Goal: Task Accomplishment & Management: Manage account settings

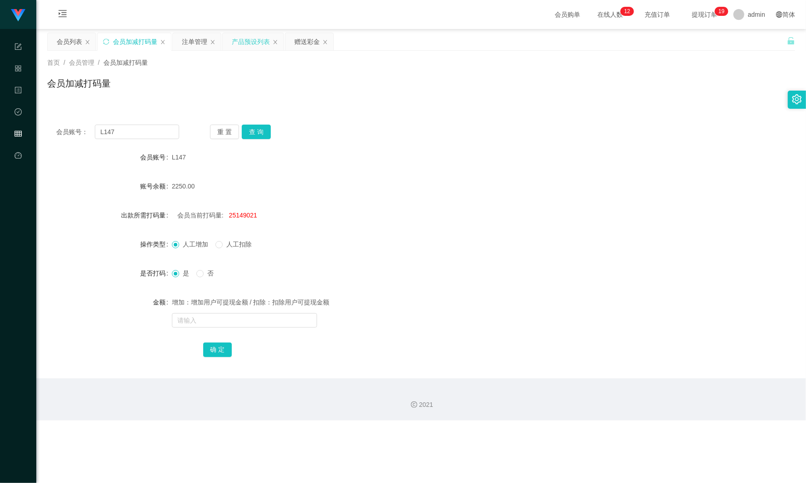
click at [257, 40] on div "产品预设列表" at bounding box center [251, 41] width 38 height 17
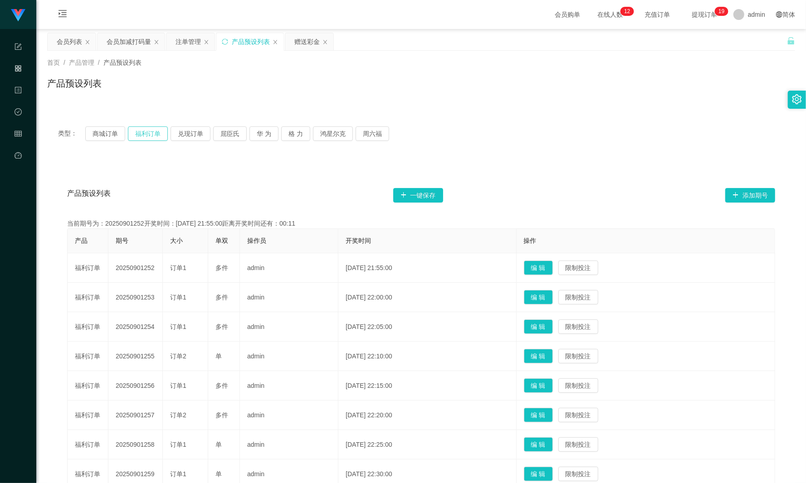
click at [156, 138] on button "福利订单" at bounding box center [148, 133] width 40 height 15
click at [96, 133] on button "商城订单" at bounding box center [105, 133] width 40 height 15
click at [57, 35] on div "会员列表" at bounding box center [69, 41] width 25 height 17
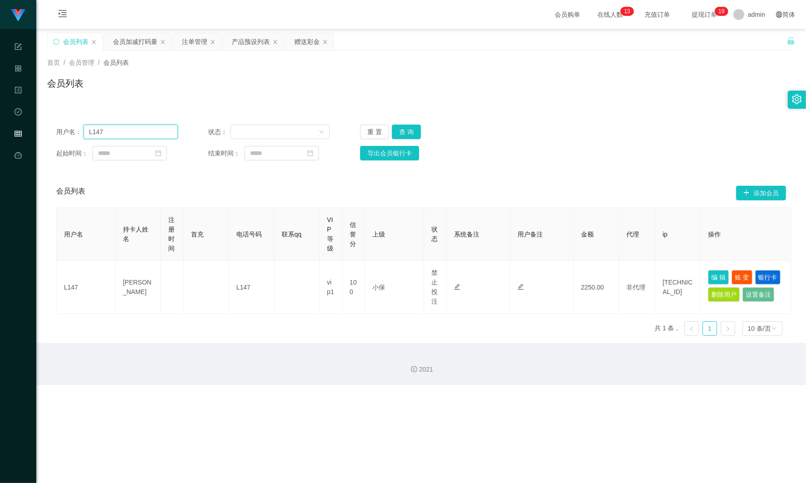
drag, startPoint x: 109, startPoint y: 133, endPoint x: 57, endPoint y: 131, distance: 51.7
click at [44, 131] on main "关闭左侧 关闭右侧 关闭其它 刷新页面 会员列表 会员加减打码量 注单管理 产品预设列表 赠送彩金 首页 / 会员管理 / 会员列表 / 会员列表 用户名： …" at bounding box center [420, 186] width 769 height 314
paste input "qweqwe112233"
type input "qweqwe112233"
click at [421, 138] on div "重 置 查 询" at bounding box center [421, 132] width 122 height 15
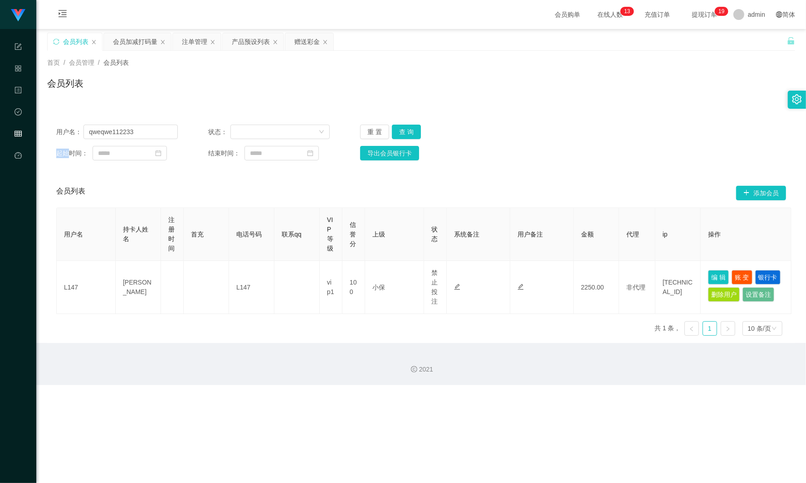
click at [420, 137] on div "重 置 查 询" at bounding box center [421, 132] width 122 height 15
click at [416, 136] on button "查 询" at bounding box center [406, 132] width 29 height 15
click at [410, 131] on button "查 询" at bounding box center [406, 132] width 29 height 15
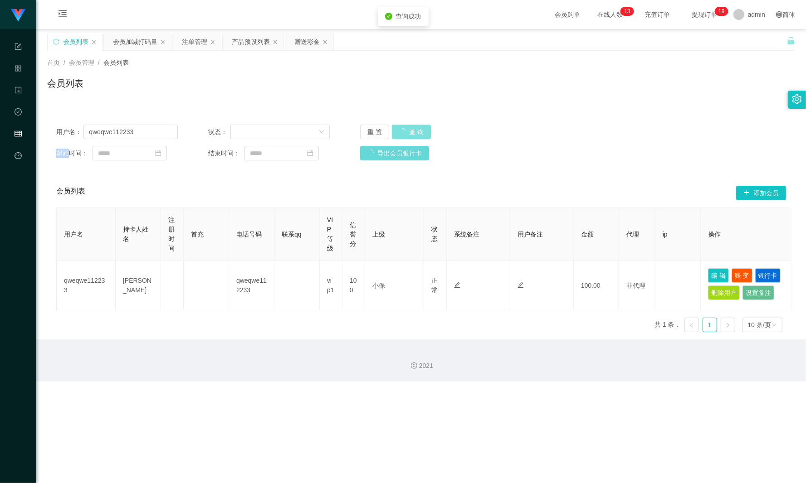
click at [410, 131] on button "查 询" at bounding box center [411, 132] width 39 height 15
click at [122, 43] on div "会员加减打码量" at bounding box center [135, 41] width 44 height 17
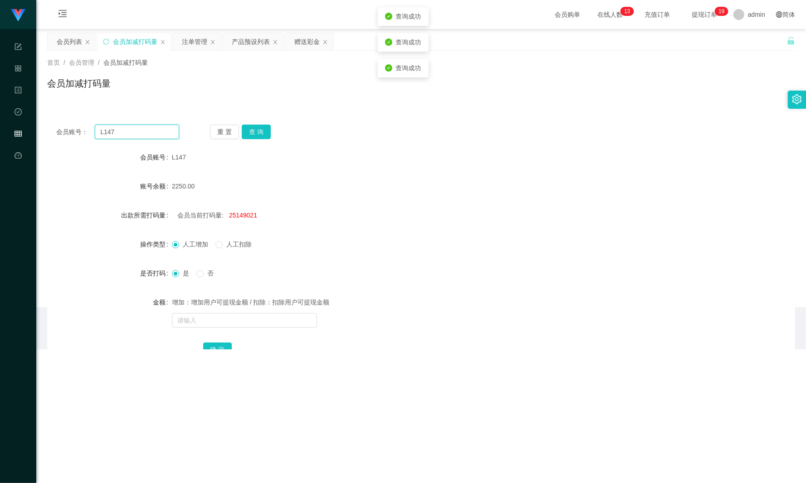
drag, startPoint x: 131, startPoint y: 131, endPoint x: 57, endPoint y: 120, distance: 75.1
click at [17, 133] on section "任务台 系统配置 产品管理 内容中心 数据中心 会员管理 平台首页 保存配置 重置配置 整体风格设置 主题色 导航设置 内容区域宽度 定宽 固定Header …" at bounding box center [403, 175] width 806 height 350
paste input "qweqwe112233"
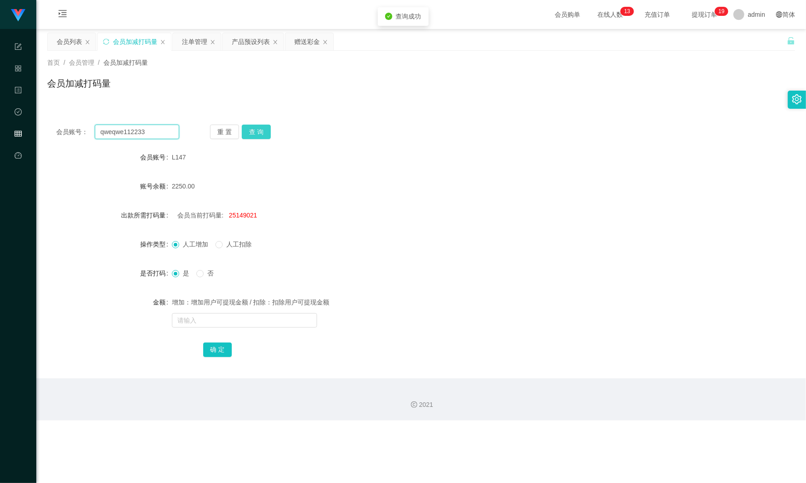
type input "qweqwe112233"
click at [264, 133] on button "查 询" at bounding box center [256, 132] width 29 height 15
click at [264, 133] on div "重 置 查 询" at bounding box center [271, 132] width 123 height 15
click at [199, 43] on div "注单管理" at bounding box center [194, 41] width 25 height 17
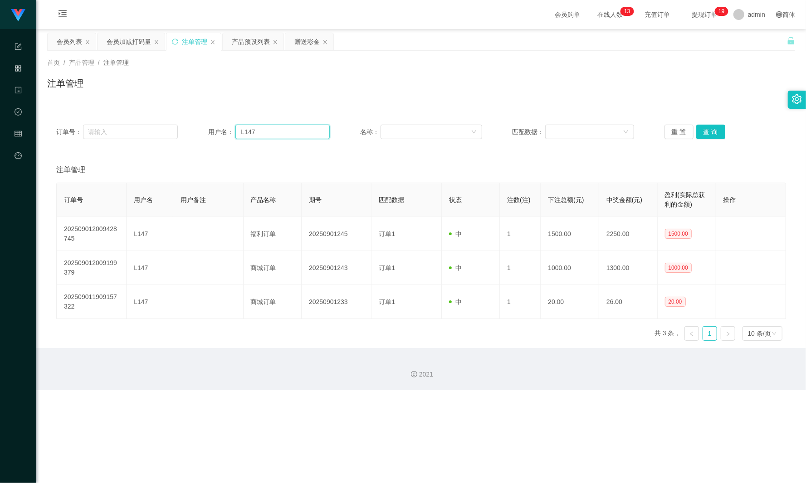
drag, startPoint x: 275, startPoint y: 135, endPoint x: 187, endPoint y: 128, distance: 88.3
click at [193, 128] on div "订单号： 用户名： L147 名称： 匹配数据： 重 置 查 询" at bounding box center [420, 132] width 729 height 15
paste input "qweqwe112233"
type input "qweqwe112233"
click at [713, 129] on button "查 询" at bounding box center [710, 132] width 29 height 15
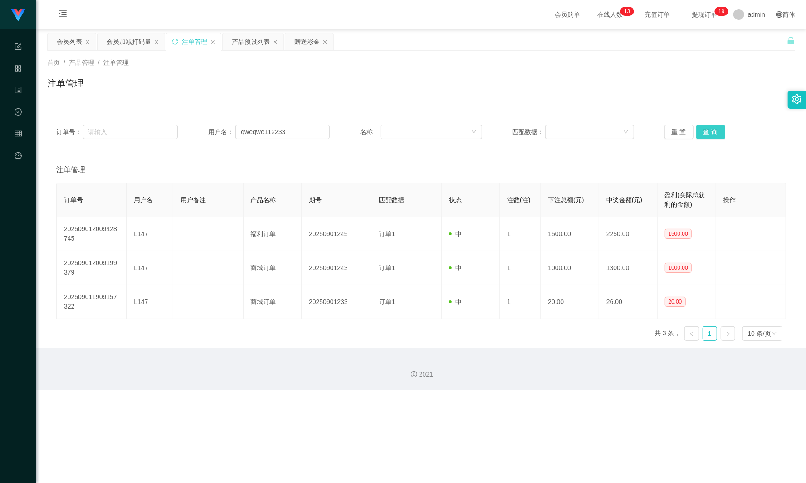
click at [713, 129] on button "查 询" at bounding box center [710, 132] width 29 height 15
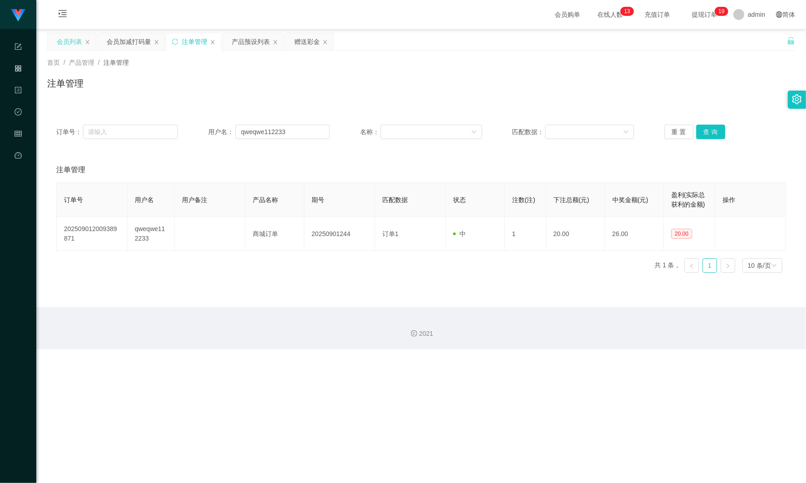
click at [62, 41] on div "会员列表" at bounding box center [69, 41] width 25 height 17
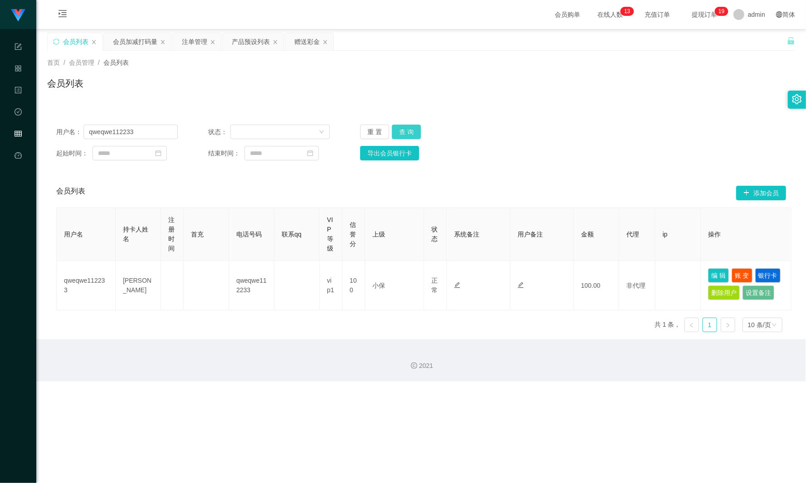
click at [418, 133] on button "查 询" at bounding box center [406, 132] width 29 height 15
click at [418, 133] on button "查 询" at bounding box center [411, 132] width 39 height 15
click at [411, 136] on button "查 询" at bounding box center [406, 132] width 29 height 15
click at [130, 42] on div "会员加减打码量" at bounding box center [135, 41] width 44 height 17
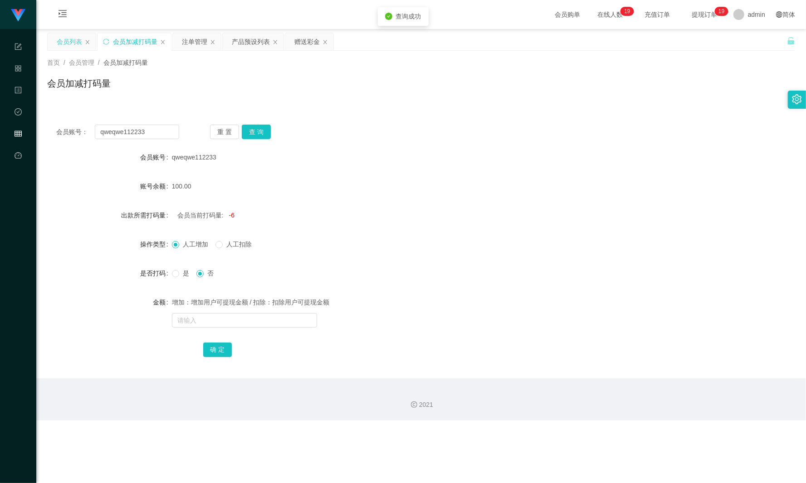
click at [70, 43] on div "会员列表" at bounding box center [69, 41] width 25 height 17
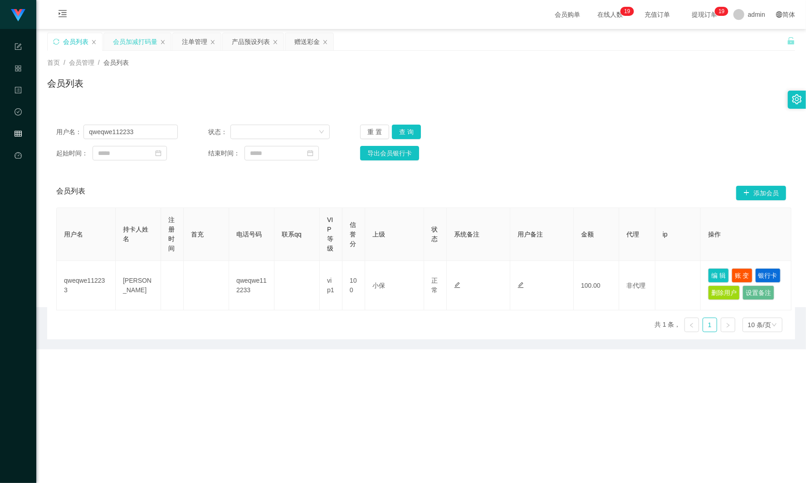
click at [124, 37] on div "会员加减打码量" at bounding box center [135, 41] width 44 height 17
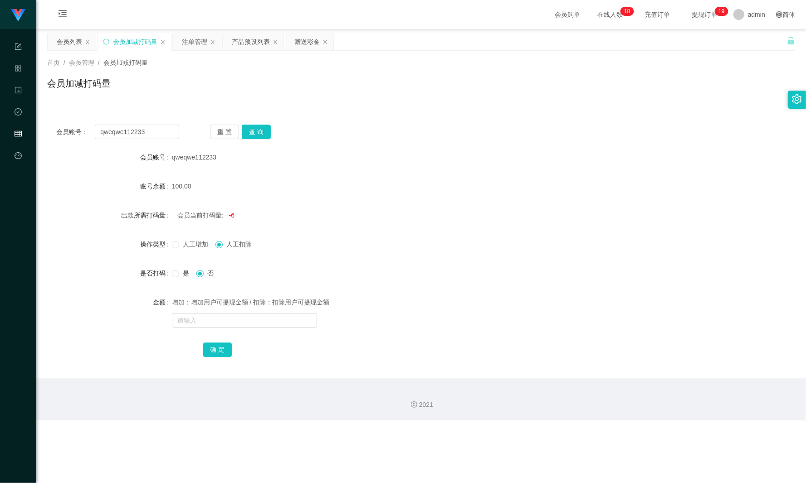
click at [181, 272] on span "是" at bounding box center [186, 273] width 14 height 7
click at [220, 305] on div "增加：增加用户可提现金额 / 扣除：扣除用户可提现金额" at bounding box center [390, 302] width 436 height 18
click at [217, 306] on div "增加：增加用户可提现金额 / 扣除：扣除用户可提现金额" at bounding box center [390, 302] width 436 height 18
click at [209, 314] on input "text" at bounding box center [244, 320] width 145 height 15
type input "544545"
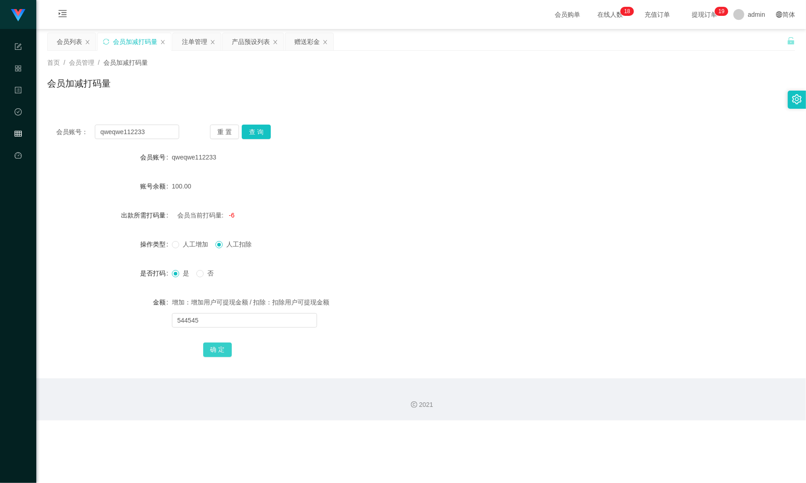
drag, startPoint x: 217, startPoint y: 340, endPoint x: 216, endPoint y: 345, distance: 6.0
click at [217, 340] on form "会员账号 qweqwe112233 账号余额 100.00 出款所需打码量 会员当前打码量: -6 操作类型 人工增加 人工扣除 是否打码 是 否 金额 增加…" at bounding box center [421, 253] width 748 height 210
click at [211, 355] on button "确 定" at bounding box center [217, 350] width 29 height 15
click at [73, 42] on div "会员列表" at bounding box center [69, 41] width 25 height 17
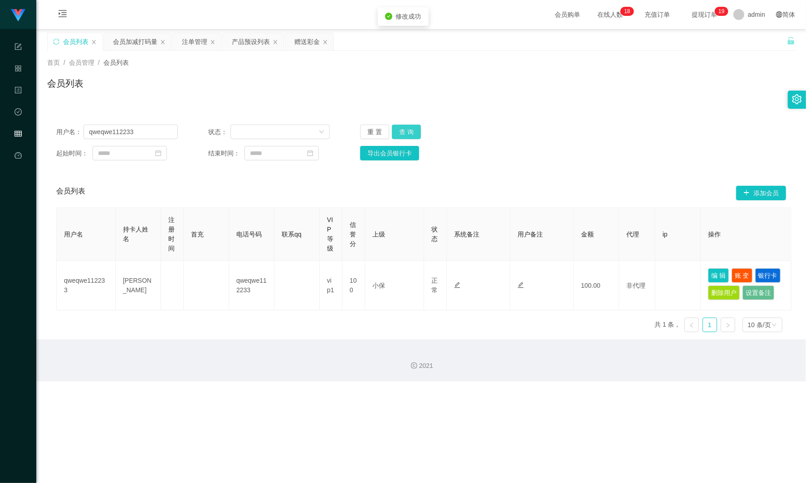
click at [412, 127] on button "查 询" at bounding box center [406, 132] width 29 height 15
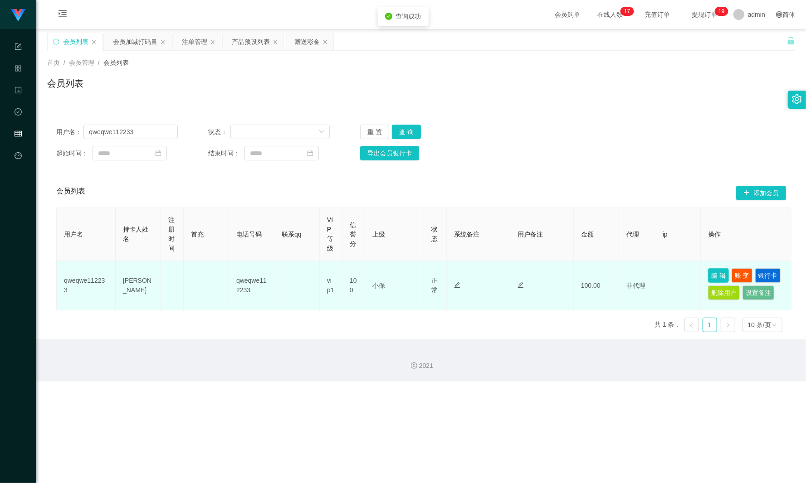
drag, startPoint x: 715, startPoint y: 270, endPoint x: 451, endPoint y: 282, distance: 264.1
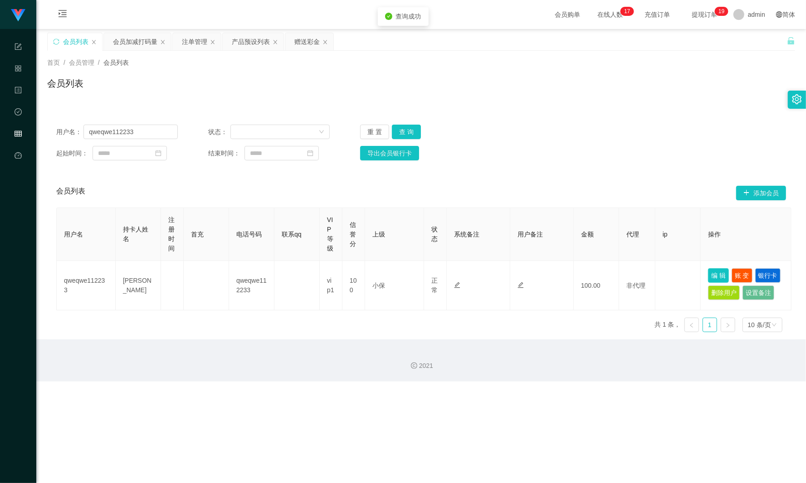
click at [715, 271] on button "编 辑" at bounding box center [718, 275] width 21 height 15
type input "qweqwe112233"
type input "[PERSON_NAME]"
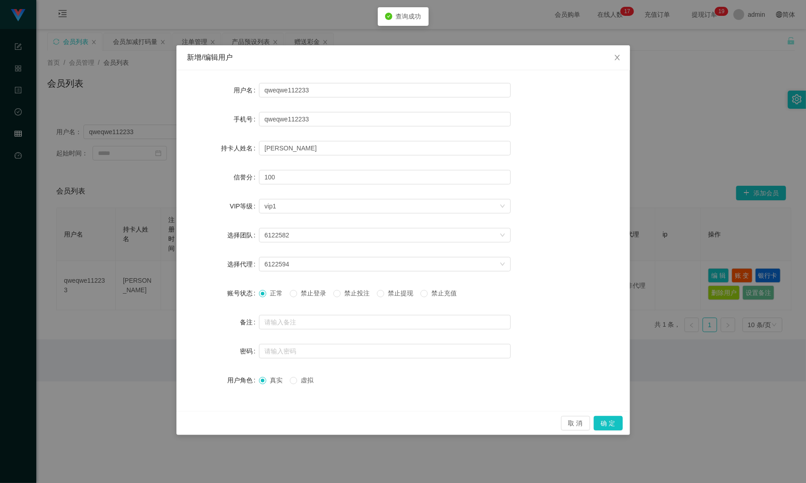
click at [357, 298] on label "禁止投注" at bounding box center [353, 294] width 40 height 10
click at [609, 423] on button "确 定" at bounding box center [607, 423] width 29 height 15
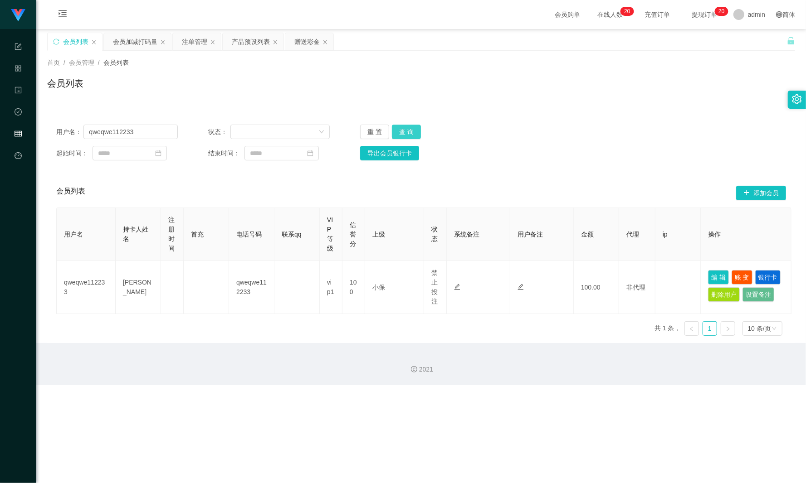
click at [415, 130] on button "查 询" at bounding box center [406, 132] width 29 height 15
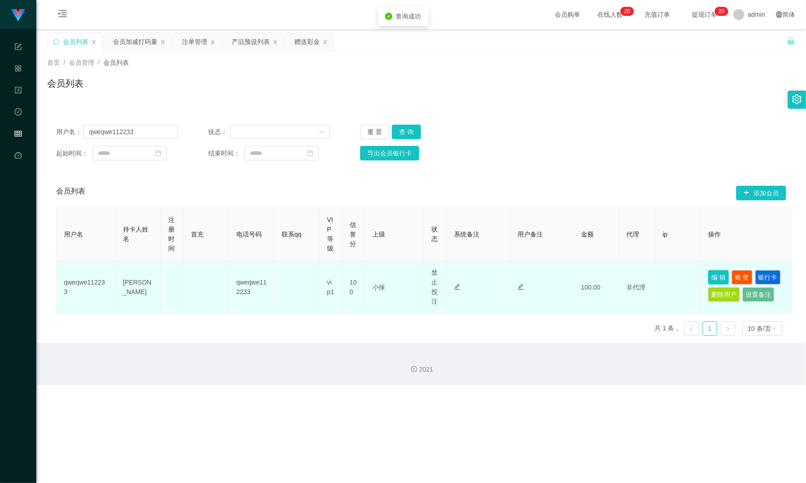
click at [721, 271] on button "编 辑" at bounding box center [718, 277] width 21 height 15
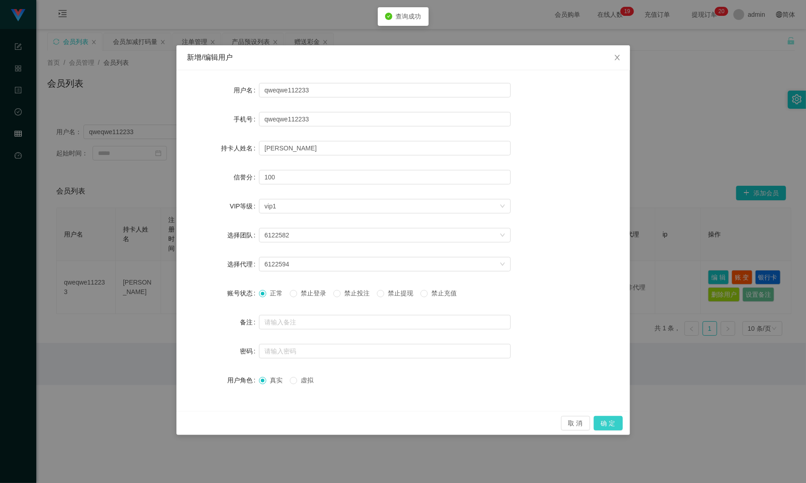
click at [603, 419] on button "确 定" at bounding box center [607, 423] width 29 height 15
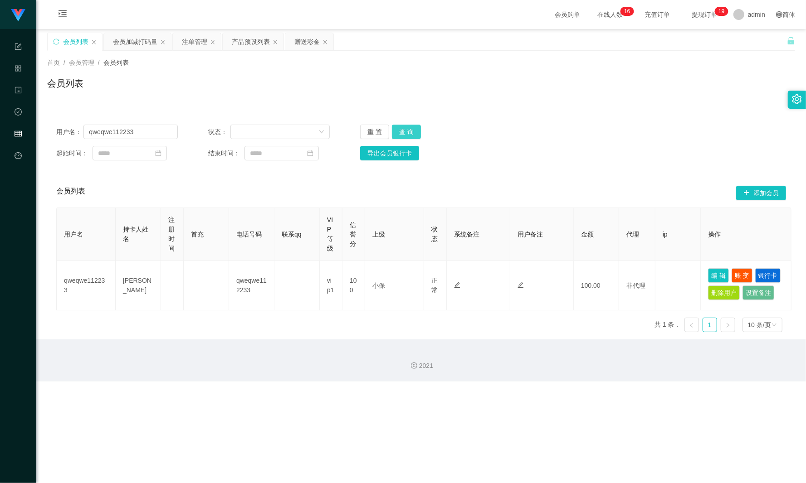
click at [410, 128] on button "查 询" at bounding box center [406, 132] width 29 height 15
click at [410, 128] on button "查 询" at bounding box center [411, 132] width 39 height 15
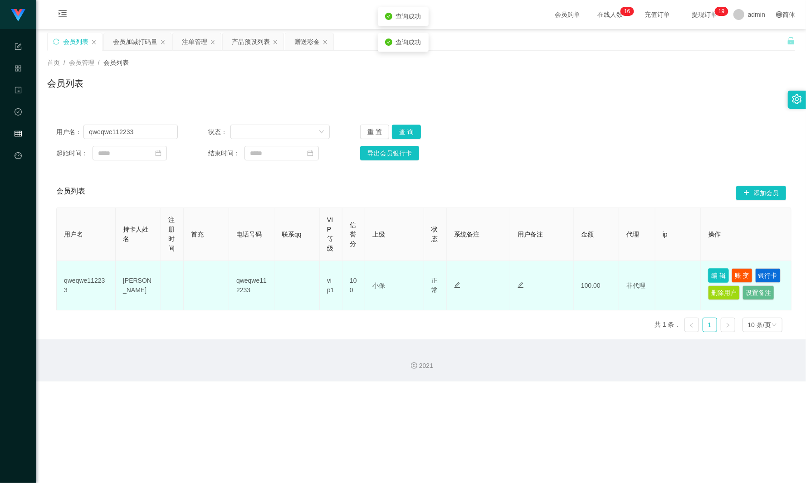
click at [711, 274] on button "编 辑" at bounding box center [718, 275] width 21 height 15
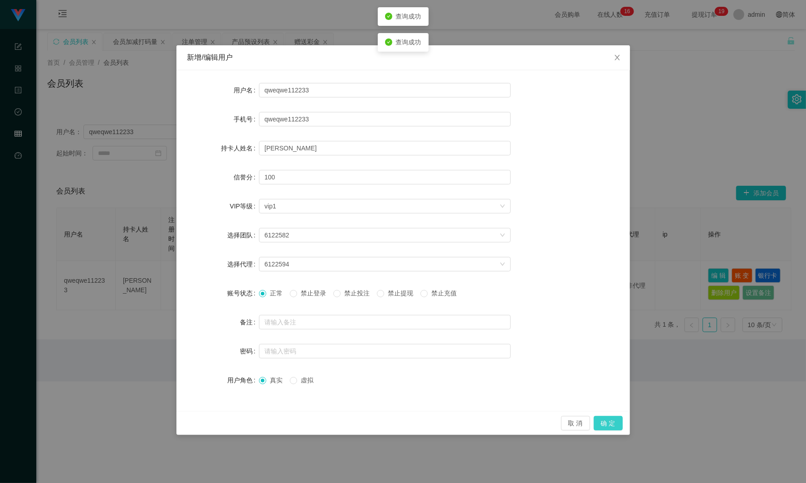
click at [606, 423] on button "确 定" at bounding box center [607, 423] width 29 height 15
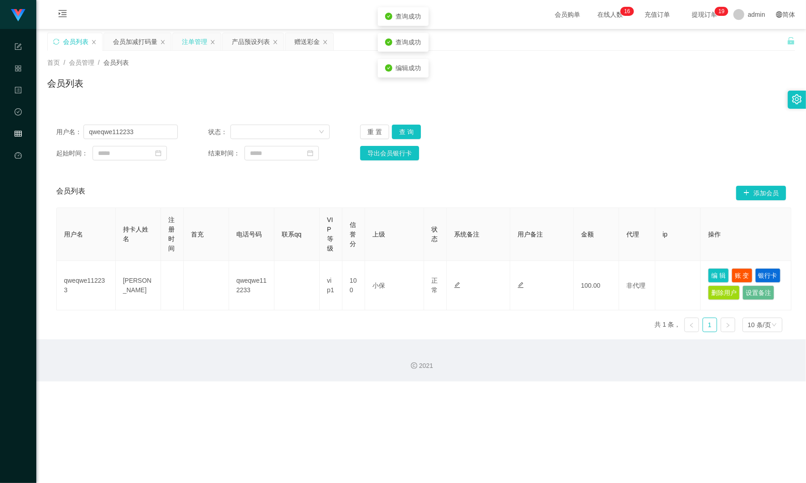
click at [189, 37] on div "注单管理" at bounding box center [194, 41] width 25 height 17
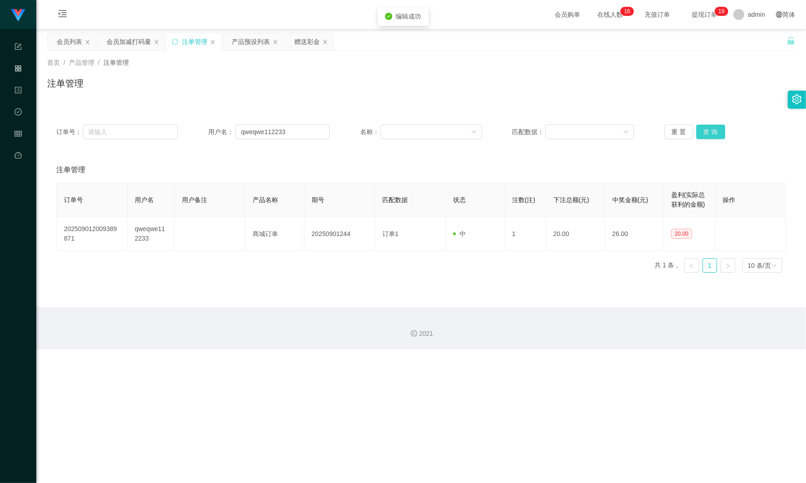
click at [705, 134] on button "查 询" at bounding box center [710, 132] width 29 height 15
click at [705, 134] on button "查 询" at bounding box center [715, 132] width 39 height 15
click at [705, 134] on button "查 询" at bounding box center [710, 132] width 29 height 15
click at [112, 40] on div "会员加减打码量" at bounding box center [129, 41] width 44 height 17
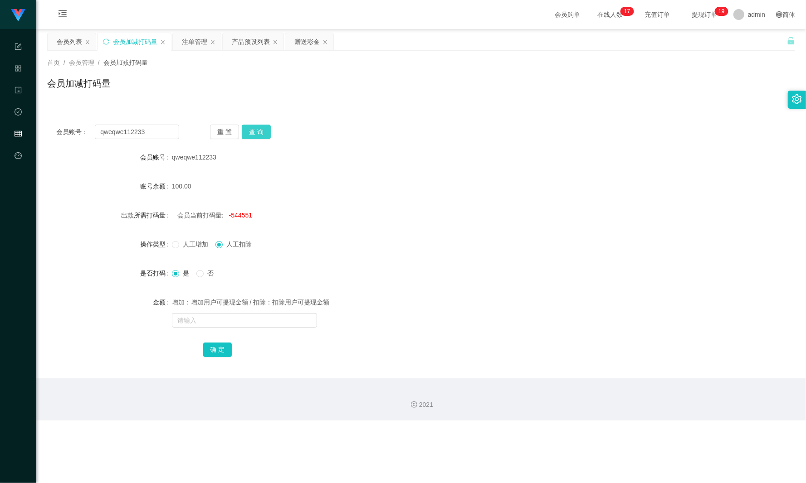
click at [264, 133] on button "查 询" at bounding box center [256, 132] width 29 height 15
click at [262, 132] on button "查 询" at bounding box center [261, 132] width 39 height 15
click at [194, 44] on div "注单管理" at bounding box center [194, 41] width 25 height 17
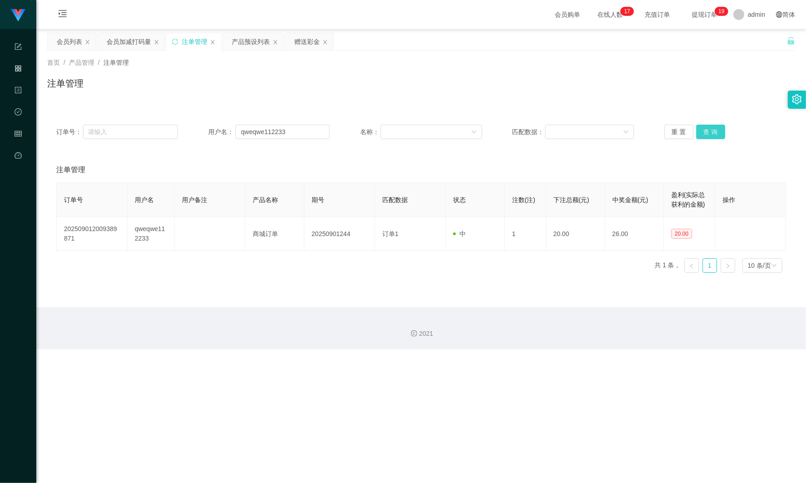
click at [713, 136] on button "查 询" at bounding box center [710, 132] width 29 height 15
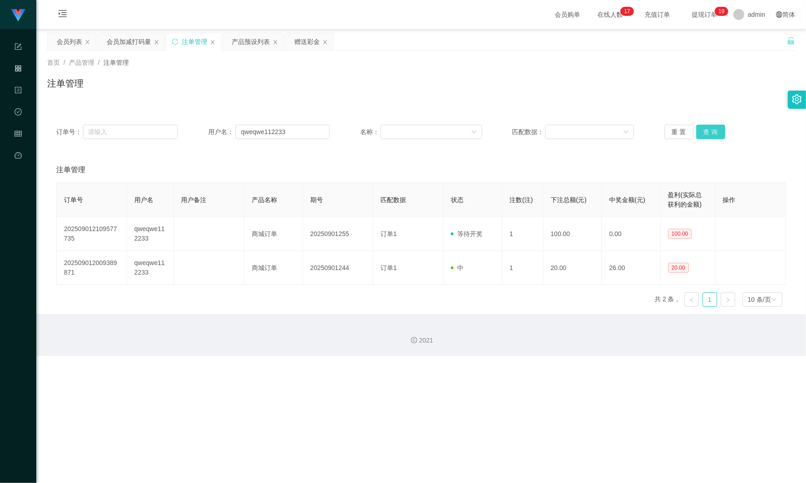
click at [713, 136] on button "查 询" at bounding box center [710, 132] width 29 height 15
click at [73, 44] on div "会员列表" at bounding box center [69, 41] width 25 height 17
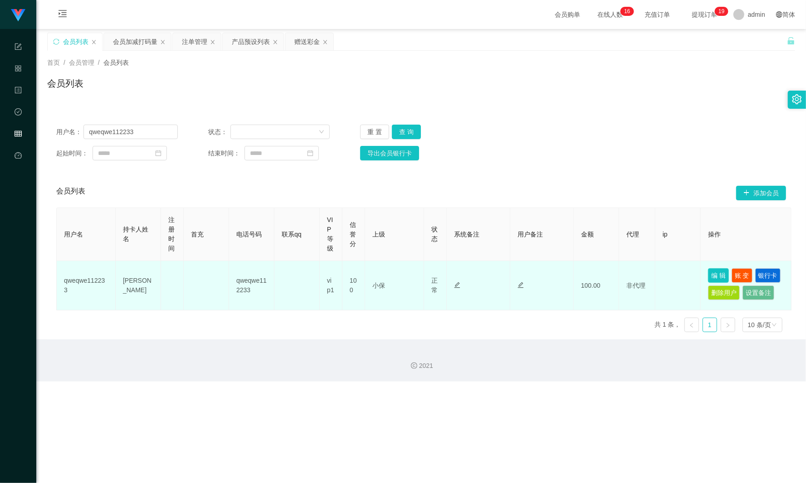
click at [720, 277] on button "编 辑" at bounding box center [718, 275] width 21 height 15
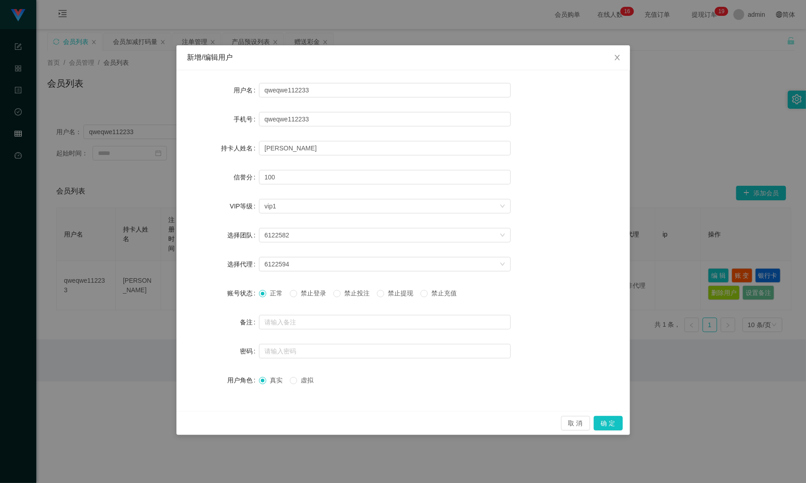
click at [354, 293] on span "禁止投注" at bounding box center [356, 293] width 33 height 7
click at [604, 417] on button "确 定" at bounding box center [607, 423] width 29 height 15
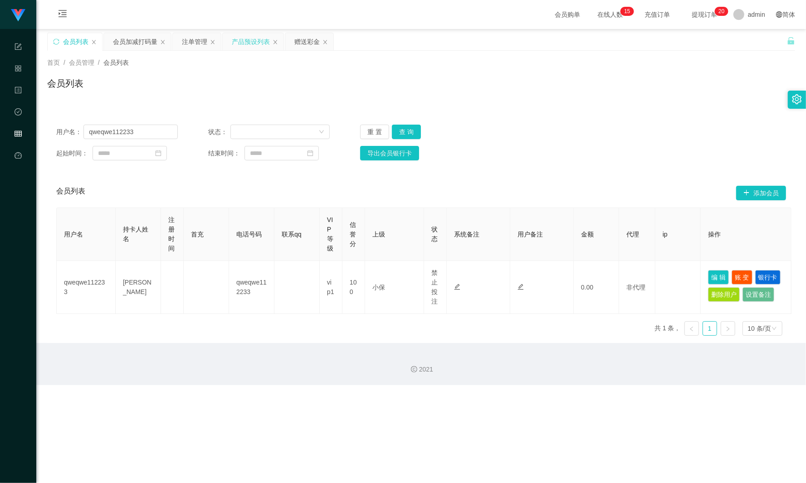
click at [251, 37] on div "产品预设列表" at bounding box center [251, 41] width 38 height 17
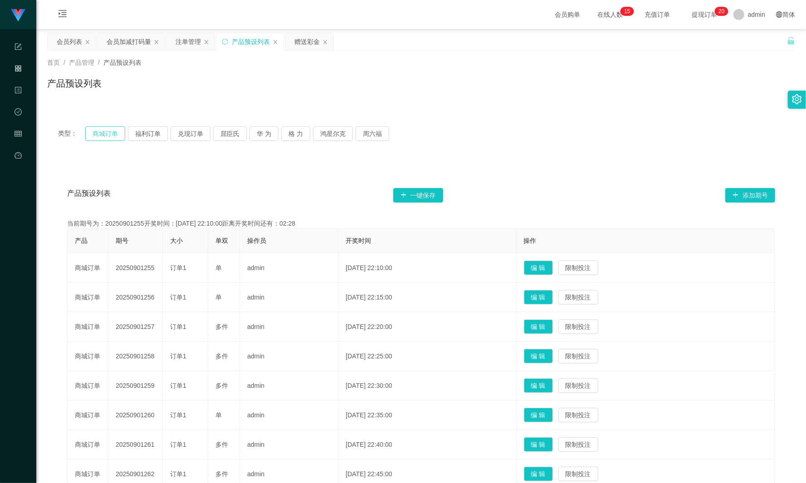
click at [109, 136] on button "商城订单" at bounding box center [105, 133] width 40 height 15
click at [66, 38] on div "会员列表" at bounding box center [69, 41] width 25 height 17
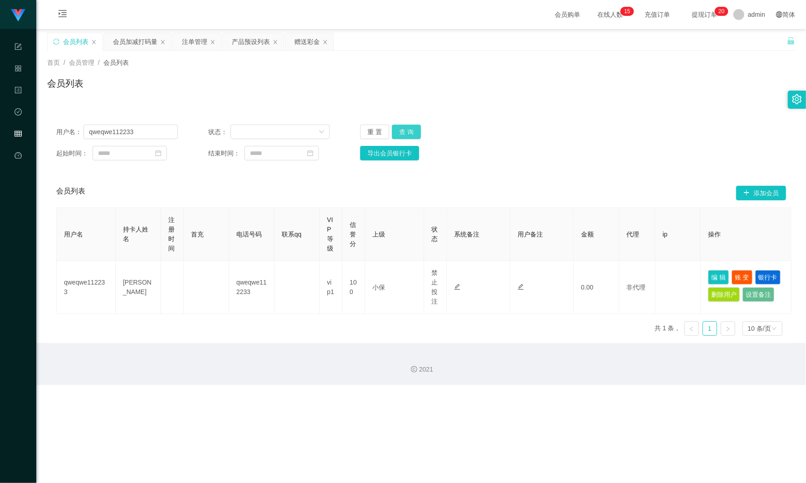
click at [403, 129] on button "查 询" at bounding box center [406, 132] width 29 height 15
click at [400, 129] on div "重 置 查 询" at bounding box center [421, 132] width 122 height 15
click at [131, 39] on div "会员加减打码量" at bounding box center [135, 41] width 44 height 17
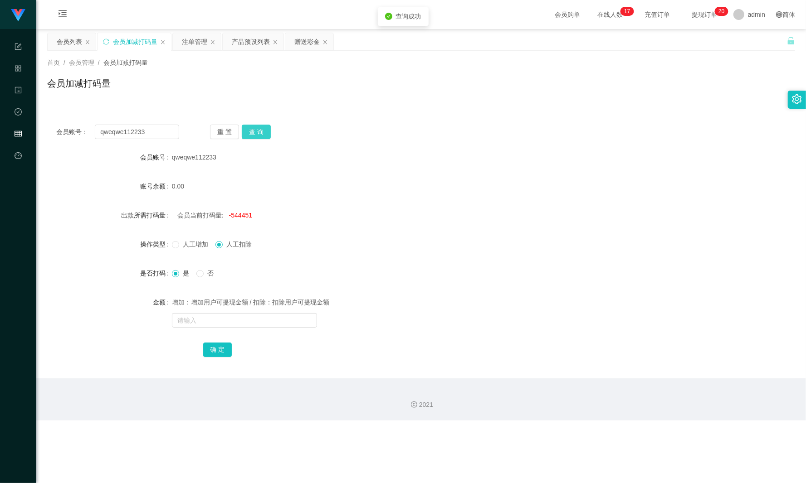
click at [265, 132] on button "查 询" at bounding box center [256, 132] width 29 height 15
click at [263, 132] on button "查 询" at bounding box center [256, 132] width 29 height 15
click at [191, 39] on div "注单管理" at bounding box center [194, 41] width 25 height 17
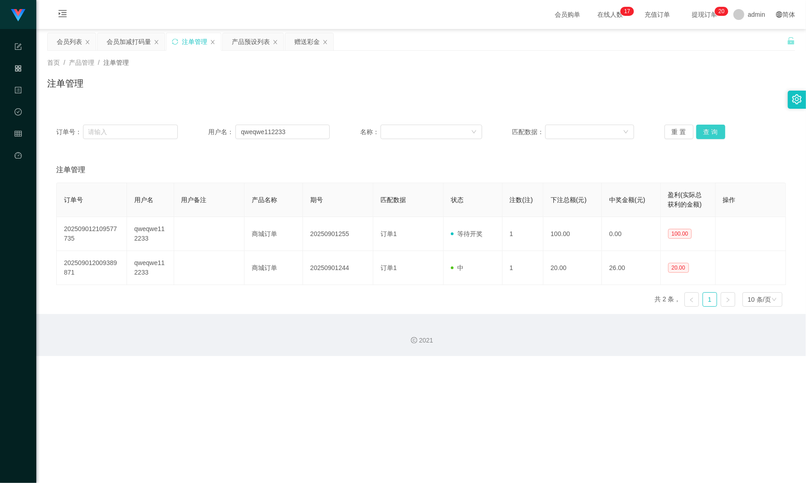
click at [705, 135] on button "查 询" at bounding box center [710, 132] width 29 height 15
click at [705, 135] on div "重 置 查 询" at bounding box center [725, 132] width 122 height 15
click at [251, 40] on div "产品预设列表" at bounding box center [251, 41] width 38 height 17
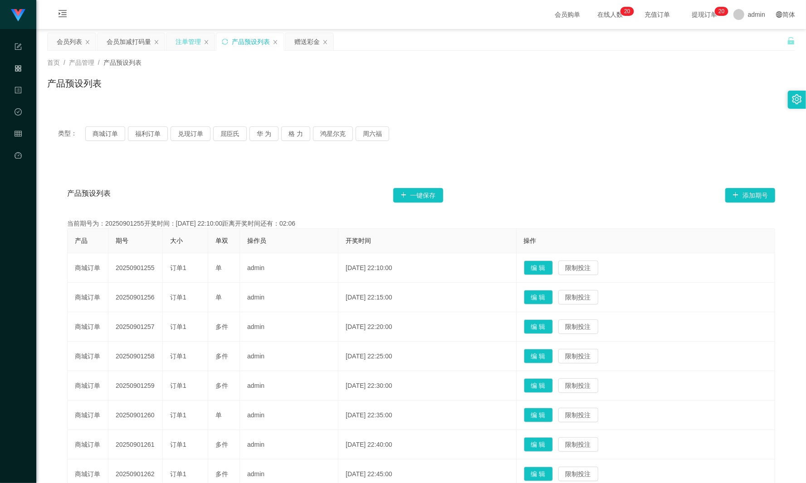
click at [180, 45] on div "注单管理" at bounding box center [187, 41] width 25 height 17
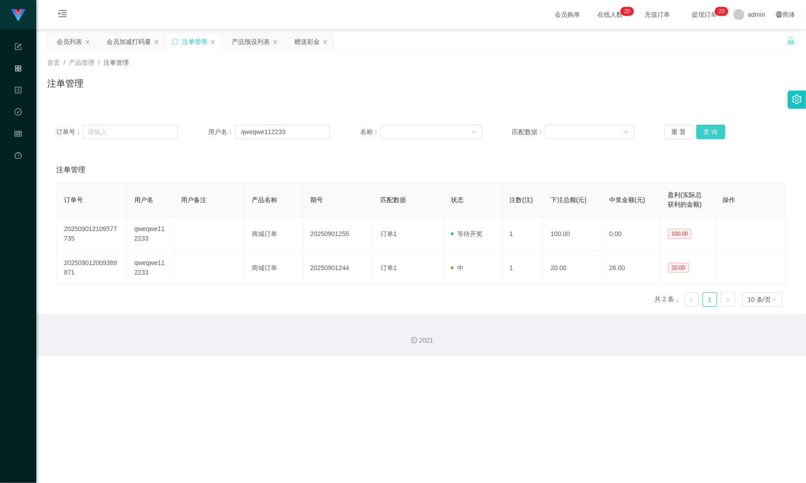
click at [701, 127] on button "查 询" at bounding box center [710, 132] width 29 height 15
click at [718, 131] on button "查 询" at bounding box center [710, 132] width 29 height 15
click at [716, 131] on button "查 询" at bounding box center [715, 132] width 39 height 15
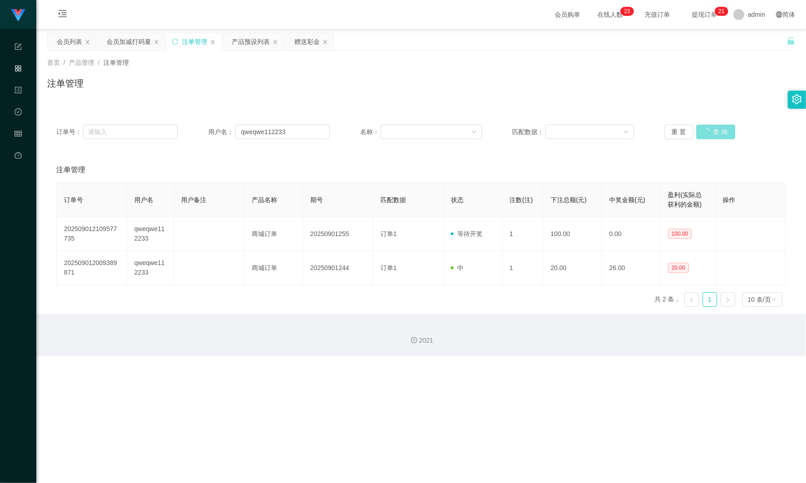
click at [716, 131] on button "查 询" at bounding box center [715, 132] width 39 height 15
click at [131, 42] on div "会员加减打码量" at bounding box center [129, 41] width 44 height 17
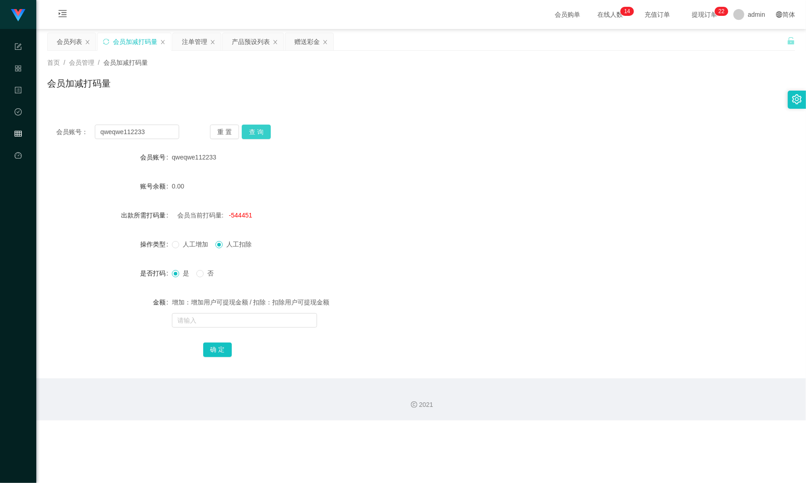
click at [263, 131] on button "查 询" at bounding box center [256, 132] width 29 height 15
click at [263, 131] on button "查 询" at bounding box center [261, 132] width 39 height 15
click at [261, 134] on button "查 询" at bounding box center [256, 132] width 29 height 15
click at [261, 134] on button "查 询" at bounding box center [261, 132] width 39 height 15
click at [253, 125] on button "查 询" at bounding box center [256, 132] width 29 height 15
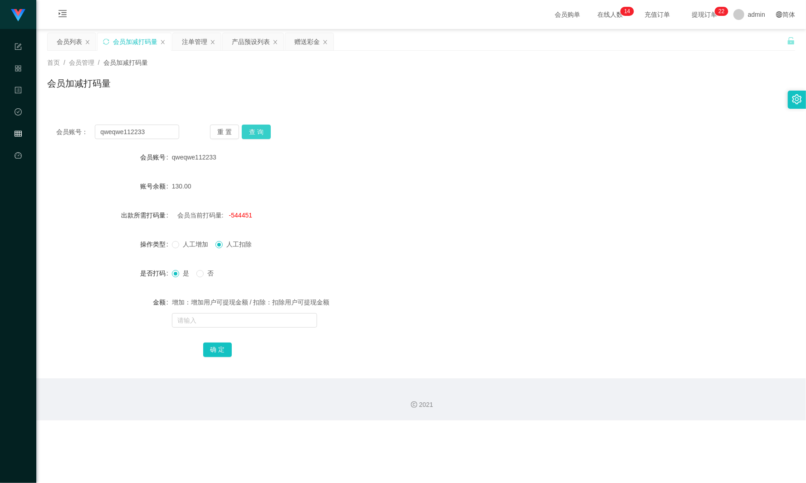
click at [249, 128] on button "查 询" at bounding box center [256, 132] width 29 height 15
click at [306, 39] on div "赠送彩金" at bounding box center [306, 41] width 25 height 17
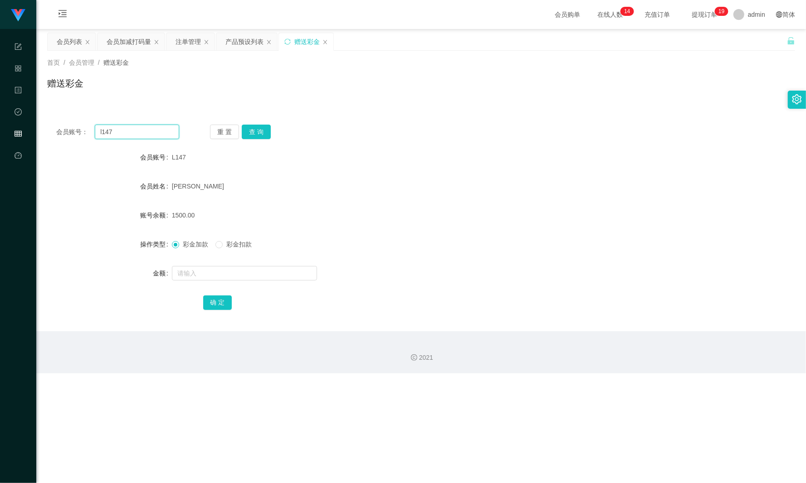
drag, startPoint x: 156, startPoint y: 130, endPoint x: -10, endPoint y: 126, distance: 166.0
click at [0, 126] on html "任务台 系统配置 产品管理 内容中心 数据中心 会员管理 平台首页 保存配置 重置配置 整体风格设置 主题色 导航设置 内容区域宽度 定宽 固定Header …" at bounding box center [403, 241] width 806 height 483
paste input "qweqwe112233"
type input "qweqwe112233"
click at [253, 134] on button "查 询" at bounding box center [256, 132] width 29 height 15
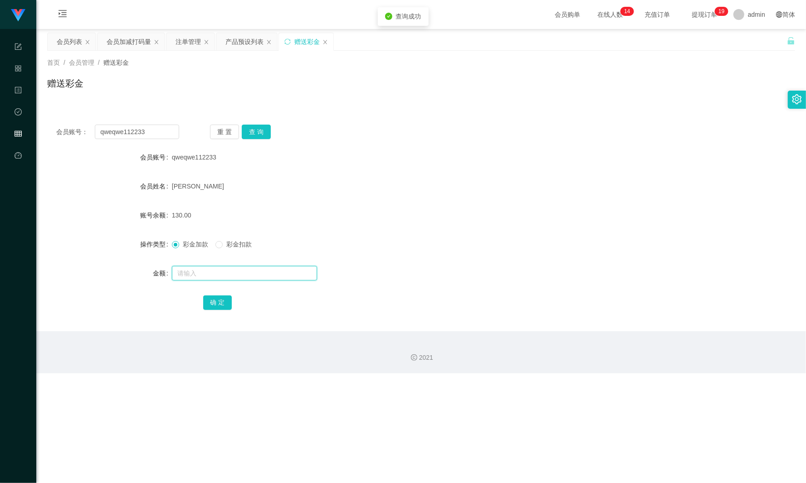
click at [194, 278] on input "text" at bounding box center [244, 273] width 145 height 15
type input "170"
drag, startPoint x: 222, startPoint y: 307, endPoint x: 217, endPoint y: 305, distance: 5.9
click at [222, 307] on button "确 定" at bounding box center [217, 303] width 29 height 15
click at [68, 42] on div "会员列表" at bounding box center [69, 41] width 25 height 17
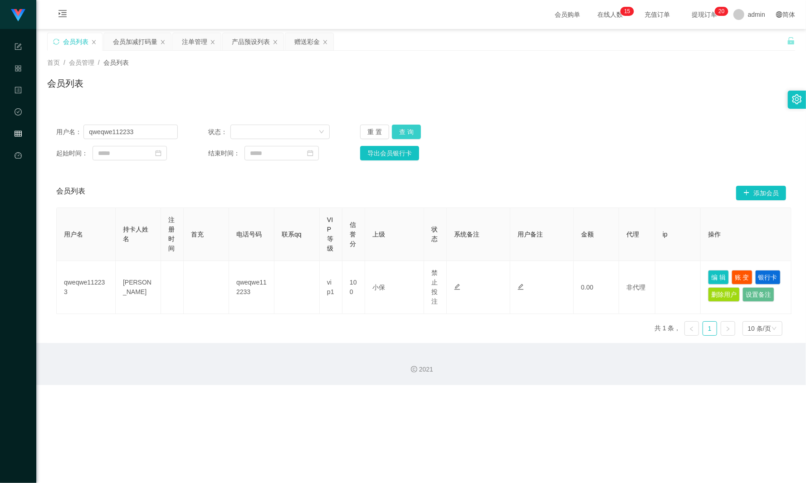
click at [417, 132] on button "查 询" at bounding box center [406, 132] width 29 height 15
click at [416, 132] on button "查 询" at bounding box center [406, 132] width 29 height 15
click at [408, 136] on button "查 询" at bounding box center [406, 132] width 29 height 15
click at [129, 40] on div "会员加减打码量" at bounding box center [135, 41] width 44 height 17
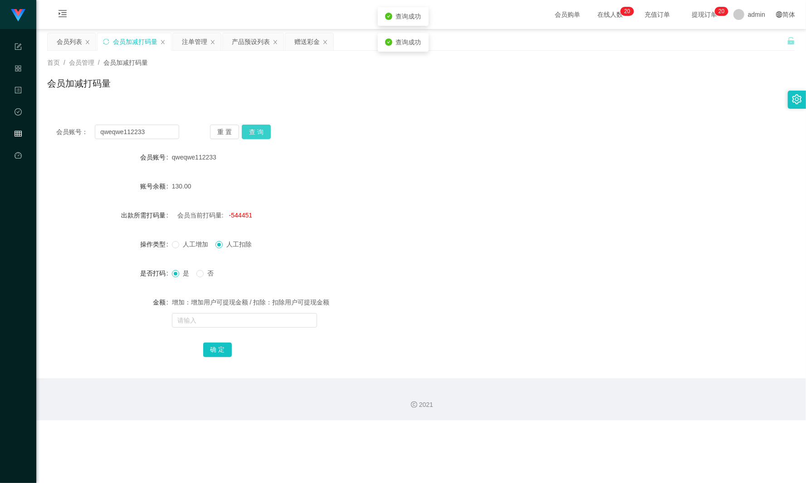
click at [258, 132] on button "查 询" at bounding box center [256, 132] width 29 height 15
click at [193, 42] on div "注单管理" at bounding box center [194, 41] width 25 height 17
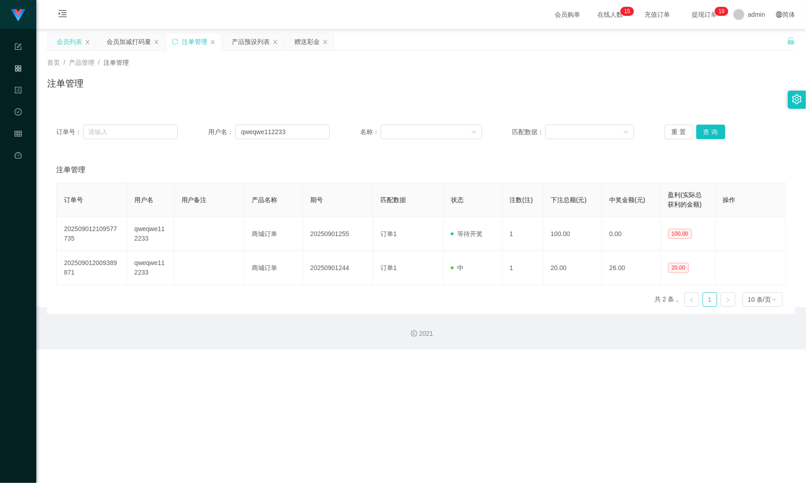
click at [67, 44] on div "会员列表" at bounding box center [69, 41] width 25 height 17
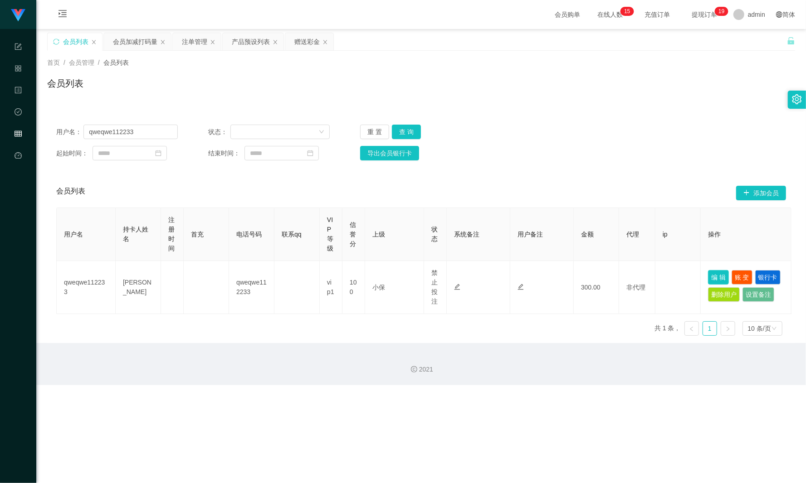
click at [711, 274] on button "编 辑" at bounding box center [718, 277] width 21 height 15
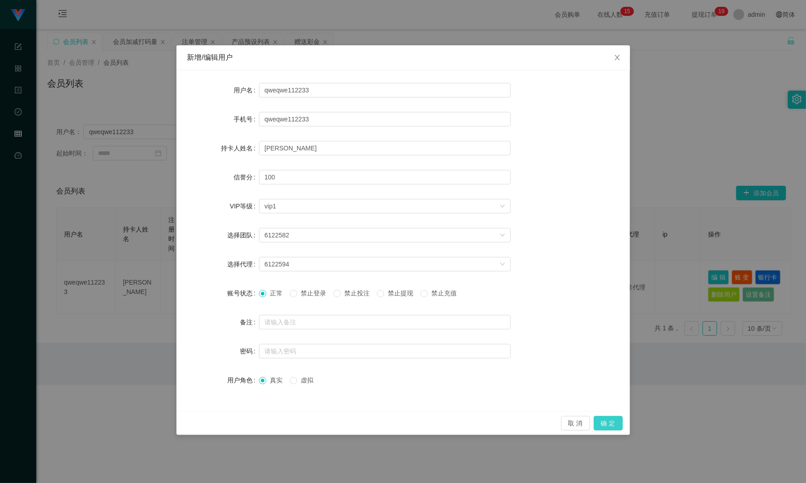
click at [615, 425] on button "确 定" at bounding box center [607, 423] width 29 height 15
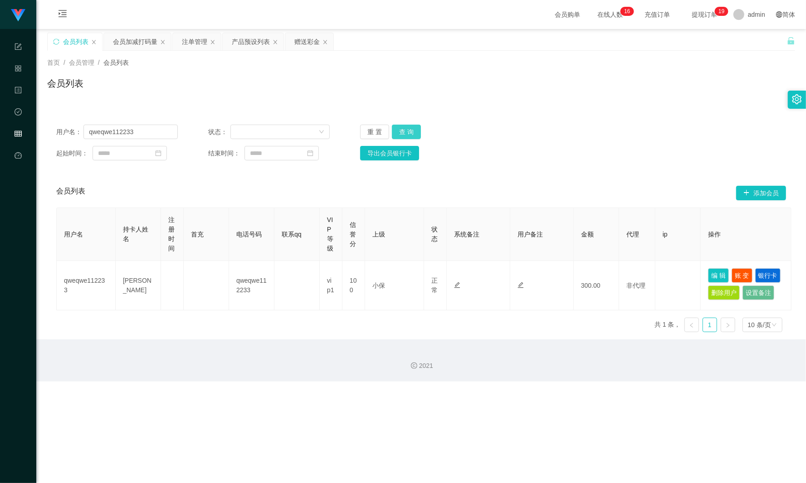
click at [412, 127] on button "查 询" at bounding box center [406, 132] width 29 height 15
click at [412, 127] on button "查 询" at bounding box center [411, 132] width 39 height 15
click at [127, 44] on div "会员加减打码量" at bounding box center [135, 41] width 44 height 17
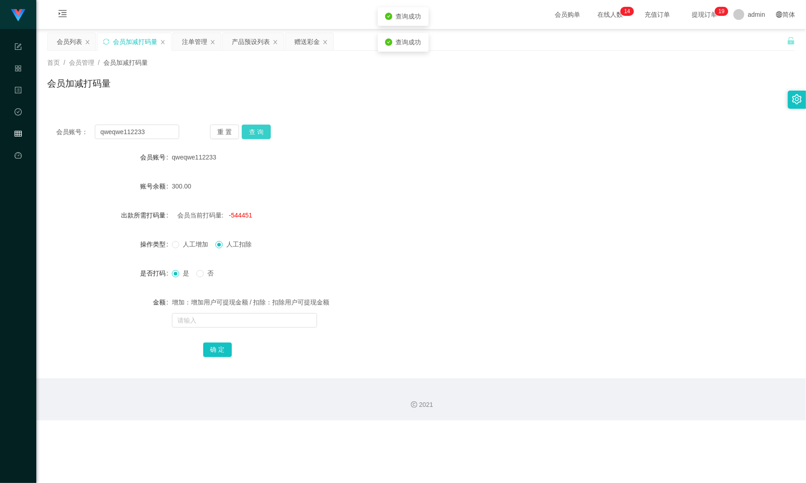
click at [267, 131] on button "查 询" at bounding box center [256, 132] width 29 height 15
click at [263, 131] on button "查 询" at bounding box center [261, 132] width 39 height 15
click at [66, 41] on div "会员列表" at bounding box center [69, 41] width 25 height 17
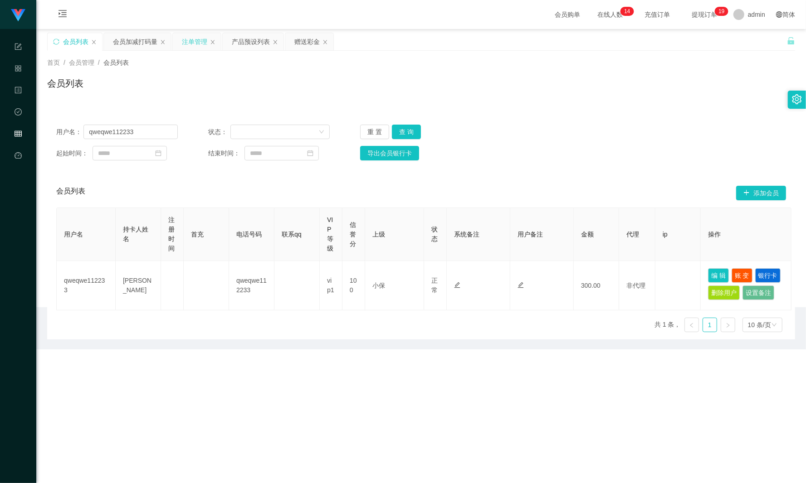
click at [202, 39] on div "注单管理" at bounding box center [194, 41] width 25 height 17
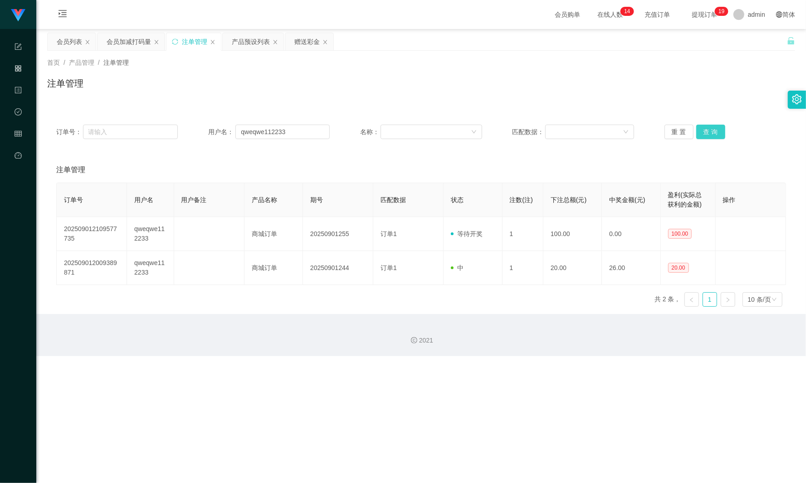
click at [706, 134] on button "查 询" at bounding box center [710, 132] width 29 height 15
click at [63, 46] on div "会员列表" at bounding box center [69, 41] width 25 height 17
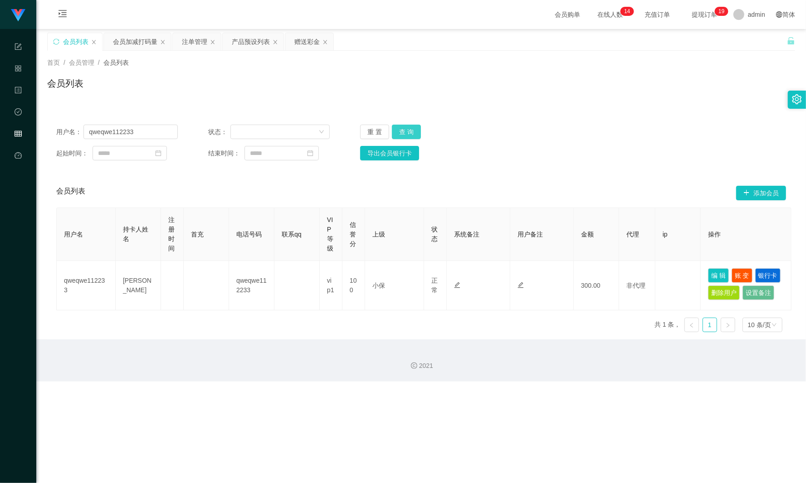
click at [413, 131] on button "查 询" at bounding box center [406, 132] width 29 height 15
click at [413, 131] on button "查 询" at bounding box center [411, 132] width 39 height 15
click at [401, 131] on button "查 询" at bounding box center [406, 132] width 29 height 15
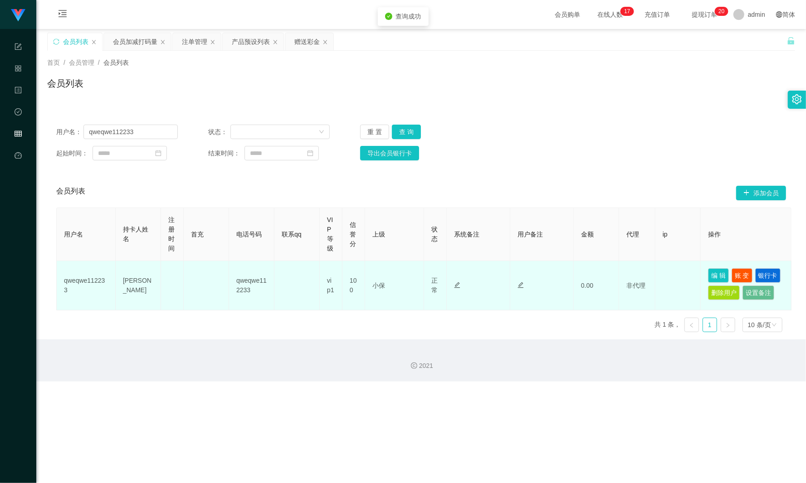
click at [712, 267] on td "编 辑 账 变 银行卡 删除用户 设置备注" at bounding box center [745, 285] width 91 height 49
drag, startPoint x: 720, startPoint y: 274, endPoint x: 702, endPoint y: 276, distance: 18.7
click at [720, 274] on button "编 辑" at bounding box center [718, 275] width 21 height 15
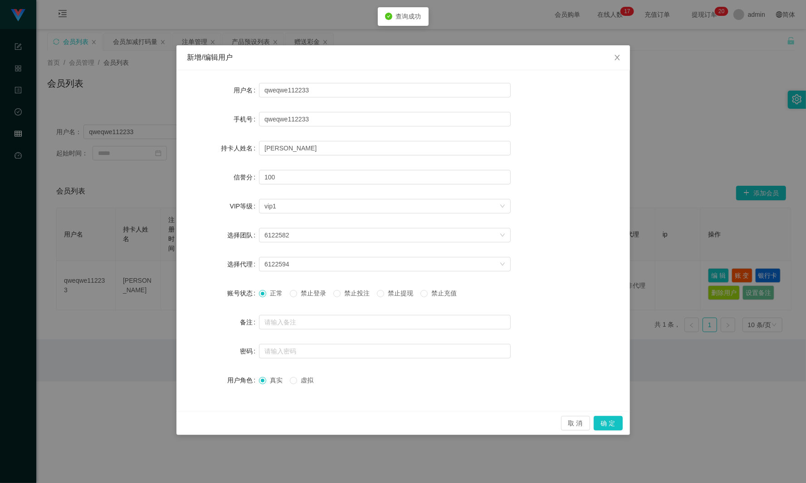
click at [347, 294] on span "禁止投注" at bounding box center [356, 293] width 33 height 7
click at [600, 427] on button "确 定" at bounding box center [607, 423] width 29 height 15
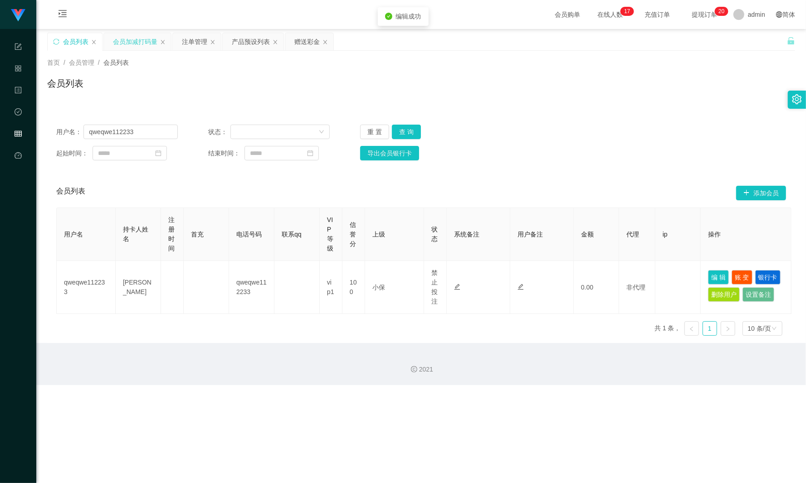
click at [133, 39] on div "会员加减打码量" at bounding box center [135, 41] width 44 height 17
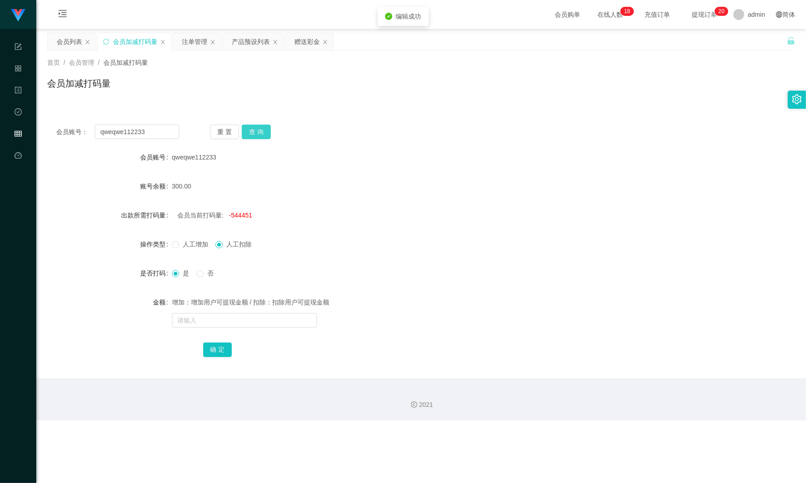
click at [248, 132] on button "查 询" at bounding box center [256, 132] width 29 height 15
click at [200, 44] on div "注单管理" at bounding box center [194, 41] width 25 height 17
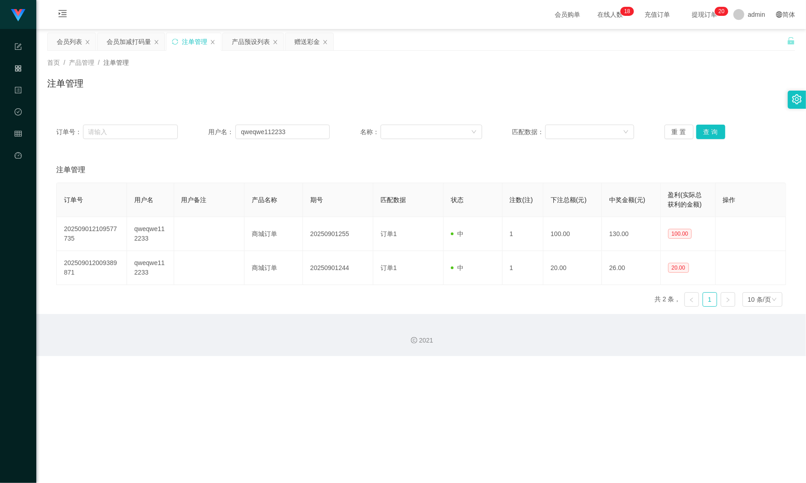
click at [702, 142] on div "订单号： 用户名： qweqwe112233 名称： 匹配数据： 重 置 查 询" at bounding box center [421, 132] width 748 height 33
click at [707, 134] on button "查 询" at bounding box center [710, 132] width 29 height 15
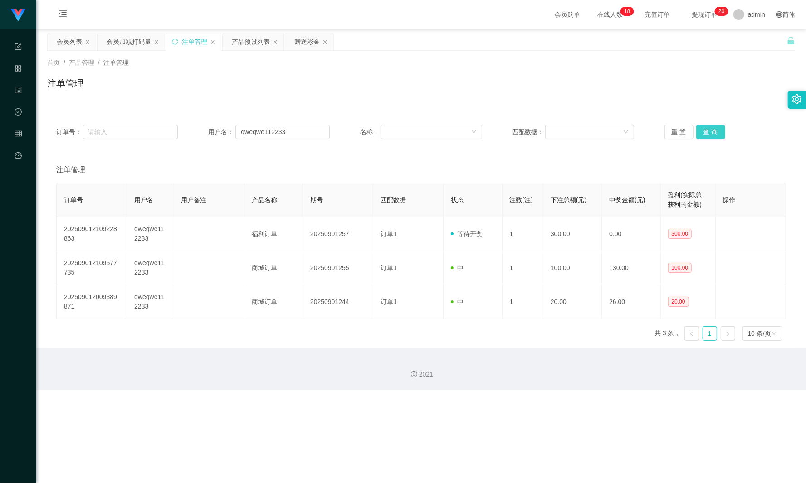
click at [707, 134] on button "查 询" at bounding box center [710, 132] width 29 height 15
click at [707, 133] on button "查 询" at bounding box center [710, 132] width 29 height 15
click at [250, 37] on div "产品预设列表" at bounding box center [251, 41] width 38 height 17
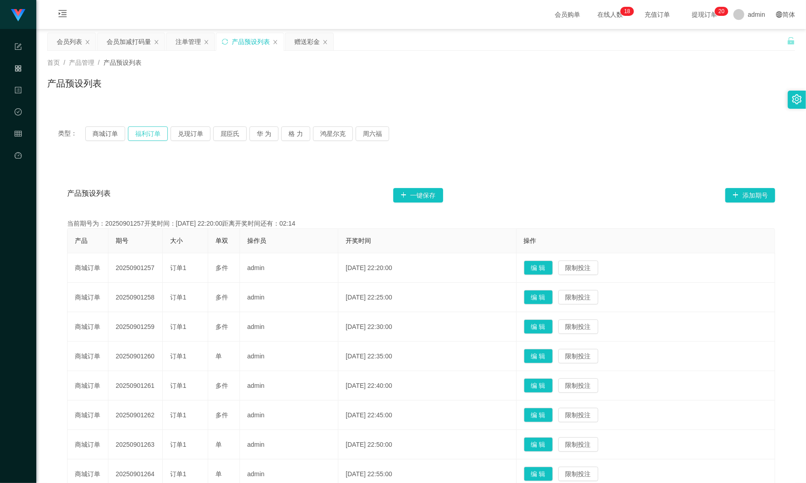
click at [151, 134] on button "福利订单" at bounding box center [148, 133] width 40 height 15
click at [188, 35] on div "注单管理" at bounding box center [187, 41] width 25 height 17
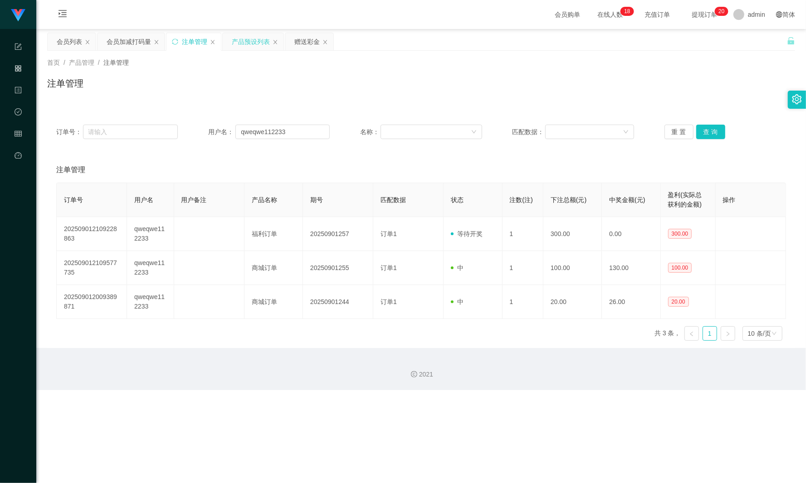
click at [247, 48] on div "产品预设列表" at bounding box center [251, 41] width 38 height 17
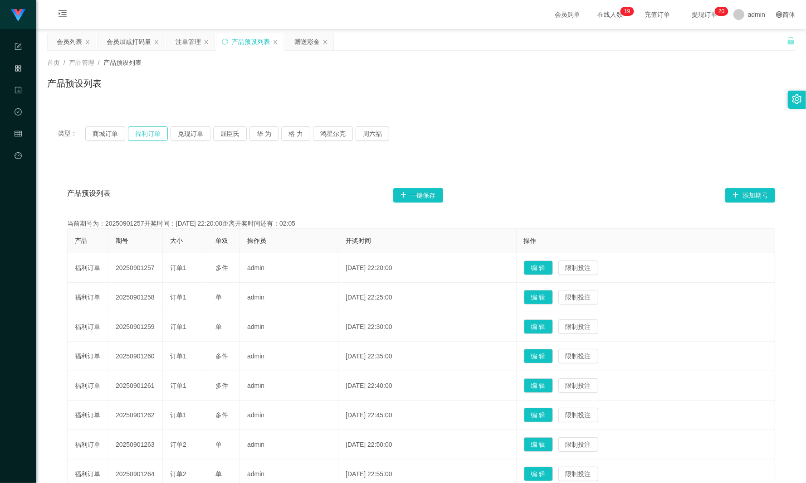
click at [149, 137] on button "福利订单" at bounding box center [148, 133] width 40 height 15
click at [183, 39] on div "注单管理" at bounding box center [187, 41] width 25 height 17
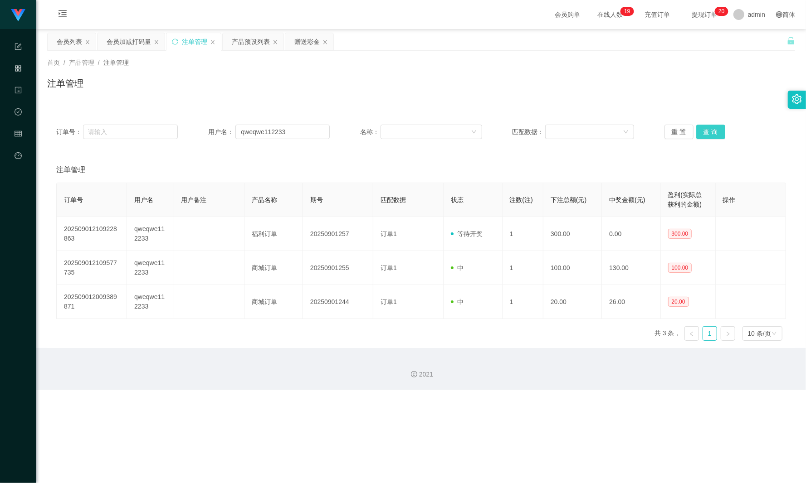
click at [703, 131] on button "查 询" at bounding box center [710, 132] width 29 height 15
click at [706, 131] on button "查 询" at bounding box center [710, 132] width 29 height 15
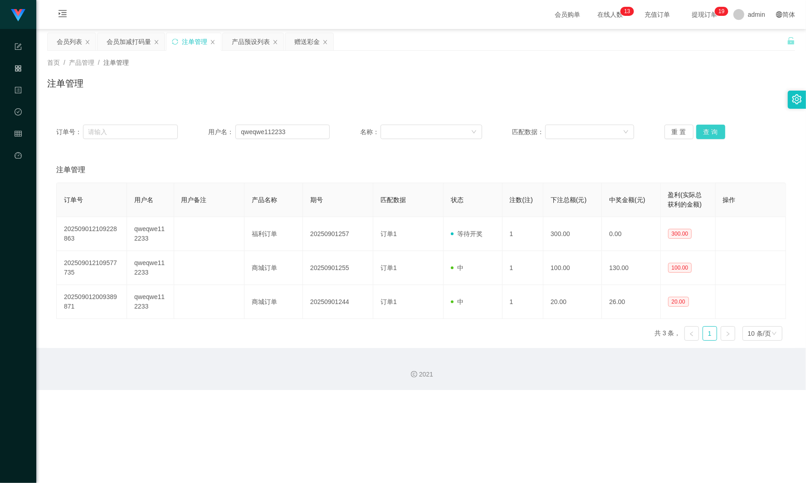
click at [710, 129] on button "查 询" at bounding box center [710, 132] width 29 height 15
click at [710, 129] on div "重 置 查 询" at bounding box center [725, 132] width 122 height 15
click at [710, 129] on button "查 询" at bounding box center [710, 132] width 29 height 15
click at [696, 131] on button "查 询" at bounding box center [710, 132] width 29 height 15
click at [696, 131] on button "查 询" at bounding box center [715, 132] width 39 height 15
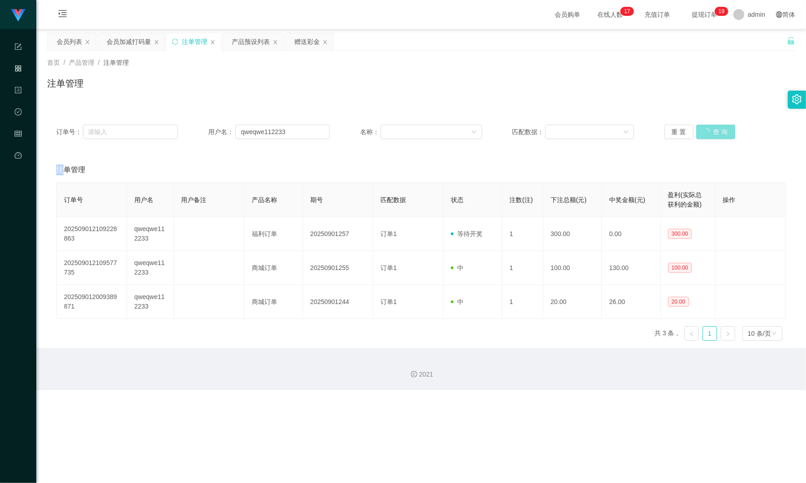
click at [696, 131] on button "查 询" at bounding box center [715, 132] width 39 height 15
click at [695, 131] on div "重 置 查 询" at bounding box center [725, 132] width 122 height 15
click at [696, 131] on button "查 询" at bounding box center [710, 132] width 29 height 15
click at [695, 131] on div "重 置 查 询" at bounding box center [725, 132] width 122 height 15
click at [696, 131] on button "查 询" at bounding box center [710, 132] width 29 height 15
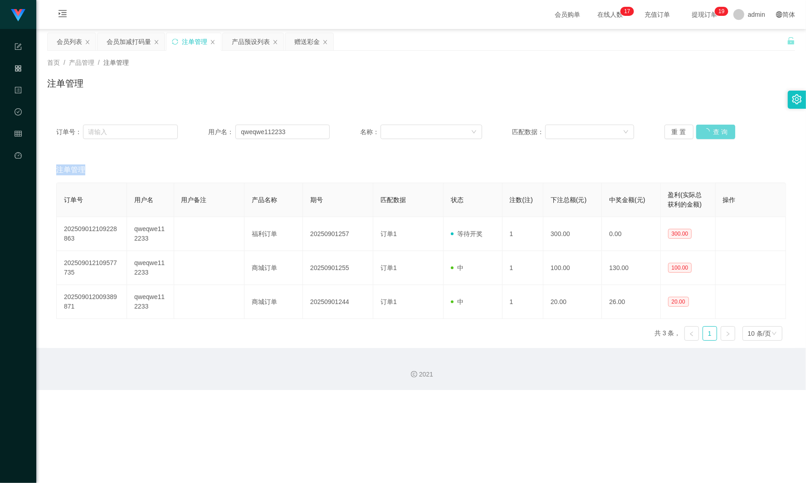
click at [695, 131] on div "重 置 查 询" at bounding box center [725, 132] width 122 height 15
click at [696, 131] on button "查 询" at bounding box center [710, 132] width 29 height 15
click at [724, 123] on div "订单号： 用户名： qweqwe112233 名称： 匹配数据： 重 置 查 询" at bounding box center [421, 132] width 748 height 33
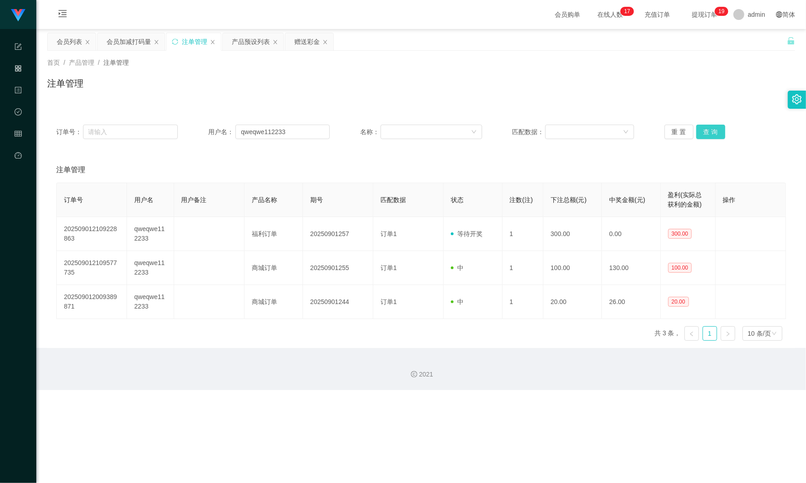
click at [719, 126] on button "查 询" at bounding box center [710, 132] width 29 height 15
click at [719, 126] on div "重 置 查 询" at bounding box center [725, 132] width 122 height 15
click at [719, 126] on button "查 询" at bounding box center [710, 132] width 29 height 15
click at [719, 126] on button "查 询" at bounding box center [715, 132] width 39 height 15
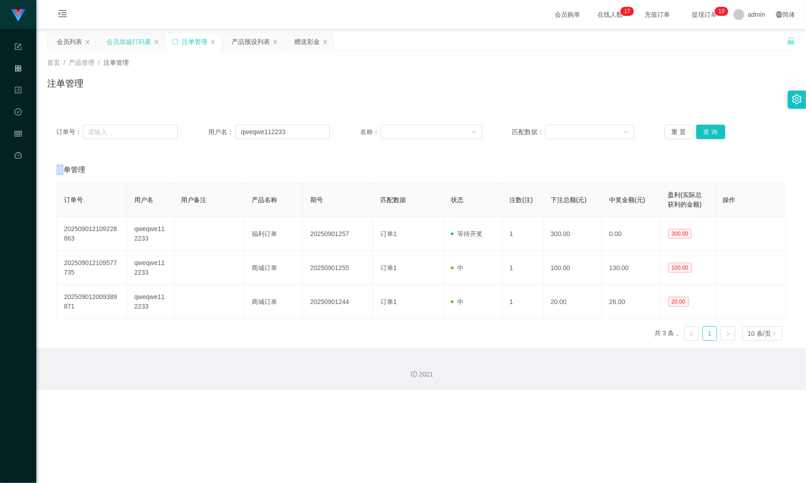
click at [140, 44] on div "会员加减打码量" at bounding box center [129, 41] width 44 height 17
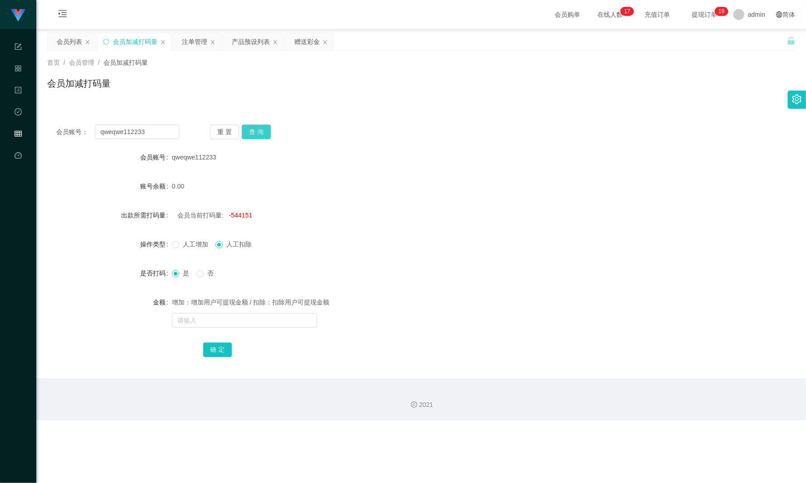
click at [257, 130] on button "查 询" at bounding box center [256, 132] width 29 height 15
click at [256, 131] on div "重 置 查 询" at bounding box center [271, 132] width 123 height 15
click at [258, 131] on button "查 询" at bounding box center [256, 132] width 29 height 15
click at [187, 44] on div "注单管理" at bounding box center [194, 41] width 25 height 17
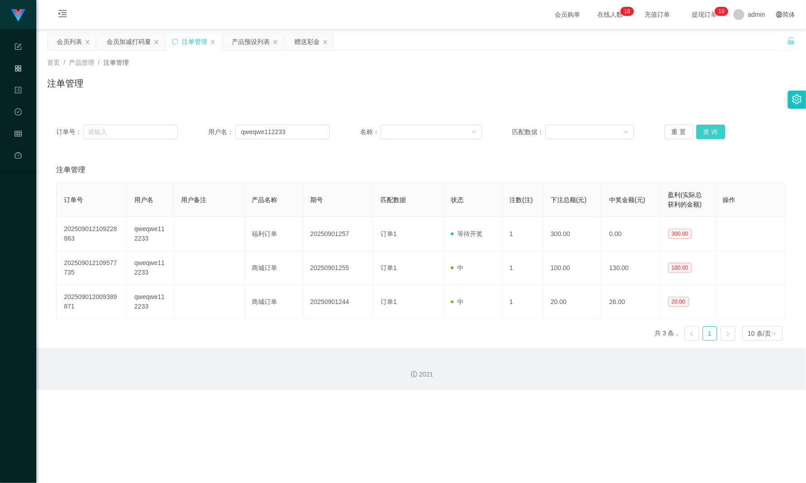
click at [702, 131] on button "查 询" at bounding box center [710, 132] width 29 height 15
click at [702, 131] on div "重 置 查 询" at bounding box center [725, 132] width 122 height 15
click at [702, 131] on button "查 询" at bounding box center [710, 132] width 29 height 15
click at [127, 49] on div "会员加减打码量" at bounding box center [129, 41] width 44 height 17
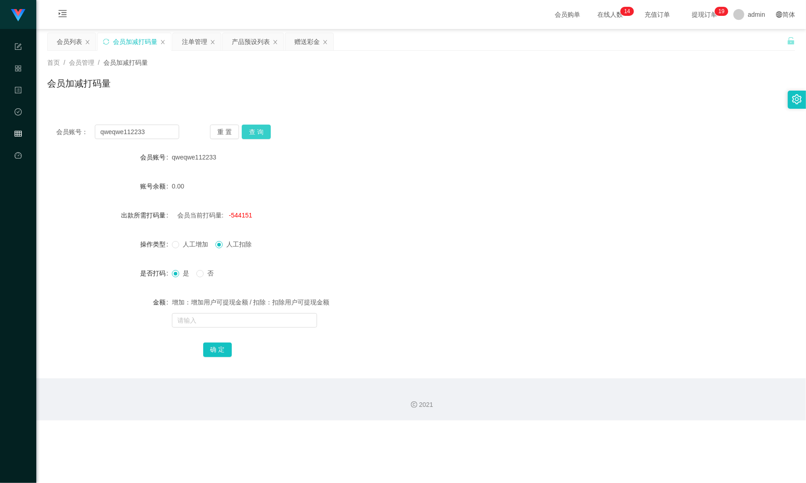
click at [262, 129] on button "查 询" at bounding box center [256, 132] width 29 height 15
click at [74, 44] on div "会员列表" at bounding box center [69, 41] width 25 height 17
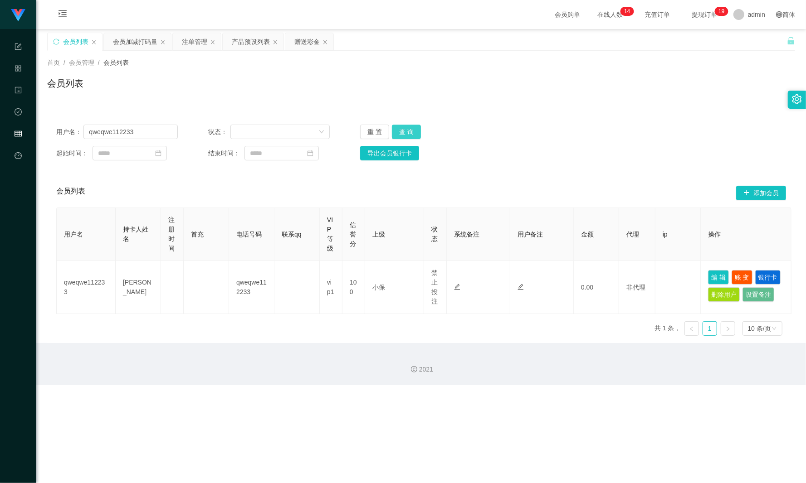
click at [398, 132] on button "查 询" at bounding box center [406, 132] width 29 height 15
click at [135, 39] on div "会员加减打码量" at bounding box center [135, 41] width 44 height 17
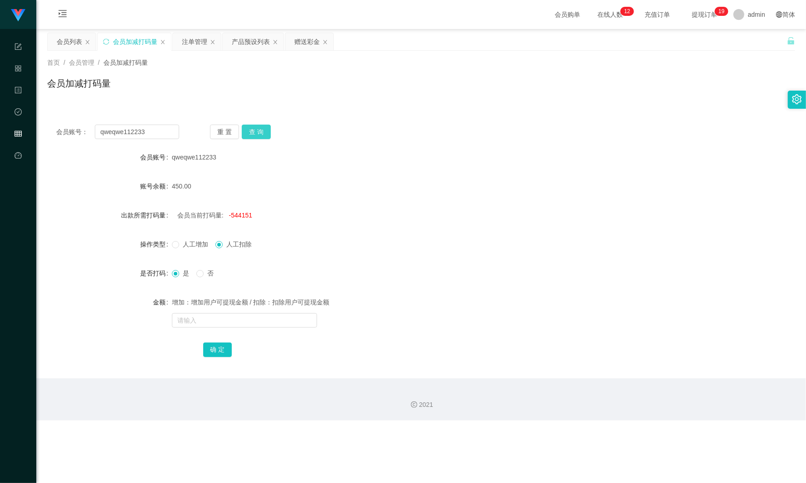
click at [257, 131] on button "查 询" at bounding box center [256, 132] width 29 height 15
click at [261, 134] on button "查 询" at bounding box center [256, 132] width 29 height 15
click at [260, 134] on button "查 询" at bounding box center [256, 132] width 29 height 15
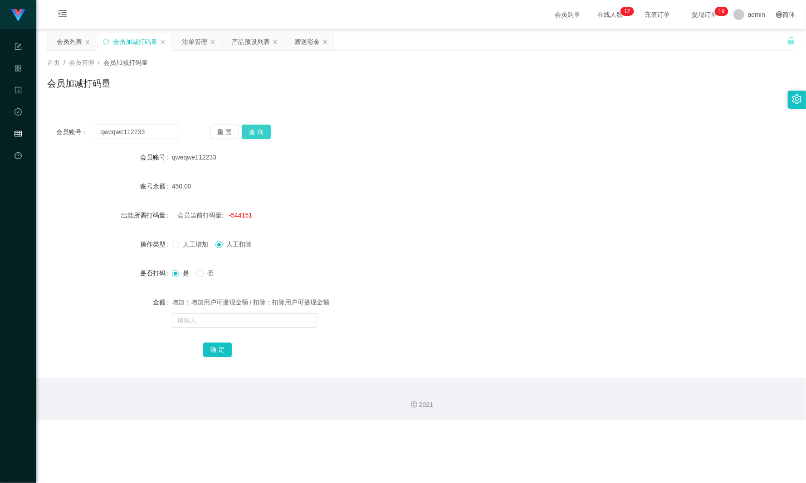
click at [260, 134] on button "查 询" at bounding box center [256, 132] width 29 height 15
drag, startPoint x: 122, startPoint y: 127, endPoint x: 27, endPoint y: 120, distance: 95.0
click at [20, 122] on section "任务台 系统配置 产品管理 内容中心 数据中心 会员管理 平台首页 保存配置 重置配置 整体风格设置 主题色 导航设置 内容区域宽度 定宽 固定Header …" at bounding box center [403, 210] width 806 height 421
click at [53, 34] on div "会员列表" at bounding box center [72, 41] width 48 height 17
click at [191, 245] on span "人工增加" at bounding box center [195, 244] width 33 height 7
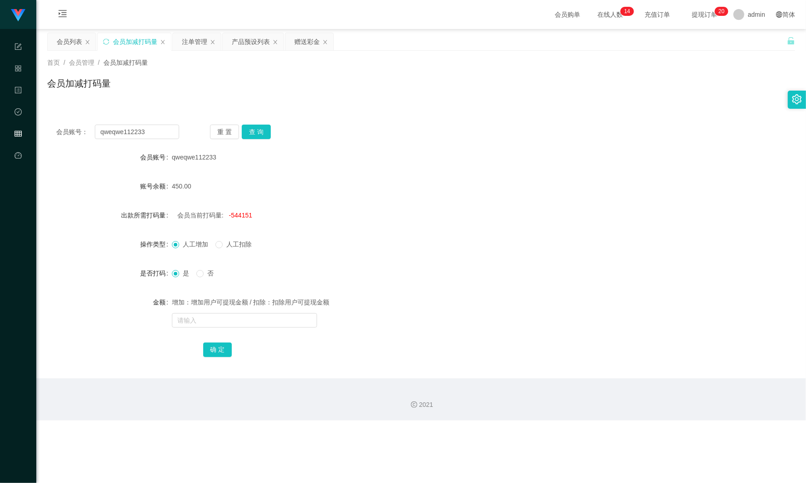
click at [238, 219] on span "-544151" at bounding box center [240, 215] width 23 height 7
copy span "544151"
click at [220, 320] on input "text" at bounding box center [244, 320] width 145 height 15
click at [218, 353] on button "确 定" at bounding box center [217, 350] width 29 height 15
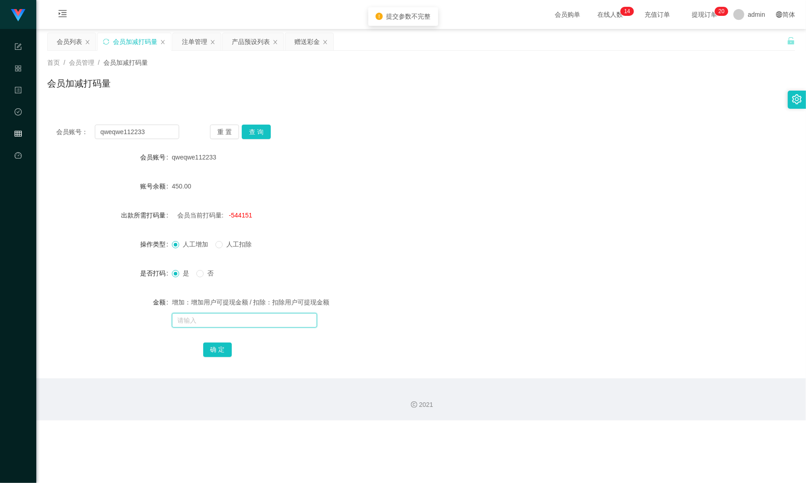
click at [213, 317] on input "text" at bounding box center [244, 320] width 145 height 15
click at [205, 344] on button "确 定" at bounding box center [217, 350] width 29 height 15
click at [200, 310] on div "增加：增加用户可提现金额 / 扣除：扣除用户可提现金额" at bounding box center [390, 302] width 436 height 18
click at [198, 315] on input "text" at bounding box center [244, 320] width 145 height 15
click at [197, 316] on input "text" at bounding box center [244, 320] width 145 height 15
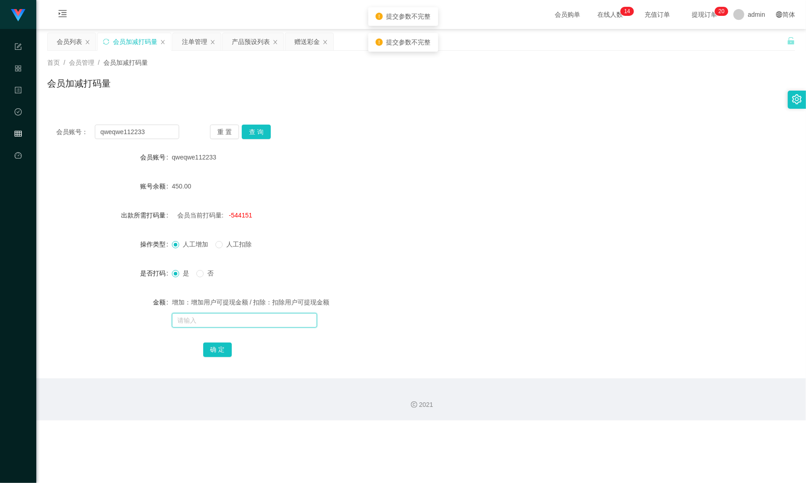
paste input "544151"
type input "544151"
drag, startPoint x: 205, startPoint y: 338, endPoint x: 219, endPoint y: 349, distance: 17.1
click at [205, 338] on form "会员账号 qweqwe112233 账号余额 450.00 出款所需打码量 会员当前打码量: -544151 操作类型 人工增加 人工扣除 是否打码 是 否 …" at bounding box center [421, 253] width 748 height 210
click at [220, 349] on button "确 定" at bounding box center [217, 350] width 29 height 15
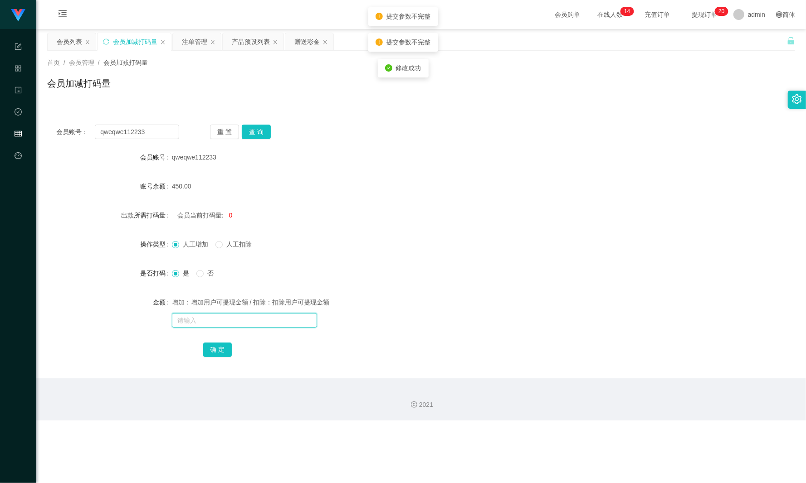
click at [205, 322] on input "text" at bounding box center [244, 320] width 145 height 15
paste input "544151"
type input "544151"
click at [213, 352] on button "确 定" at bounding box center [217, 350] width 29 height 15
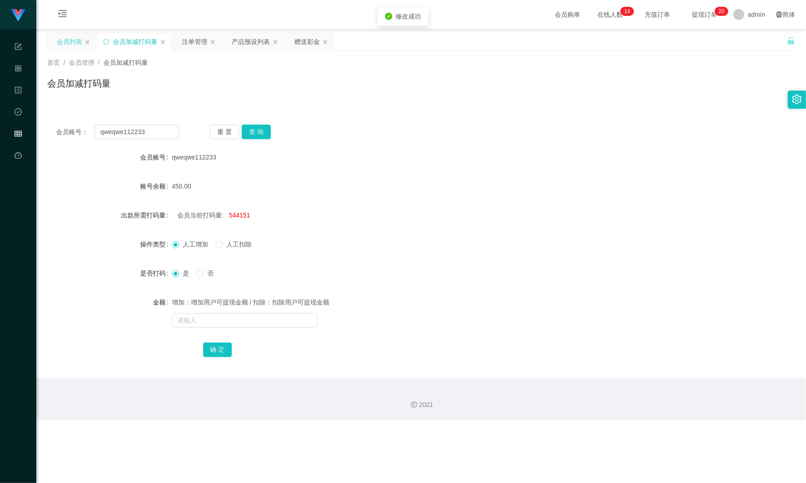
click at [79, 46] on div "会员列表" at bounding box center [69, 41] width 25 height 17
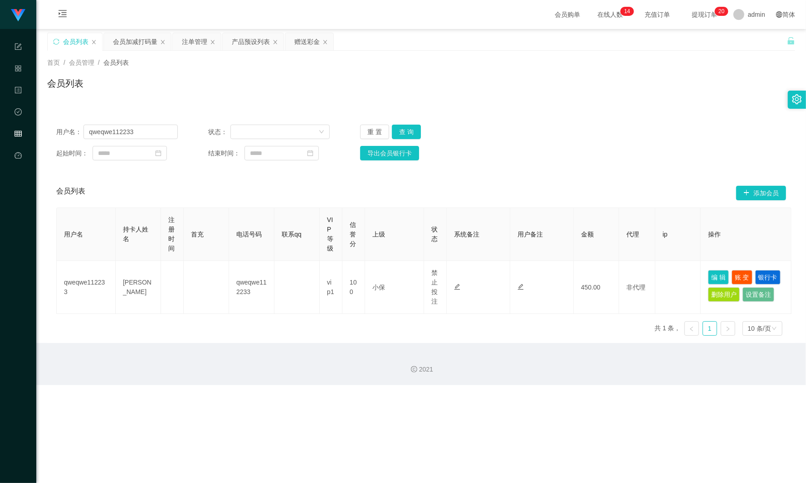
click at [405, 123] on div "用户名： qweqwe112233 状态： 重 置 查 询 起始时间： 结束时间： 导出会员银行卡" at bounding box center [421, 143] width 748 height 54
click at [394, 133] on button "查 询" at bounding box center [406, 132] width 29 height 15
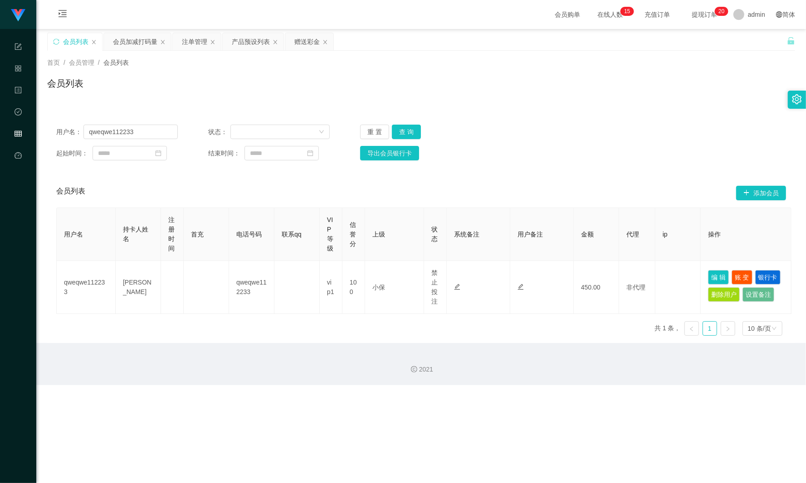
click at [312, 422] on div "任务台 系统配置 产品管理 内容中心 数据中心 会员管理 平台首页 保存配置 重置配置 整体风格设置 主题色 导航设置 内容区域宽度 定宽 固定Header …" at bounding box center [403, 241] width 806 height 483
drag, startPoint x: 151, startPoint y: 138, endPoint x: 28, endPoint y: 129, distance: 124.1
click at [28, 129] on section "任务台 系统配置 产品管理 内容中心 数据中心 会员管理 平台首页 保存配置 重置配置 整体风格设置 主题色 导航设置 内容区域宽度 定宽 固定Header …" at bounding box center [403, 192] width 806 height 385
paste input "54321789"
type input "54321789"
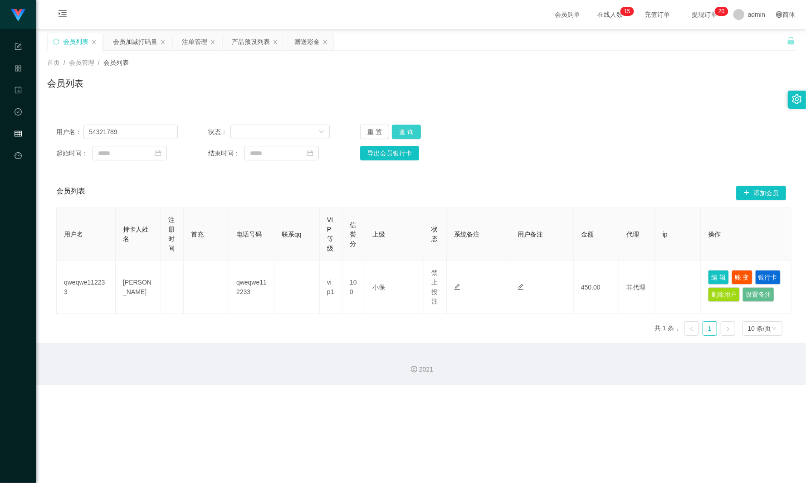
click at [414, 132] on button "查 询" at bounding box center [406, 132] width 29 height 15
click at [414, 132] on button "查 询" at bounding box center [411, 132] width 39 height 15
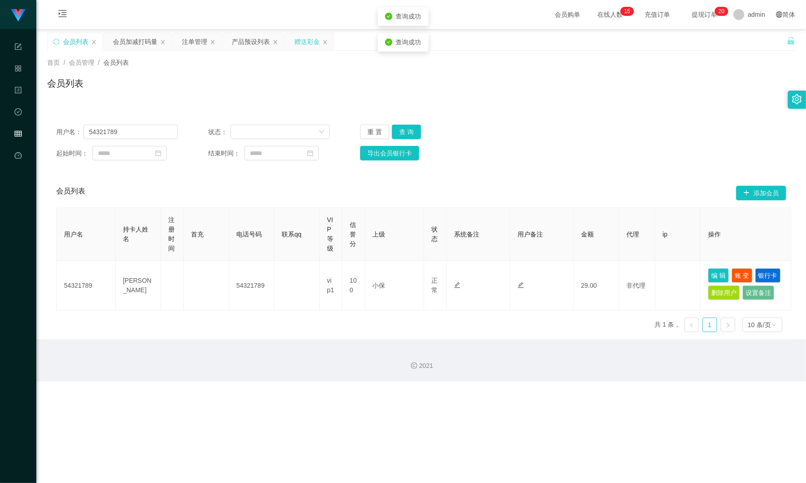
click at [312, 40] on div "赠送彩金" at bounding box center [306, 41] width 25 height 17
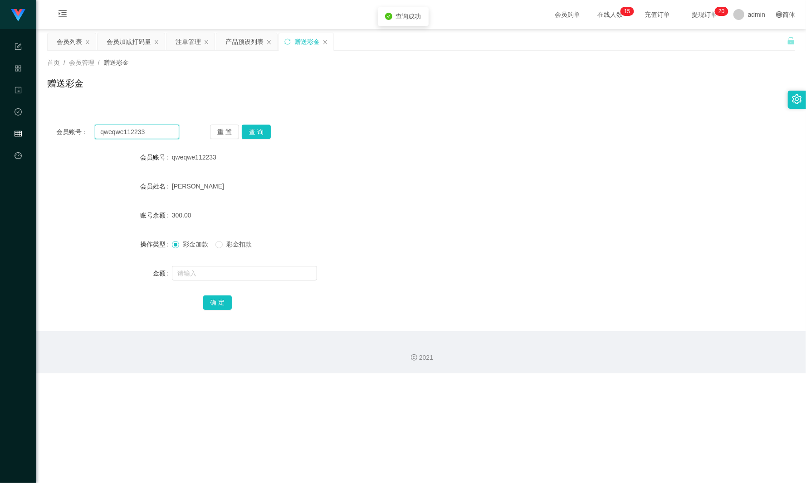
drag, startPoint x: 158, startPoint y: 131, endPoint x: 0, endPoint y: 126, distance: 158.3
click at [2, 126] on section "任务台 系统配置 产品管理 内容中心 数据中心 会员管理 平台首页 保存配置 重置配置 整体风格设置 主题色 导航设置 内容区域宽度 定宽 固定Header …" at bounding box center [403, 187] width 806 height 374
paste input "54321789"
type input "54321789"
click at [251, 127] on button "查 询" at bounding box center [256, 132] width 29 height 15
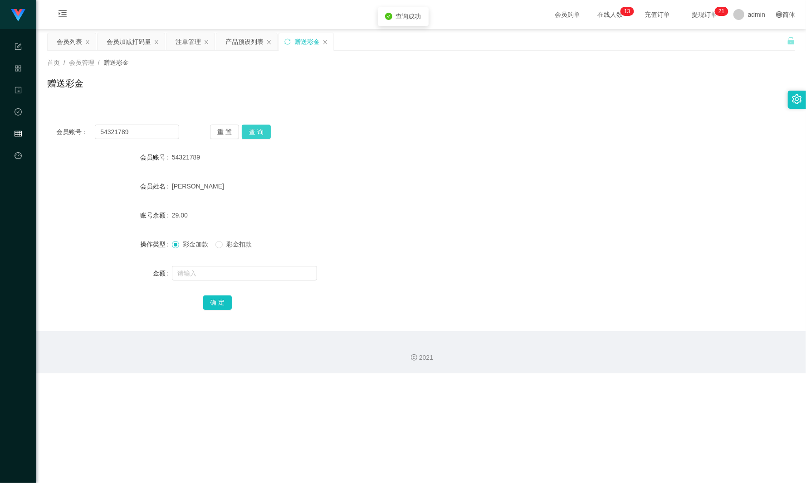
drag, startPoint x: 254, startPoint y: 127, endPoint x: 262, endPoint y: 131, distance: 8.3
click at [255, 127] on button "查 询" at bounding box center [256, 132] width 29 height 15
click at [223, 276] on input "text" at bounding box center [244, 273] width 145 height 15
click at [364, 389] on div "任务台 系统配置 产品管理 内容中心 数据中心 会员管理 平台首页 保存配置 重置配置 整体风格设置 主题色 导航设置 内容区域宽度 定宽 固定Header …" at bounding box center [403, 241] width 806 height 483
click at [205, 274] on input "text" at bounding box center [244, 273] width 145 height 15
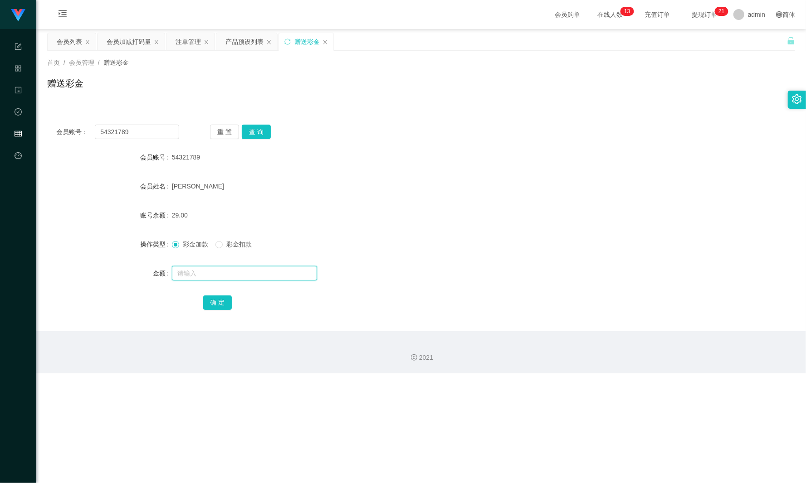
paste input "971"
type input "971"
click at [218, 304] on button "确 定" at bounding box center [217, 303] width 29 height 15
click at [69, 44] on div "会员列表" at bounding box center [69, 41] width 25 height 17
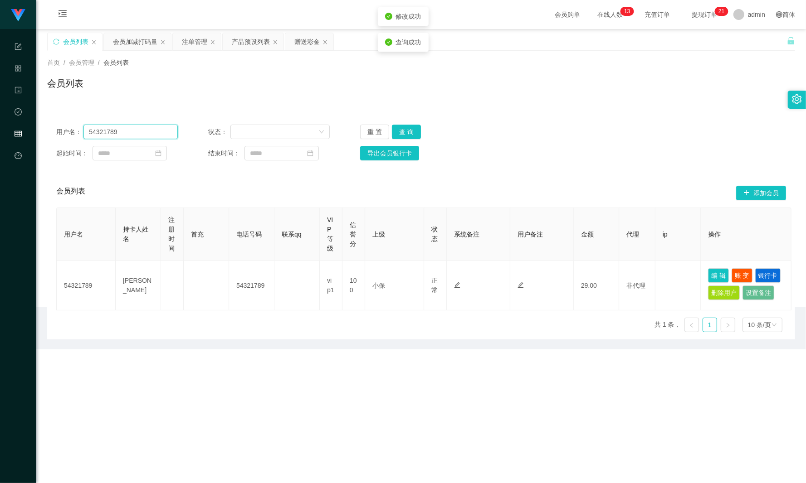
drag, startPoint x: 88, startPoint y: 141, endPoint x: 64, endPoint y: 138, distance: 24.2
click at [67, 140] on div "用户名： 54321789 状态： 重 置 查 询 起始时间： 结束时间： 导出会员银行卡" at bounding box center [421, 143] width 748 height 54
paste input "971"
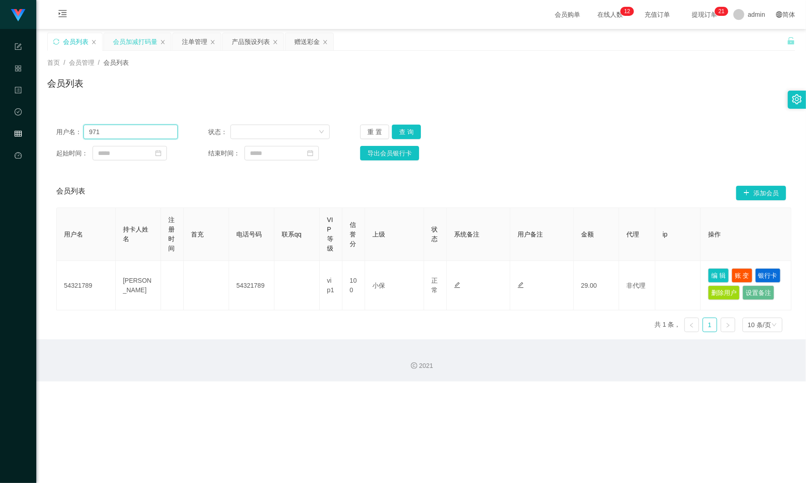
type input "971"
click at [140, 44] on div "会员加减打码量" at bounding box center [135, 41] width 44 height 17
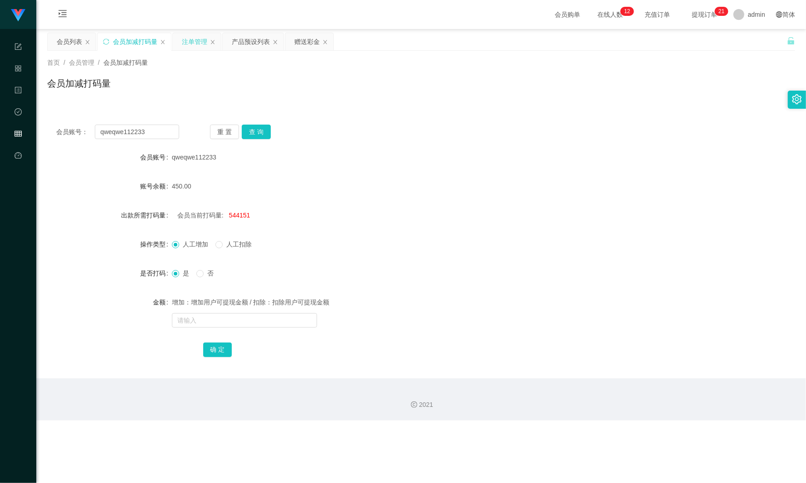
click at [193, 40] on div "注单管理" at bounding box center [194, 41] width 25 height 17
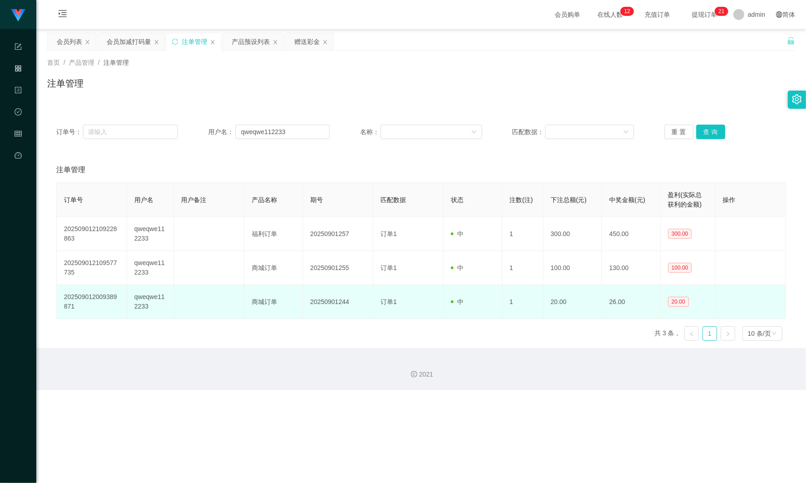
drag, startPoint x: 295, startPoint y: 421, endPoint x: 205, endPoint y: 293, distance: 156.3
click at [294, 423] on div "任务台 系统配置 产品管理 内容中心 数据中心 会员管理 平台首页 保存配置 重置配置 整体风格设置 主题色 导航设置 内容区域宽度 定宽 固定Header …" at bounding box center [403, 241] width 806 height 483
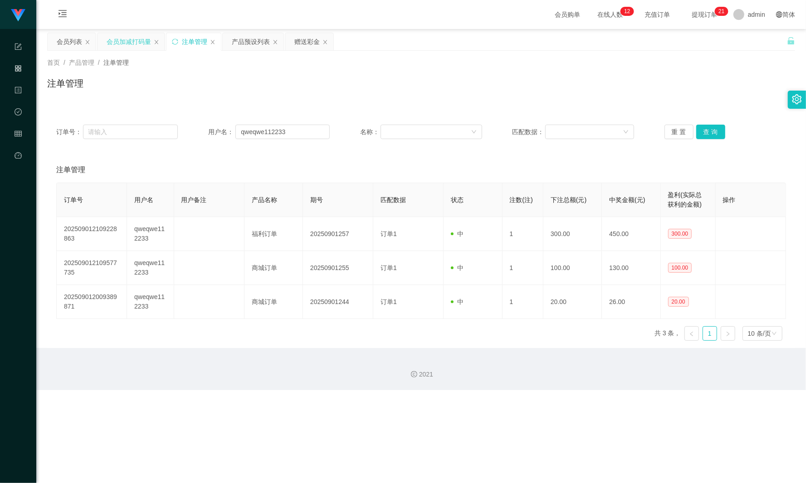
click at [129, 44] on div "会员加减打码量" at bounding box center [129, 41] width 44 height 17
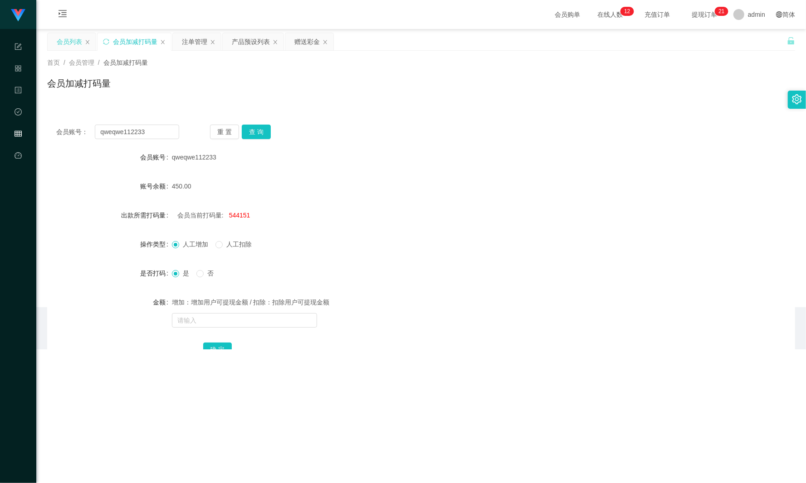
click at [63, 44] on div "会员列表" at bounding box center [69, 41] width 25 height 17
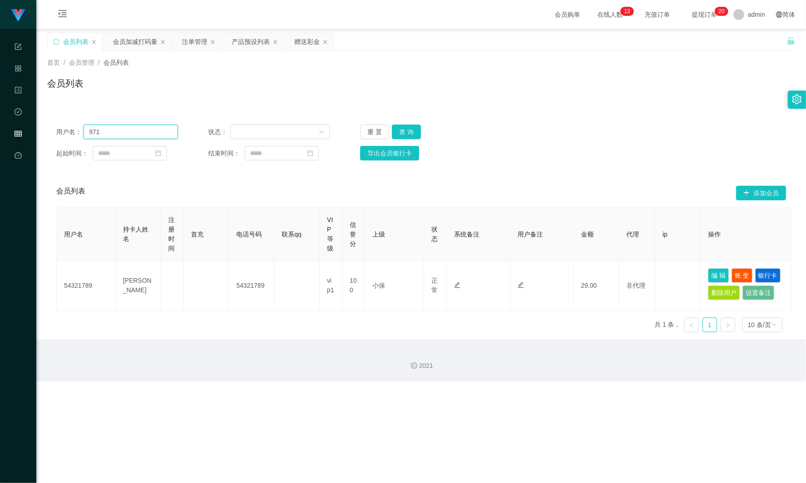
drag, startPoint x: 150, startPoint y: 132, endPoint x: 24, endPoint y: 133, distance: 126.0
click at [24, 133] on section "任务台 系统配置 产品管理 内容中心 数据中心 会员管理 平台首页 保存配置 重置配置 整体风格设置 主题色 导航设置 内容区域宽度 定宽 固定Header …" at bounding box center [403, 191] width 806 height 382
paste input "54321789"
type input "54321789"
click at [403, 127] on button "查 询" at bounding box center [406, 132] width 29 height 15
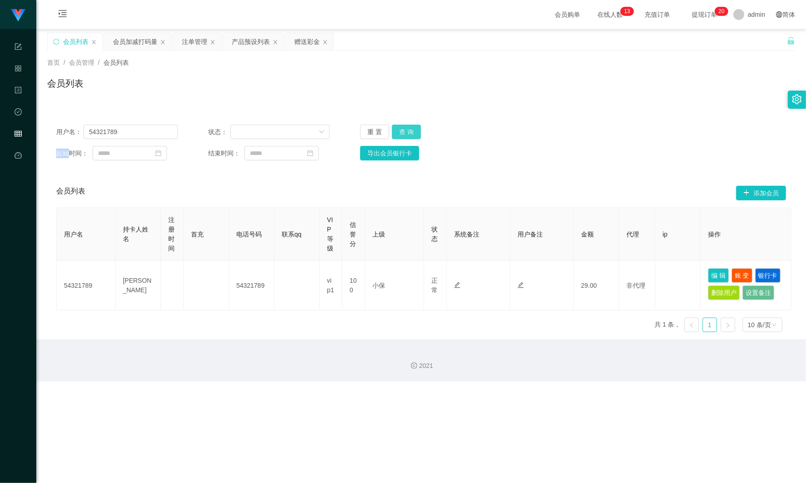
click at [403, 127] on div "重 置 查 询" at bounding box center [421, 132] width 122 height 15
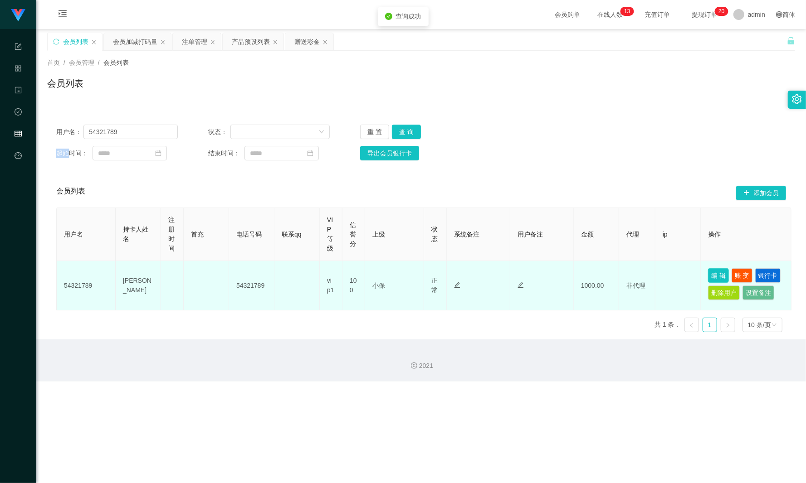
click at [708, 274] on button "编 辑" at bounding box center [718, 275] width 21 height 15
type input "54321789"
type input "[PERSON_NAME]"
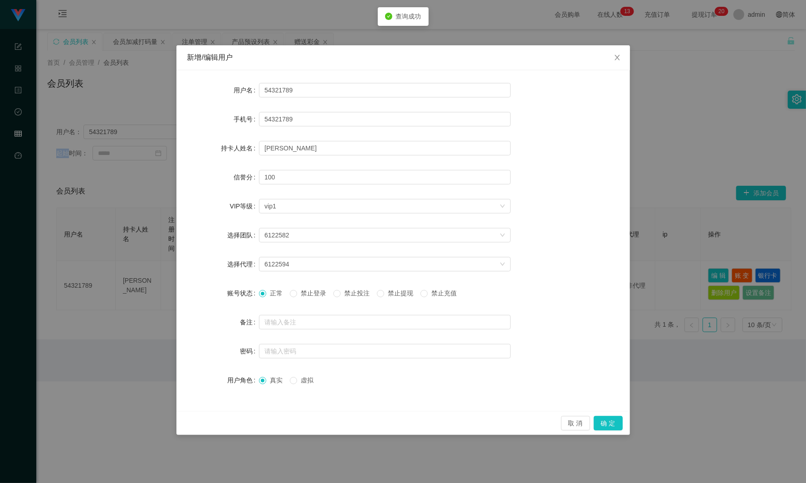
click at [356, 295] on span "禁止投注" at bounding box center [356, 293] width 33 height 7
click at [602, 420] on button "确 定" at bounding box center [607, 423] width 29 height 15
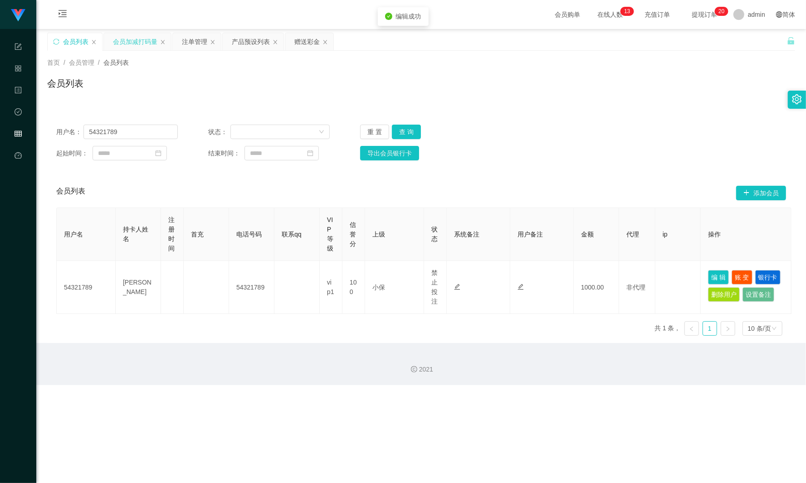
click at [129, 45] on div "会员加减打码量" at bounding box center [135, 41] width 44 height 17
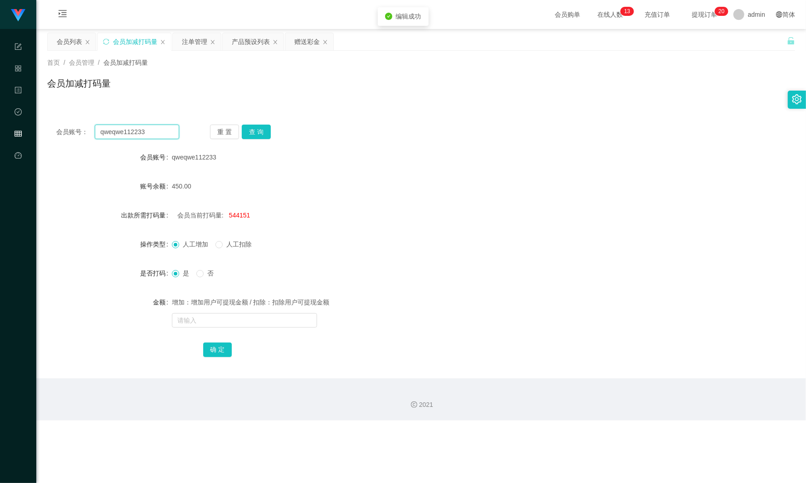
drag, startPoint x: 155, startPoint y: 131, endPoint x: -24, endPoint y: 132, distance: 178.6
click at [0, 132] on html "任务台 系统配置 产品管理 内容中心 数据中心 会员管理 平台首页 保存配置 重置配置 整体风格设置 主题色 导航设置 内容区域宽度 定宽 固定Header …" at bounding box center [403, 241] width 806 height 483
paste input "54321789"
type input "54321789"
click at [258, 129] on button "查 询" at bounding box center [256, 132] width 29 height 15
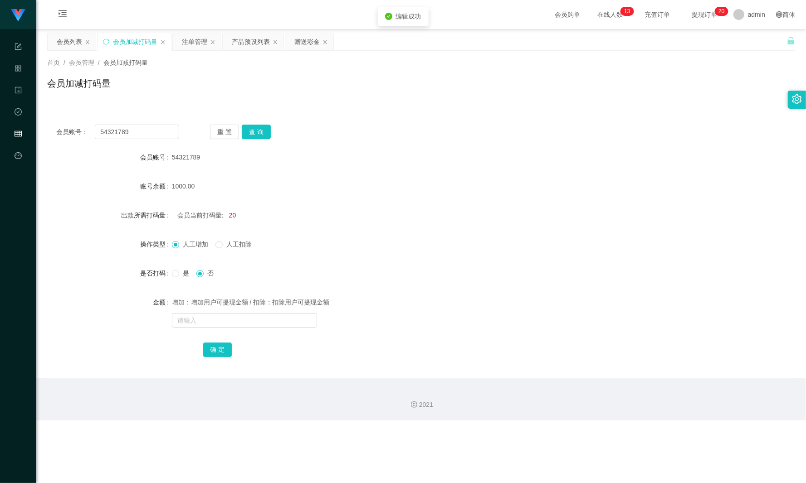
click at [224, 248] on span "人工扣除" at bounding box center [239, 244] width 33 height 7
click at [175, 278] on label "是" at bounding box center [182, 274] width 21 height 10
click at [209, 326] on input "text" at bounding box center [244, 320] width 145 height 15
type input "2615512"
drag, startPoint x: 213, startPoint y: 345, endPoint x: 212, endPoint y: 336, distance: 9.1
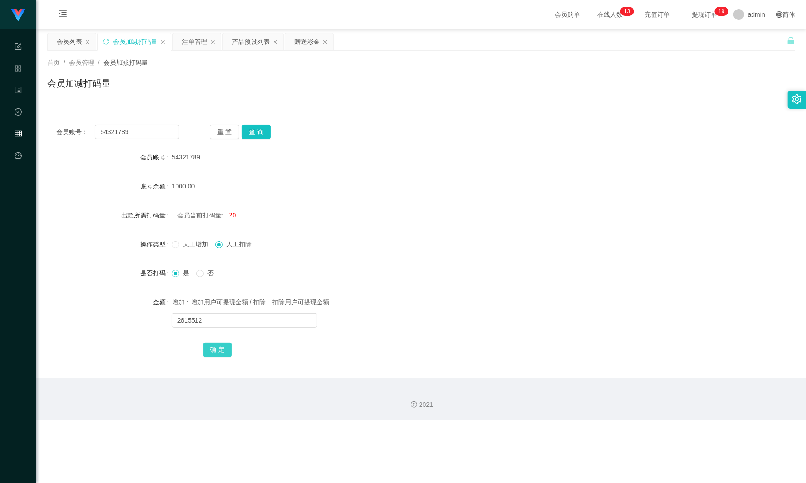
click at [213, 345] on button "确 定" at bounding box center [217, 350] width 29 height 15
click at [194, 45] on div "注单管理" at bounding box center [194, 41] width 25 height 17
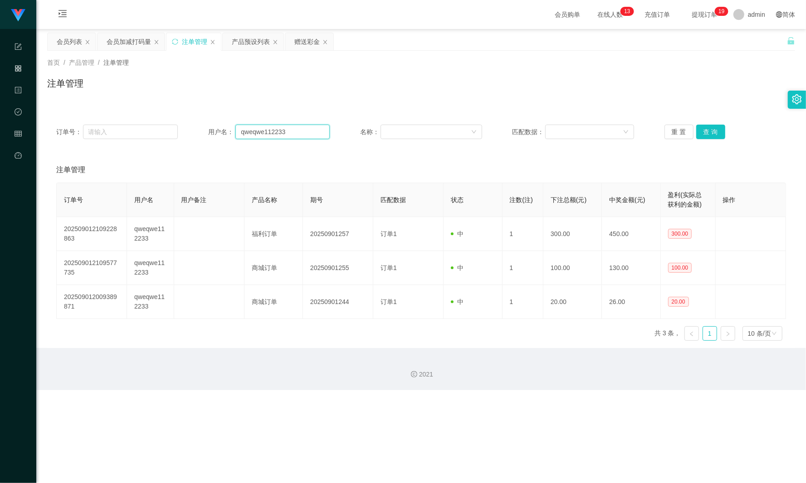
drag, startPoint x: 222, startPoint y: 124, endPoint x: 215, endPoint y: 124, distance: 6.8
click at [215, 124] on div "订单号： 用户名： qweqwe112233 名称： 匹配数据： 重 置 查 询" at bounding box center [421, 132] width 748 height 33
paste input "54321789"
type input "54321789"
click at [698, 128] on button "查 询" at bounding box center [710, 132] width 29 height 15
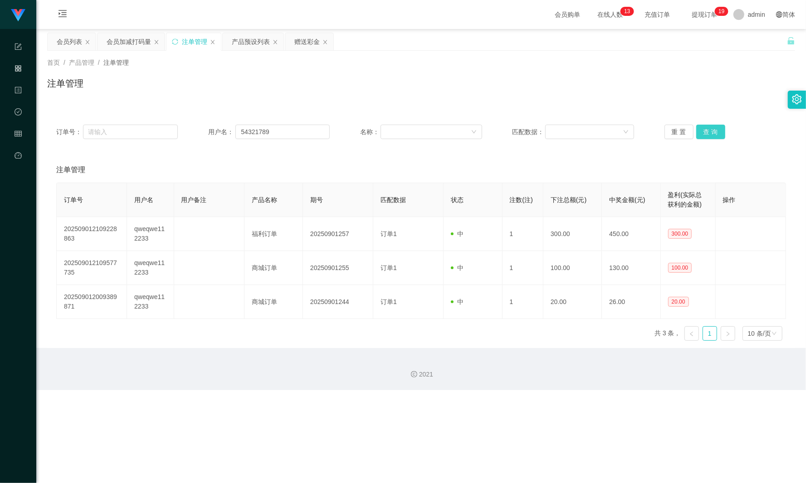
click at [698, 128] on button "查 询" at bounding box center [710, 132] width 29 height 15
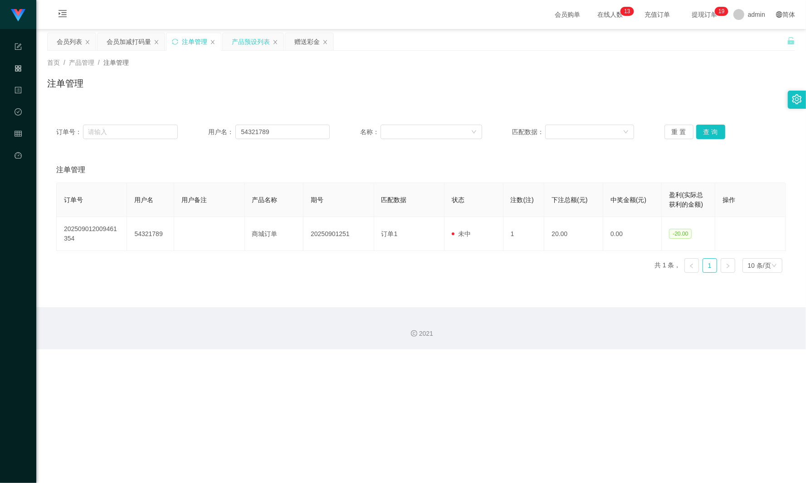
click at [251, 39] on div "产品预设列表" at bounding box center [251, 41] width 38 height 17
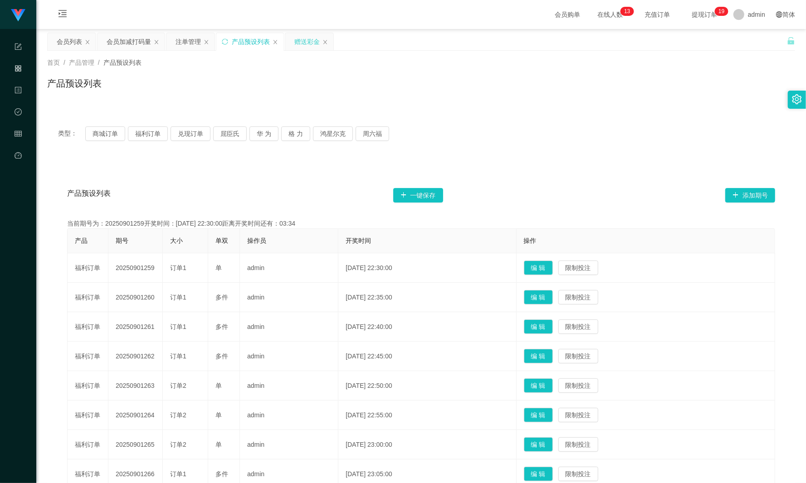
click at [308, 44] on div "赠送彩金" at bounding box center [306, 41] width 25 height 17
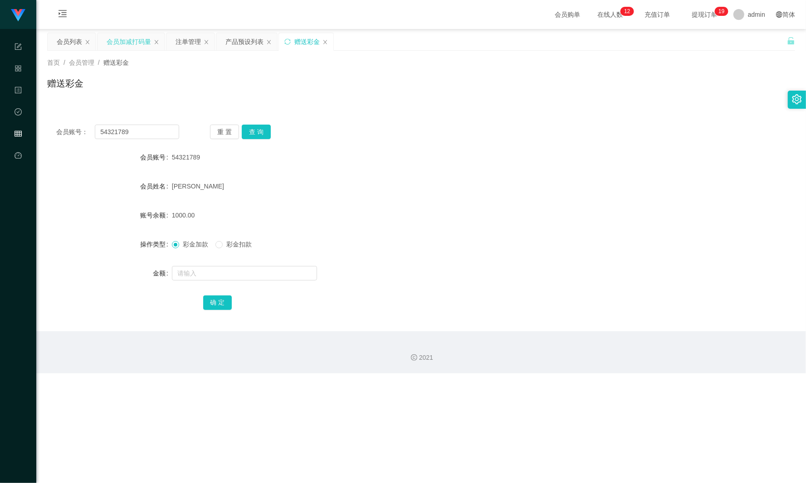
click at [129, 44] on div "会员加减打码量" at bounding box center [129, 41] width 44 height 17
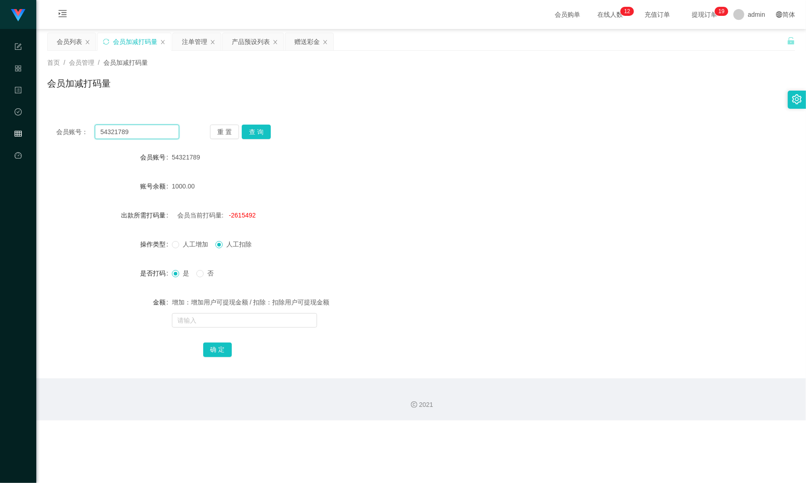
drag, startPoint x: 146, startPoint y: 129, endPoint x: 59, endPoint y: 131, distance: 87.1
click at [53, 131] on div "会员账号： 54321789 重 置 查 询" at bounding box center [421, 132] width 748 height 15
click at [262, 135] on button "查 询" at bounding box center [256, 132] width 29 height 15
click at [262, 135] on button "查 询" at bounding box center [261, 132] width 39 height 15
click at [69, 33] on div "会员列表" at bounding box center [69, 41] width 25 height 17
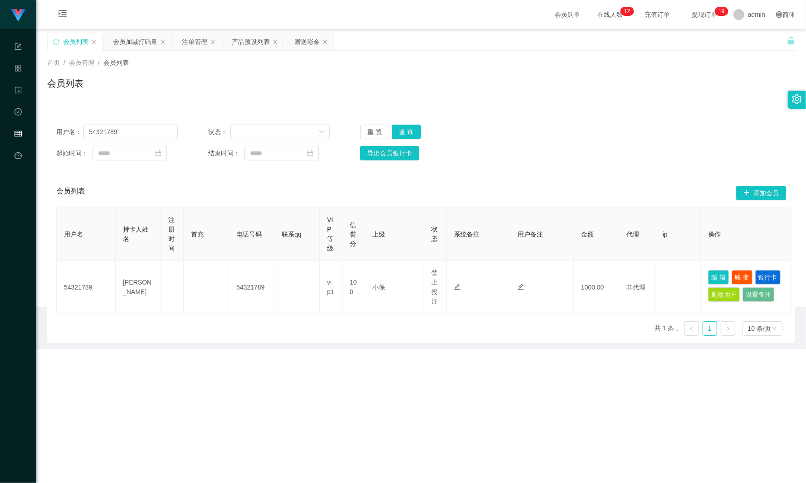
click at [69, 37] on div "会员列表" at bounding box center [75, 41] width 25 height 17
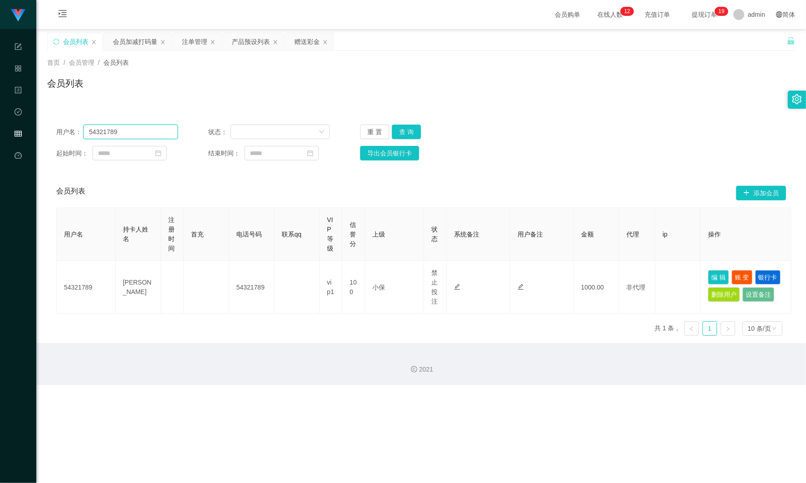
drag, startPoint x: 131, startPoint y: 131, endPoint x: 44, endPoint y: 129, distance: 86.6
click at [1, 127] on section "任务台 系统配置 产品管理 内容中心 数据中心 会员管理 平台首页 保存配置 重置配置 整体风格设置 主题色 导航设置 内容区域宽度 定宽 固定Header …" at bounding box center [403, 192] width 806 height 385
click at [412, 129] on button "查 询" at bounding box center [406, 132] width 29 height 15
click at [412, 129] on div "重 置 查 询" at bounding box center [421, 132] width 122 height 15
click at [412, 129] on button "查 询" at bounding box center [406, 132] width 29 height 15
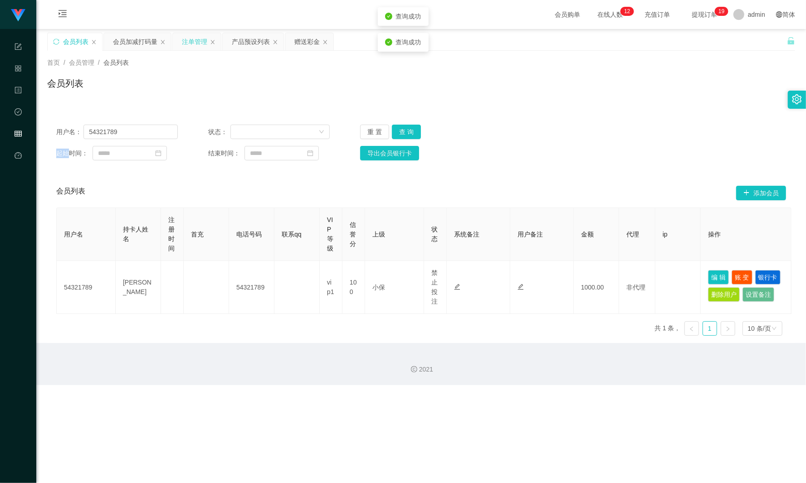
click at [186, 43] on div "注单管理" at bounding box center [194, 41] width 25 height 17
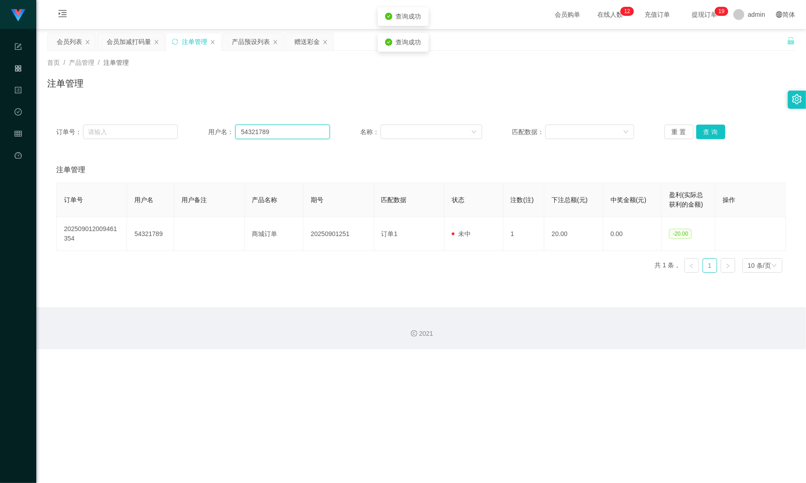
drag, startPoint x: 214, startPoint y: 128, endPoint x: 237, endPoint y: 133, distance: 23.2
click at [162, 128] on div "订单号： 用户名： 54321789 名称： 匹配数据： 重 置 查 询" at bounding box center [420, 132] width 729 height 15
click at [699, 135] on button "查 询" at bounding box center [710, 132] width 29 height 15
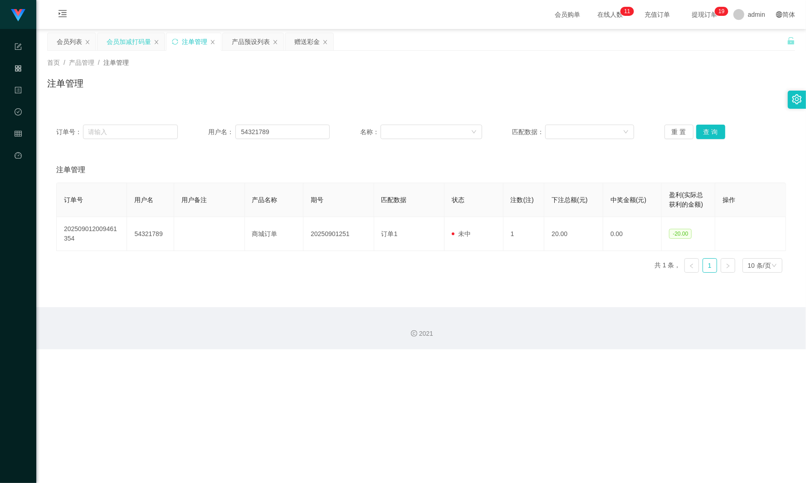
click at [126, 43] on div "会员加减打码量" at bounding box center [129, 41] width 44 height 17
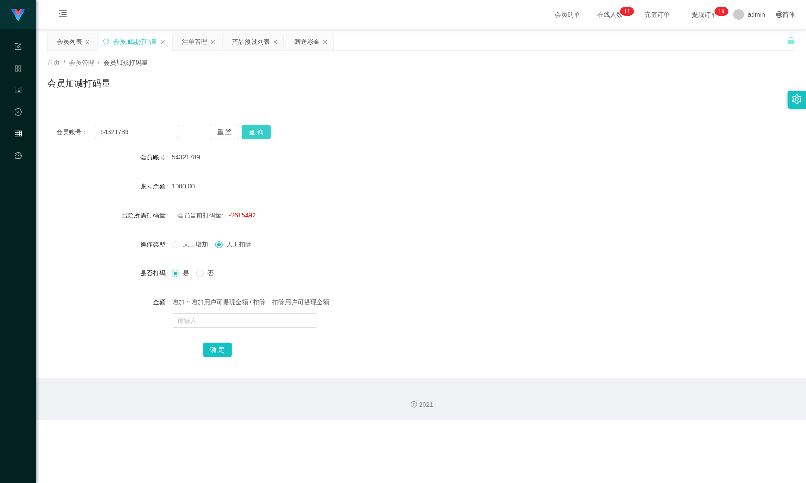
click at [251, 131] on button "查 询" at bounding box center [256, 132] width 29 height 15
click at [65, 53] on div "首页 / 会员管理 / 会员加减打码量 / 会员加减打码量" at bounding box center [420, 78] width 769 height 54
click at [65, 49] on div "会员列表" at bounding box center [69, 41] width 25 height 17
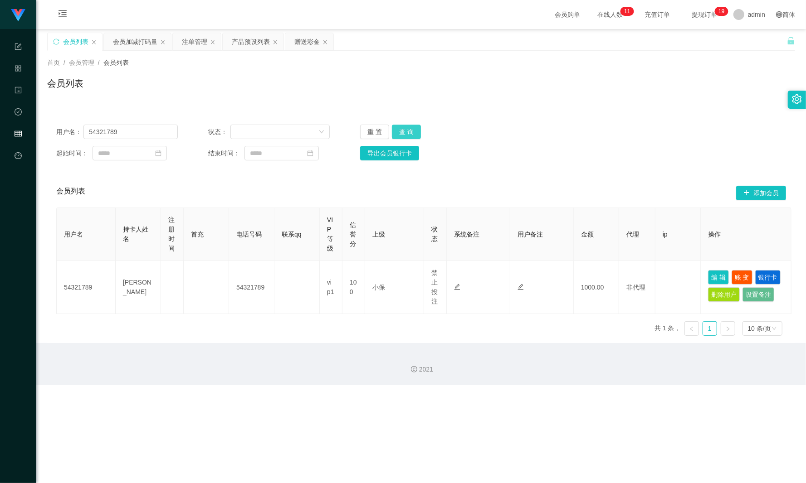
click at [413, 128] on button "查 询" at bounding box center [406, 132] width 29 height 15
click at [413, 128] on div "重 置 查 询" at bounding box center [421, 132] width 122 height 15
click at [419, 129] on div "重 置 查 询" at bounding box center [421, 132] width 122 height 15
click at [197, 47] on div "注单管理" at bounding box center [194, 41] width 25 height 17
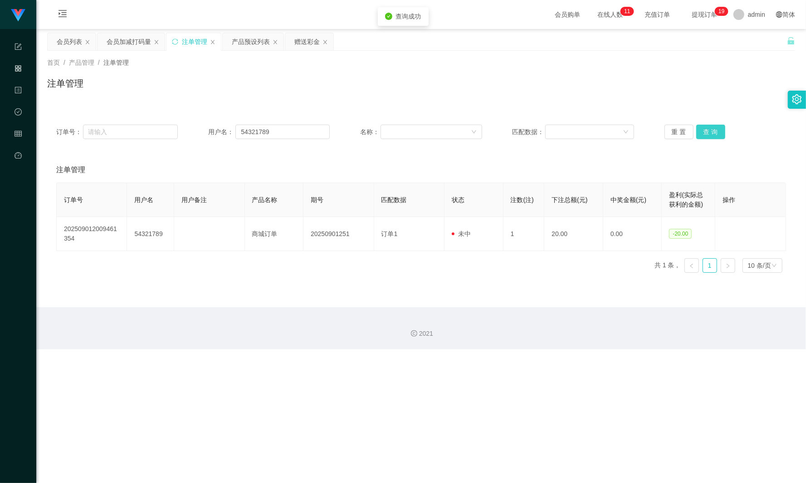
click at [711, 131] on button "查 询" at bounding box center [710, 132] width 29 height 15
click at [710, 131] on button "查 询" at bounding box center [715, 132] width 39 height 15
click at [710, 131] on button "查 询" at bounding box center [710, 132] width 29 height 15
click at [131, 43] on div "会员加减打码量" at bounding box center [129, 41] width 44 height 17
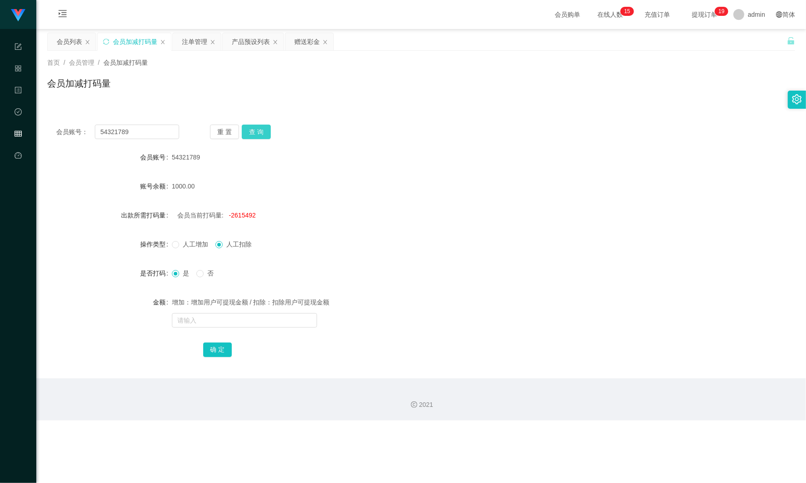
click at [251, 130] on button "查 询" at bounding box center [256, 132] width 29 height 15
click at [251, 130] on div "重 置 查 询" at bounding box center [271, 132] width 123 height 15
drag, startPoint x: 253, startPoint y: 135, endPoint x: 303, endPoint y: 149, distance: 52.7
click at [253, 135] on button "查 询" at bounding box center [256, 132] width 29 height 15
click at [342, 182] on div "1000.00" at bounding box center [390, 186] width 436 height 18
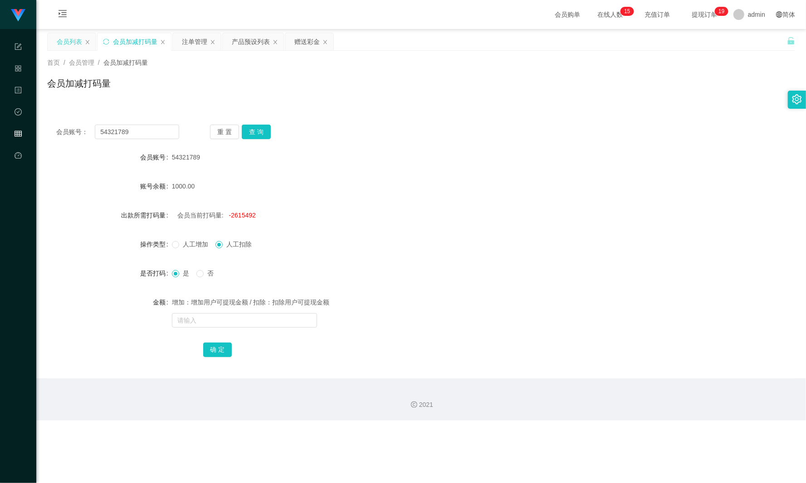
click at [73, 42] on div "会员列表" at bounding box center [69, 41] width 25 height 17
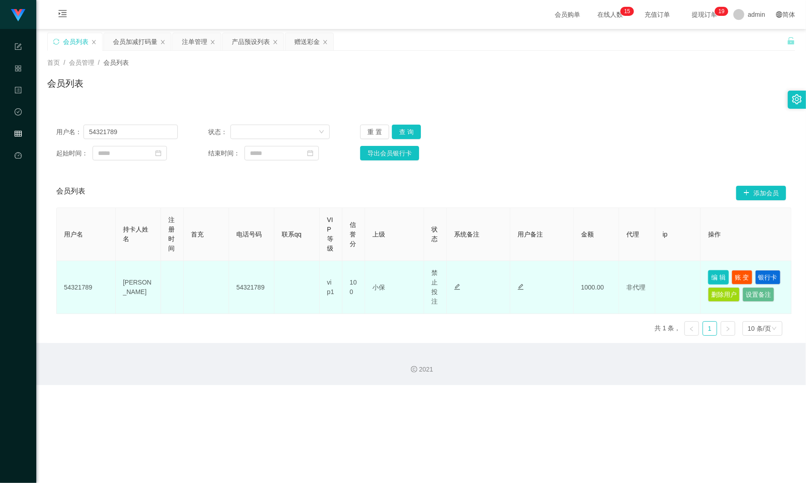
click at [717, 274] on button "编 辑" at bounding box center [718, 277] width 21 height 15
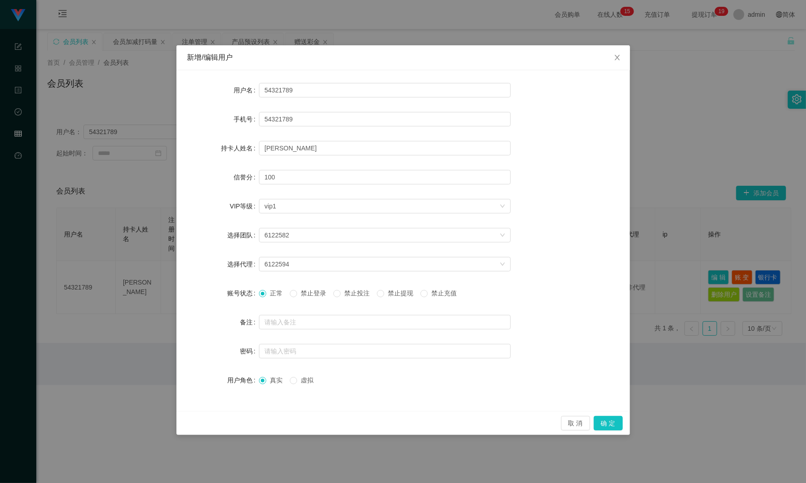
click at [678, 200] on div "新增/编辑用户 用户名 54321789 手机号 54321789 持卡人姓名 [PERSON_NAME] 信誉分 100 VIP等级 选择VIP等级 vip…" at bounding box center [403, 241] width 806 height 483
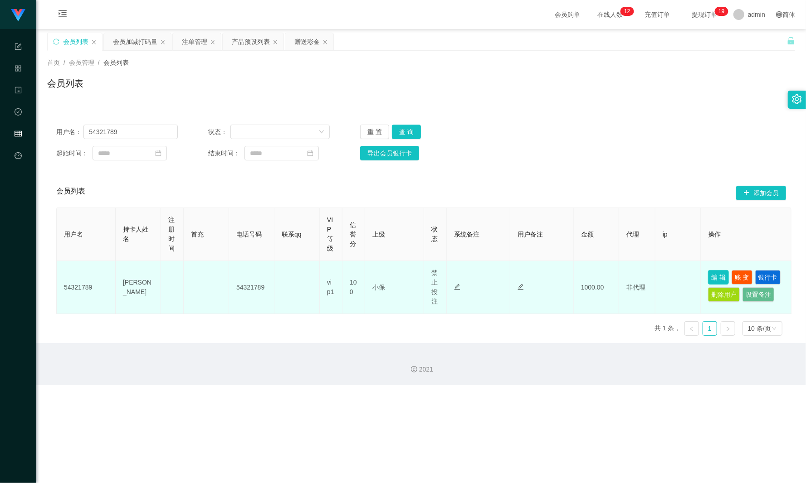
click at [710, 272] on button "编 辑" at bounding box center [718, 277] width 21 height 15
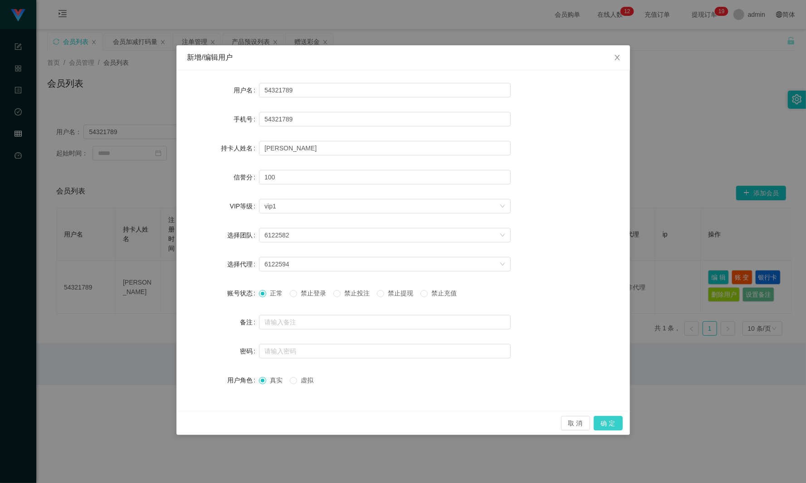
click at [599, 422] on button "确 定" at bounding box center [607, 423] width 29 height 15
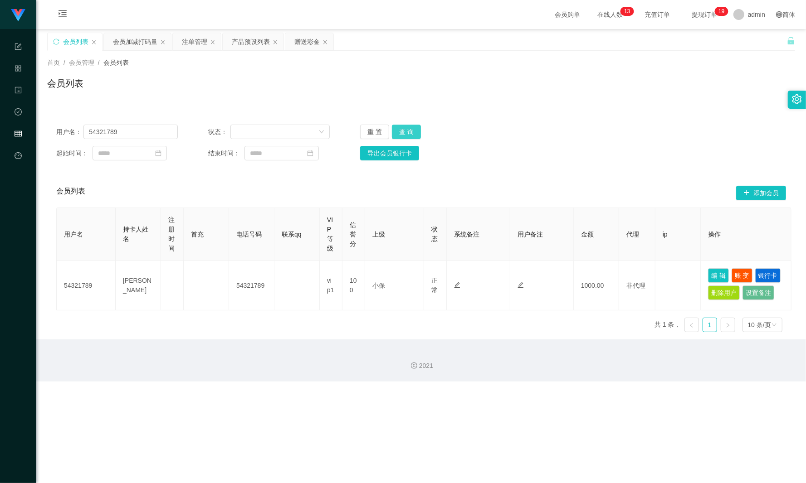
click at [401, 134] on button "查 询" at bounding box center [406, 132] width 29 height 15
click at [401, 134] on button "查 询" at bounding box center [411, 132] width 39 height 15
click at [401, 134] on button "查 询" at bounding box center [406, 132] width 29 height 15
click at [401, 135] on button "查 询" at bounding box center [406, 132] width 29 height 15
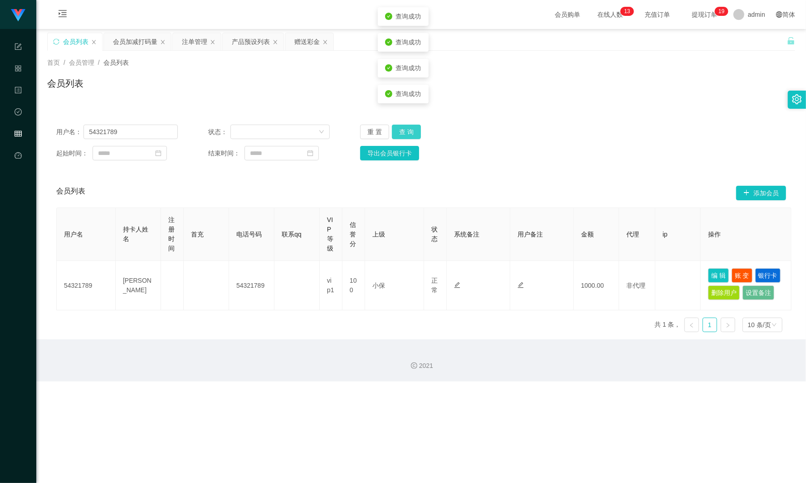
click at [401, 135] on button "查 询" at bounding box center [406, 132] width 29 height 15
click at [401, 135] on body "任务台 系统配置 产品管理 内容中心 数据中心 会员管理 平台首页 保存配置 重置配置 整体风格设置 主题色 导航设置 内容区域宽度 定宽 固定Header …" at bounding box center [403, 241] width 806 height 483
click at [401, 135] on button "查 询" at bounding box center [406, 132] width 29 height 15
click at [401, 135] on button "查 询" at bounding box center [411, 132] width 39 height 15
click at [491, 165] on div "用户名： 54321789 状态： 重 置 查 询 起始时间： 结束时间： 导出会员银行卡" at bounding box center [421, 143] width 748 height 54
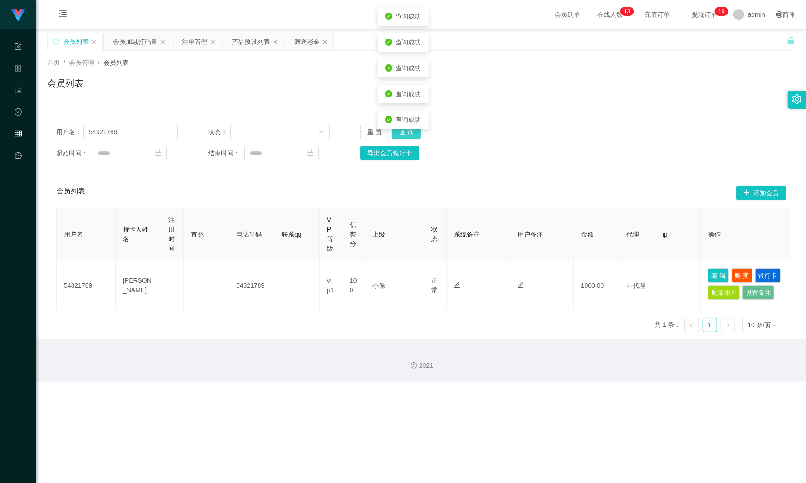
click at [405, 103] on div "查询成功" at bounding box center [403, 94] width 51 height 19
click at [405, 127] on button "查 询" at bounding box center [406, 132] width 29 height 15
click at [405, 127] on body "任务台 系统配置 产品管理 内容中心 数据中心 会员管理 平台首页 保存配置 重置配置 整体风格设置 主题色 导航设置 内容区域宽度 定宽 固定Header …" at bounding box center [403, 241] width 806 height 483
click at [405, 127] on div "查询成功" at bounding box center [403, 120] width 51 height 19
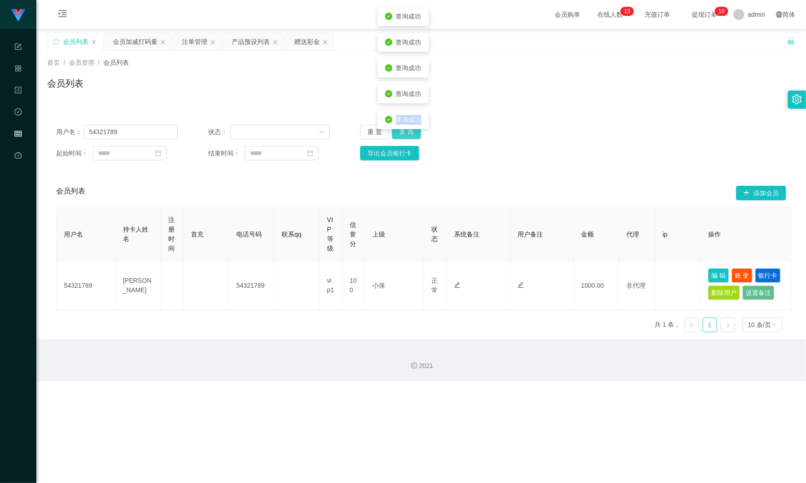
click at [405, 127] on div "查询成功" at bounding box center [403, 120] width 51 height 19
click at [405, 134] on button "查 询" at bounding box center [406, 132] width 29 height 15
click at [405, 134] on div "重 置 查 询" at bounding box center [421, 132] width 122 height 15
click at [474, 138] on div "重 置 查 询" at bounding box center [421, 132] width 122 height 15
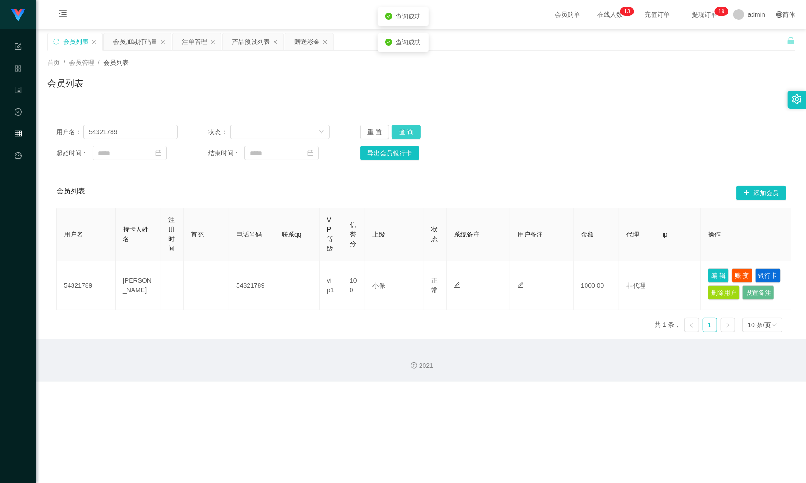
click at [392, 125] on button "查 询" at bounding box center [406, 132] width 29 height 15
click at [404, 131] on div "重 置 查 询" at bounding box center [421, 132] width 122 height 15
click at [392, 125] on button "查 询" at bounding box center [406, 132] width 29 height 15
click at [392, 125] on button "查 询" at bounding box center [411, 132] width 39 height 15
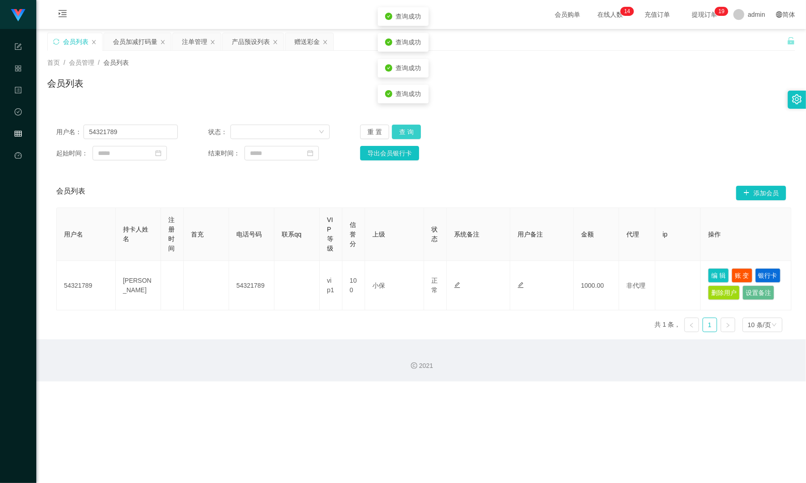
click at [392, 125] on button "查 询" at bounding box center [406, 132] width 29 height 15
click at [199, 44] on div "注单管理" at bounding box center [194, 41] width 25 height 17
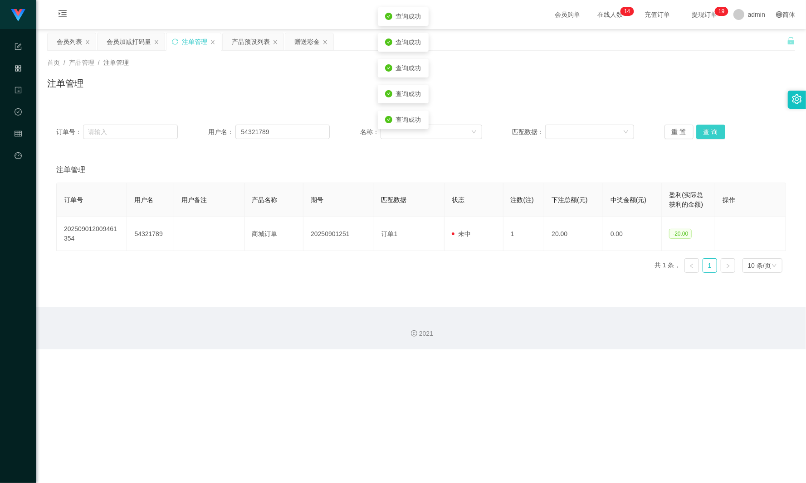
click at [706, 131] on button "查 询" at bounding box center [710, 132] width 29 height 15
click at [704, 131] on button "查 询" at bounding box center [715, 132] width 39 height 15
click at [704, 131] on button "查 询" at bounding box center [710, 132] width 29 height 15
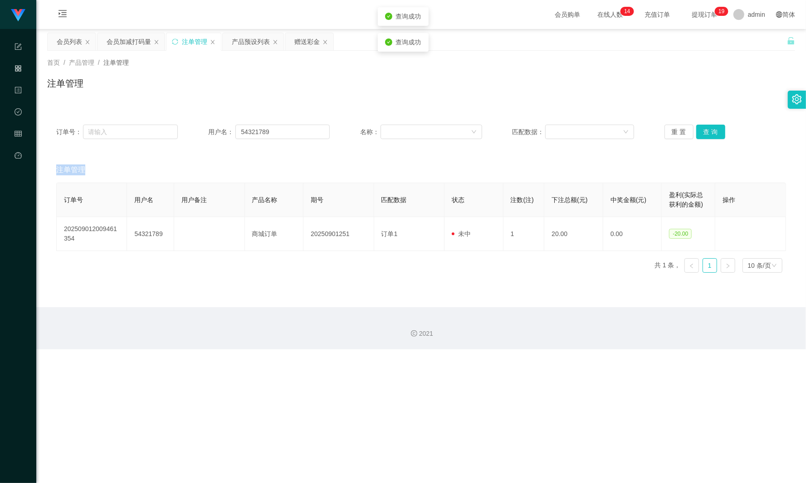
click at [704, 131] on div "重 置 查 询" at bounding box center [725, 132] width 122 height 15
click at [122, 44] on div "会员加减打码量" at bounding box center [129, 41] width 44 height 17
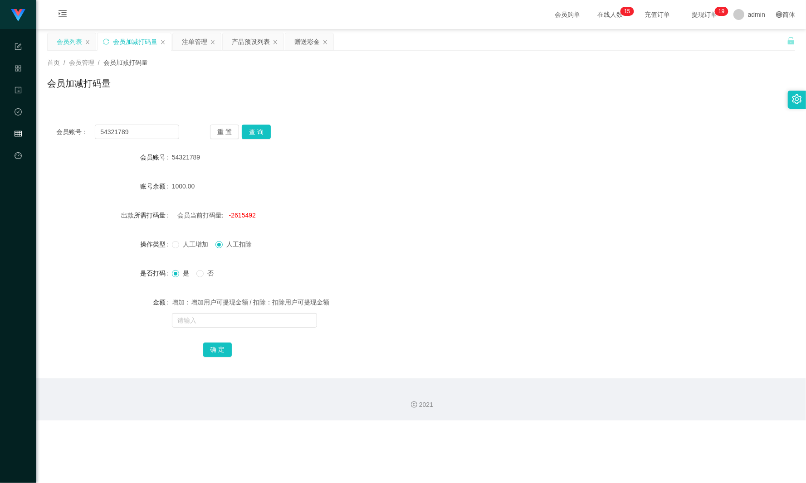
click at [75, 40] on div "会员列表" at bounding box center [69, 41] width 25 height 17
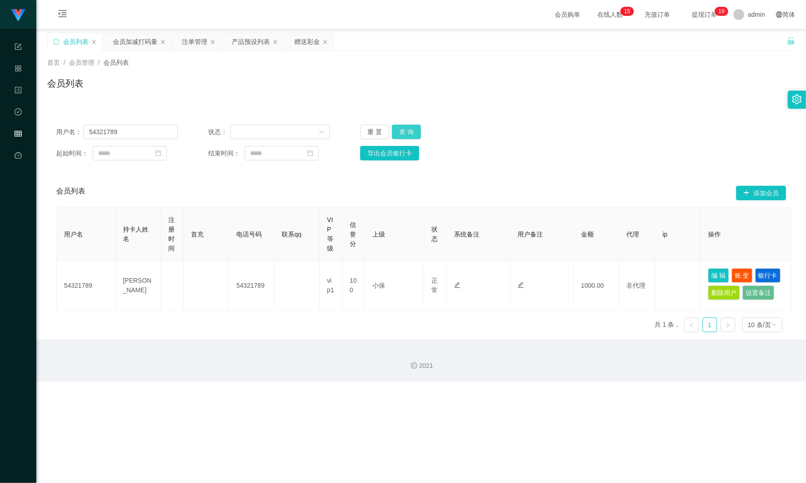
click at [407, 131] on button "查 询" at bounding box center [406, 132] width 29 height 15
click at [406, 131] on button "查 询" at bounding box center [406, 132] width 29 height 15
click at [407, 130] on button "查 询" at bounding box center [406, 132] width 29 height 15
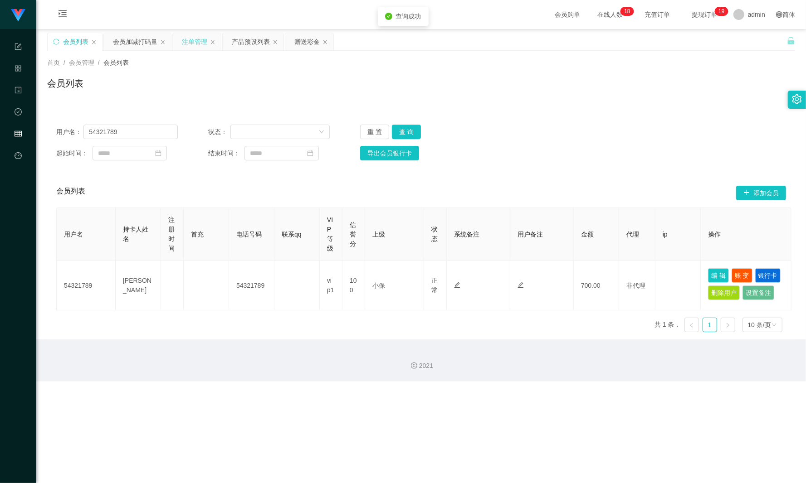
click at [200, 39] on div "注单管理" at bounding box center [194, 41] width 25 height 17
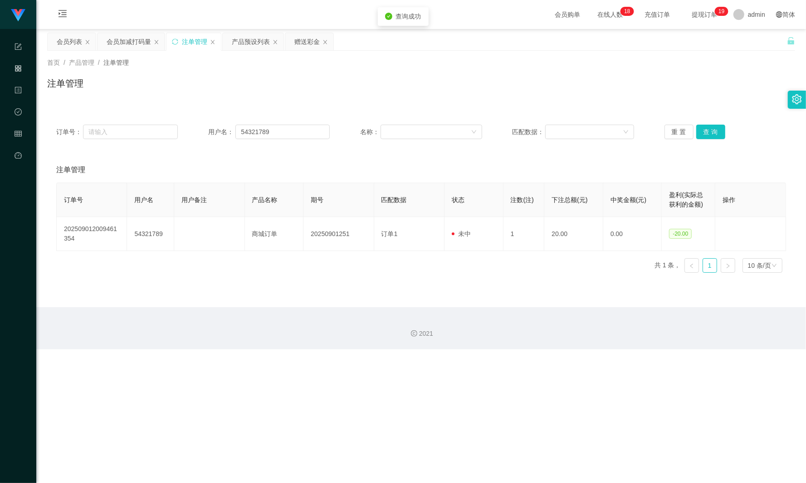
click at [690, 131] on div "重 置 查 询" at bounding box center [725, 132] width 122 height 15
click at [696, 132] on button "查 询" at bounding box center [710, 132] width 29 height 15
click at [696, 132] on button "查 询" at bounding box center [715, 132] width 39 height 15
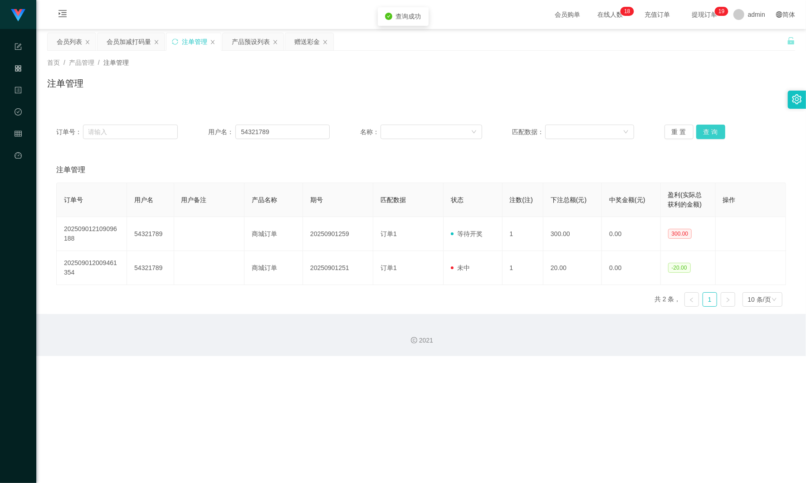
click at [696, 132] on button "查 询" at bounding box center [710, 132] width 29 height 15
click at [252, 46] on div "产品预设列表" at bounding box center [251, 41] width 38 height 17
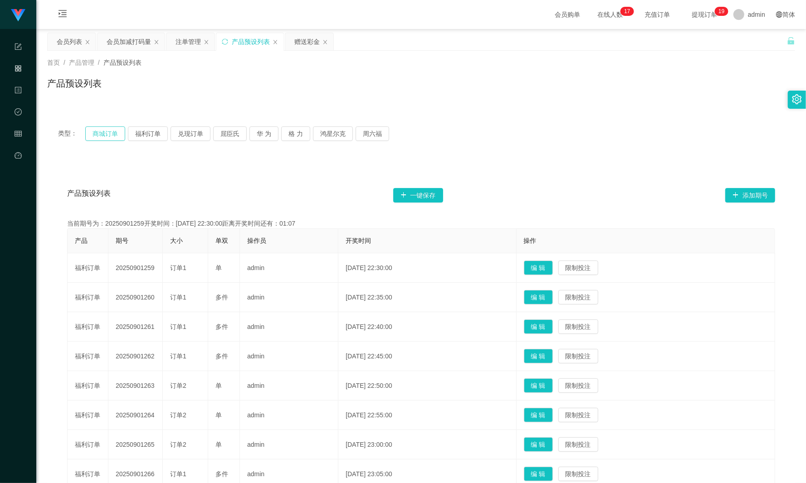
click at [104, 131] on button "商城订单" at bounding box center [105, 133] width 40 height 15
click at [184, 44] on div "注单管理" at bounding box center [187, 41] width 25 height 17
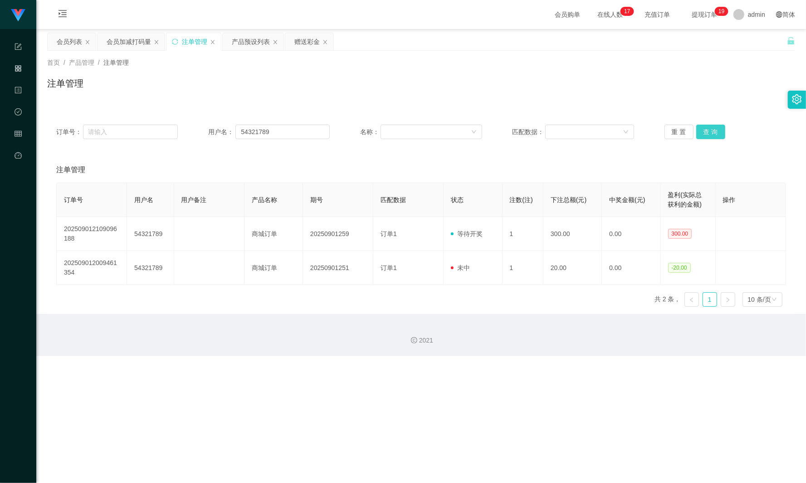
click at [715, 134] on button "查 询" at bounding box center [710, 132] width 29 height 15
click at [684, 131] on button "重 置" at bounding box center [678, 132] width 29 height 15
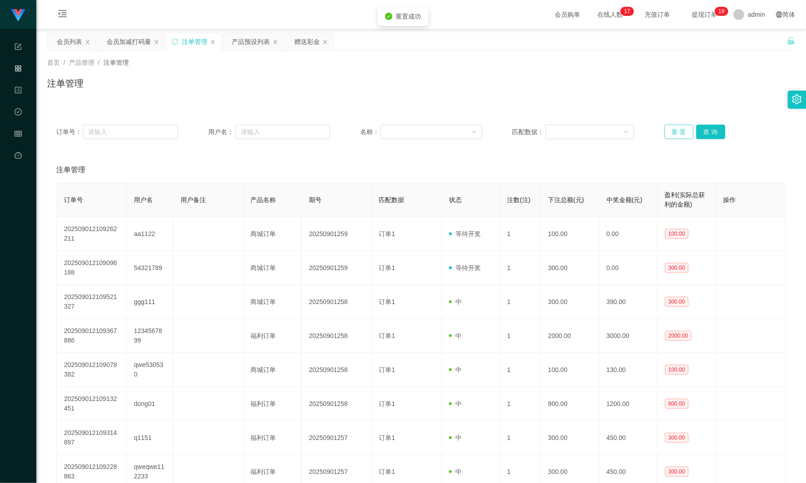
click at [684, 131] on button "重 置" at bounding box center [678, 132] width 29 height 15
click at [707, 132] on button "查 询" at bounding box center [710, 132] width 29 height 15
click at [707, 132] on div "重 置 查 询" at bounding box center [725, 132] width 122 height 15
click at [707, 132] on button "查 询" at bounding box center [710, 132] width 29 height 15
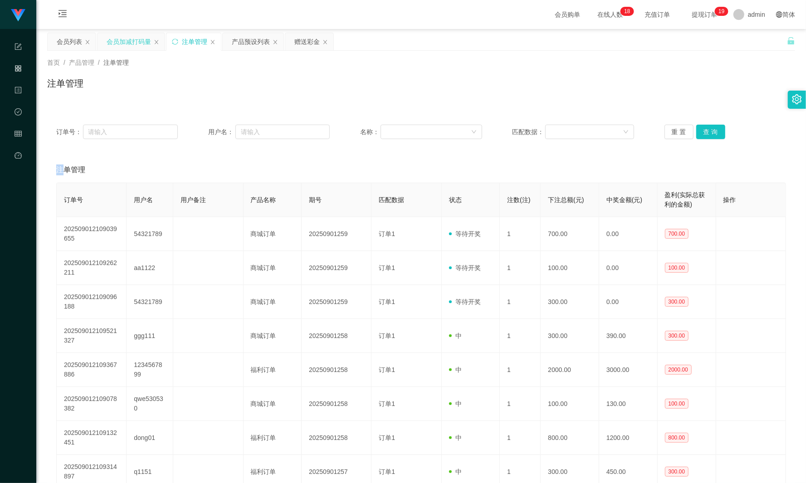
click at [137, 40] on div "会员加减打码量" at bounding box center [129, 41] width 44 height 17
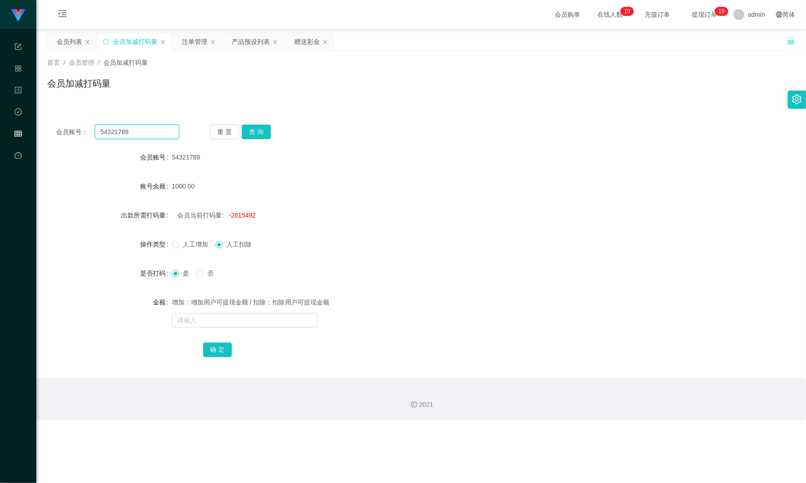
drag, startPoint x: 147, startPoint y: 134, endPoint x: 88, endPoint y: 127, distance: 60.3
click at [88, 127] on div "会员账号： 54321789" at bounding box center [117, 132] width 123 height 15
drag, startPoint x: 196, startPoint y: 42, endPoint x: 199, endPoint y: 58, distance: 17.2
click at [196, 42] on div "注单管理" at bounding box center [194, 41] width 25 height 17
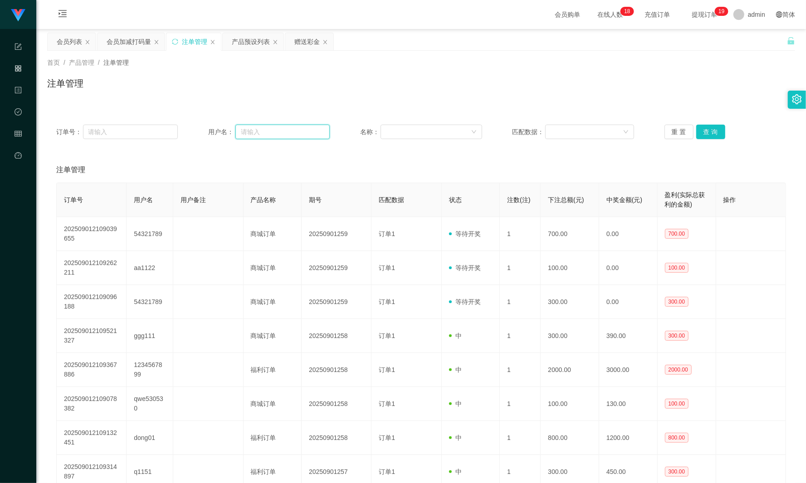
click at [289, 131] on input "text" at bounding box center [282, 132] width 94 height 15
paste input "54321789"
type input "54321789"
click at [702, 134] on button "查 询" at bounding box center [710, 132] width 29 height 15
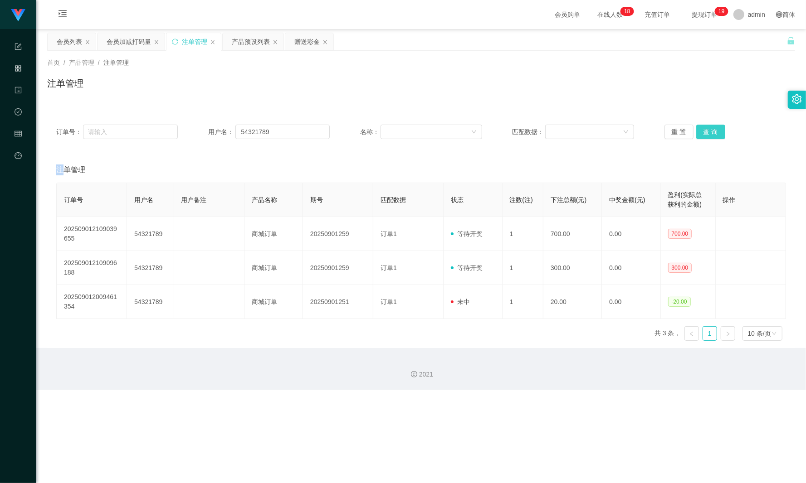
click at [702, 134] on div "重 置 查 询" at bounding box center [725, 132] width 122 height 15
click at [133, 35] on div "会员加减打码量" at bounding box center [129, 41] width 44 height 17
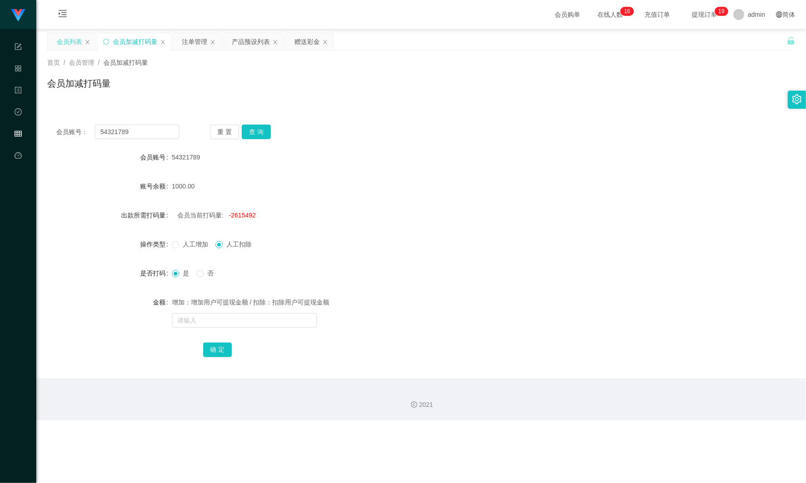
click at [54, 46] on div "会员列表" at bounding box center [72, 41] width 48 height 17
click at [72, 46] on div "会员列表" at bounding box center [69, 41] width 25 height 17
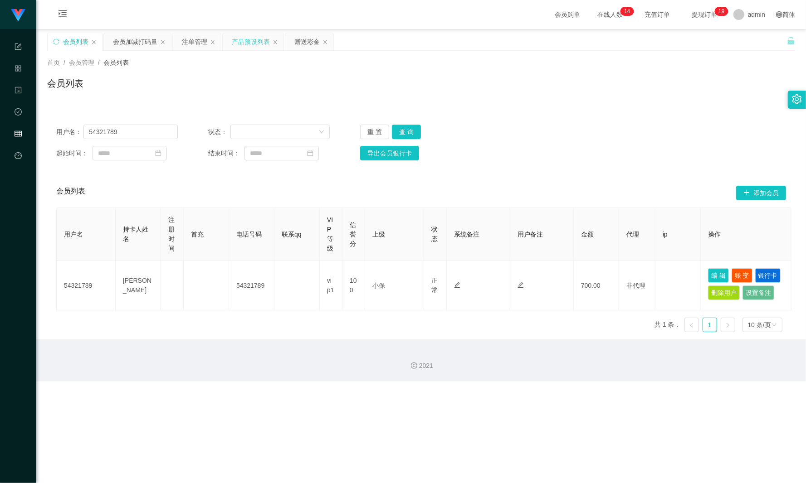
click at [247, 40] on div "产品预设列表" at bounding box center [251, 41] width 38 height 17
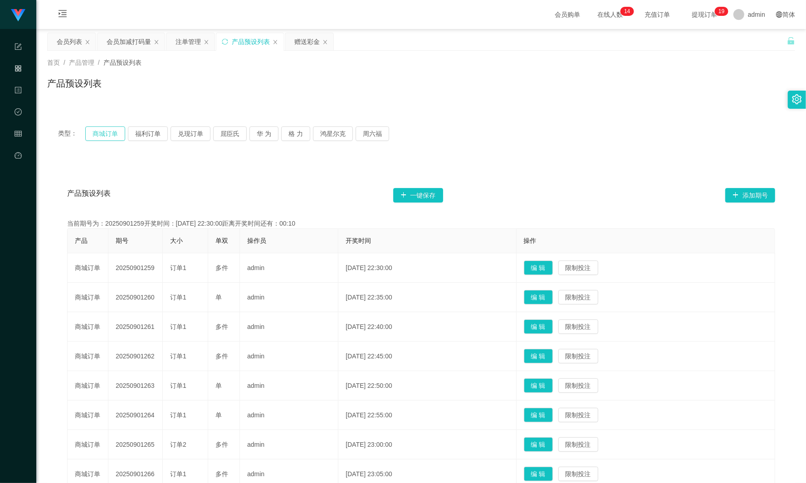
click at [104, 131] on button "商城订单" at bounding box center [105, 133] width 40 height 15
click at [62, 45] on div "会员列表" at bounding box center [69, 41] width 25 height 17
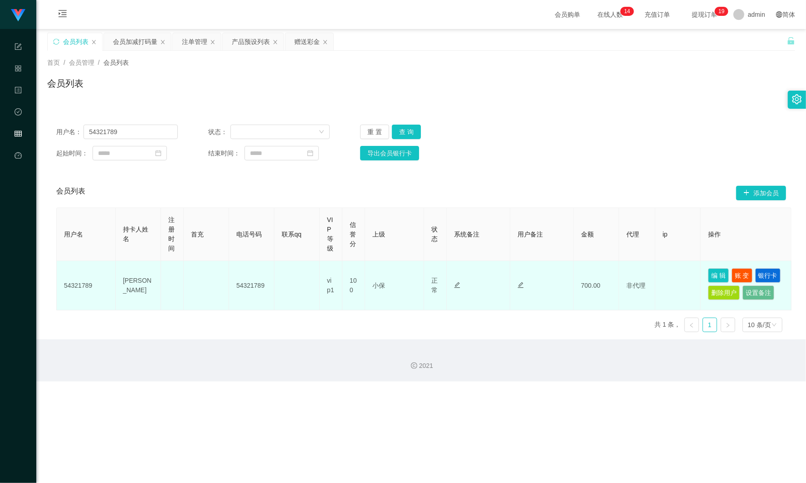
click at [707, 267] on td "编 辑 账 变 银行卡 删除用户 设置备注" at bounding box center [745, 285] width 91 height 49
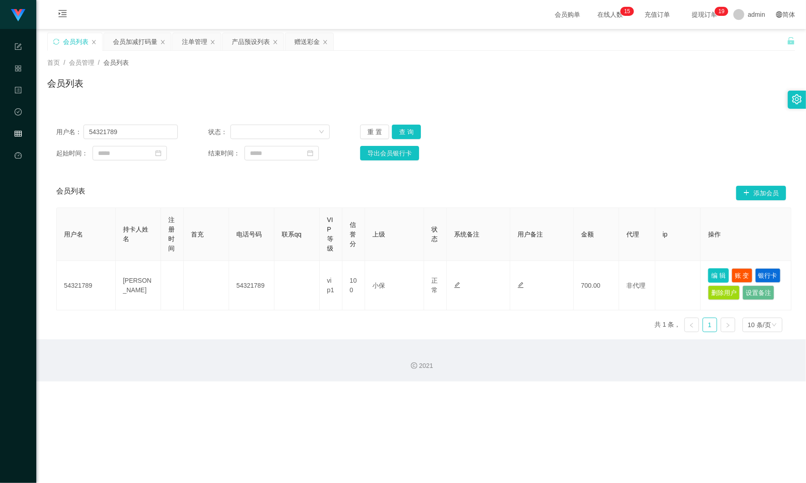
click at [728, 276] on button "编 辑" at bounding box center [718, 275] width 21 height 15
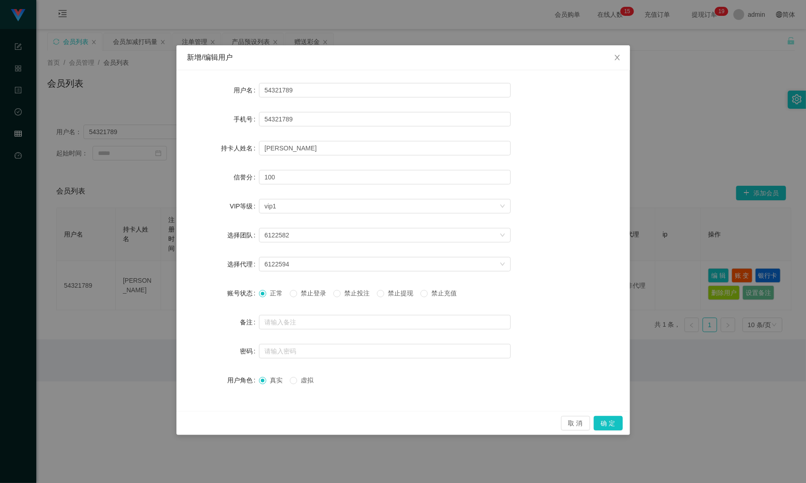
click at [694, 234] on div "新增/编辑用户 用户名 54321789 手机号 54321789 持卡人姓名 [PERSON_NAME] 信誉分 100 VIP等级 选择VIP等级 vip…" at bounding box center [403, 241] width 806 height 483
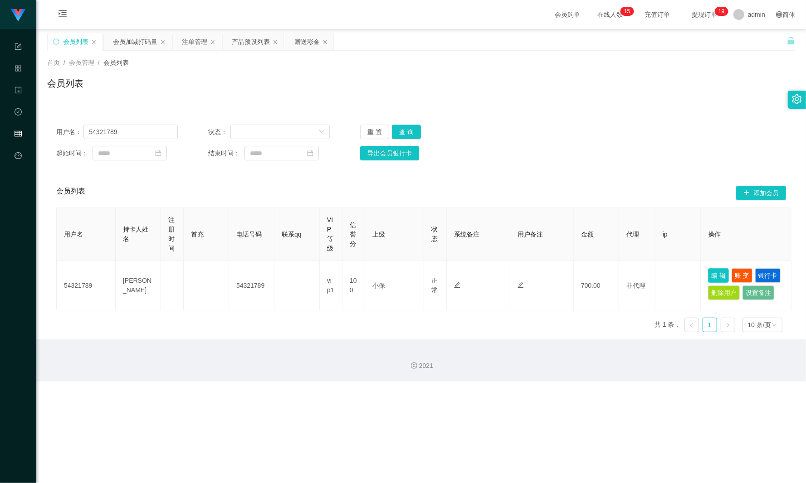
drag, startPoint x: 720, startPoint y: 274, endPoint x: 703, endPoint y: 277, distance: 17.4
click at [719, 274] on button "编 辑" at bounding box center [718, 275] width 21 height 15
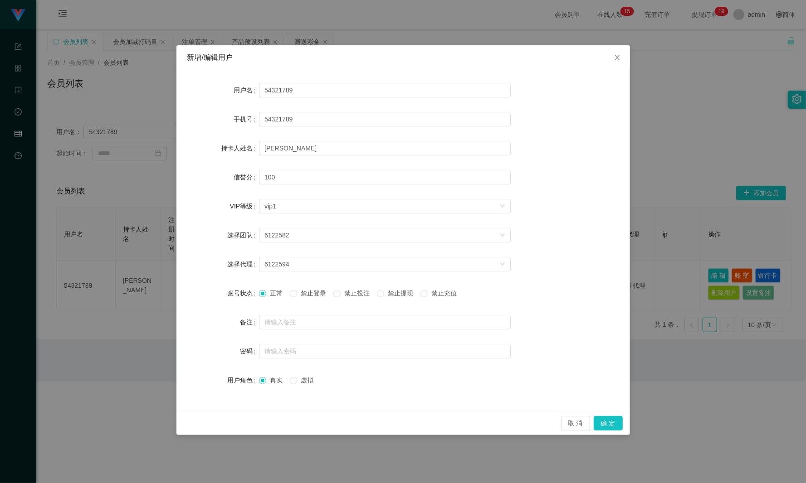
click at [351, 292] on span "禁止投注" at bounding box center [356, 293] width 33 height 7
click at [607, 419] on button "确 定" at bounding box center [607, 423] width 29 height 15
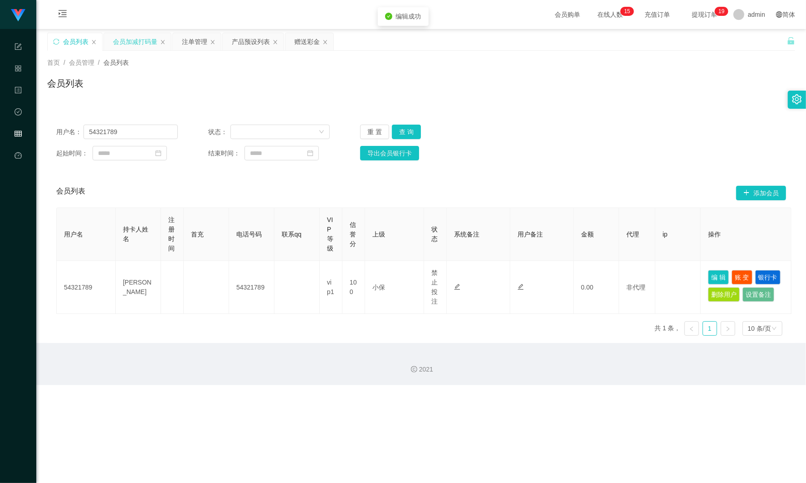
click at [135, 39] on div "会员加减打码量" at bounding box center [135, 41] width 44 height 17
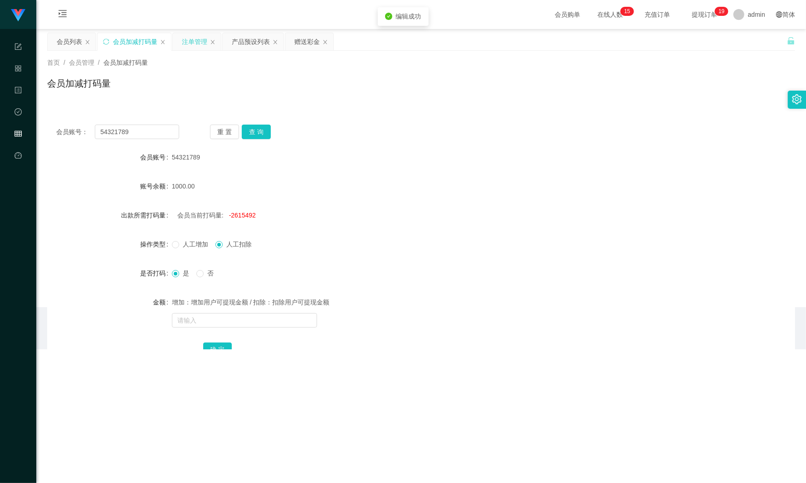
click at [190, 42] on div "注单管理" at bounding box center [194, 41] width 25 height 17
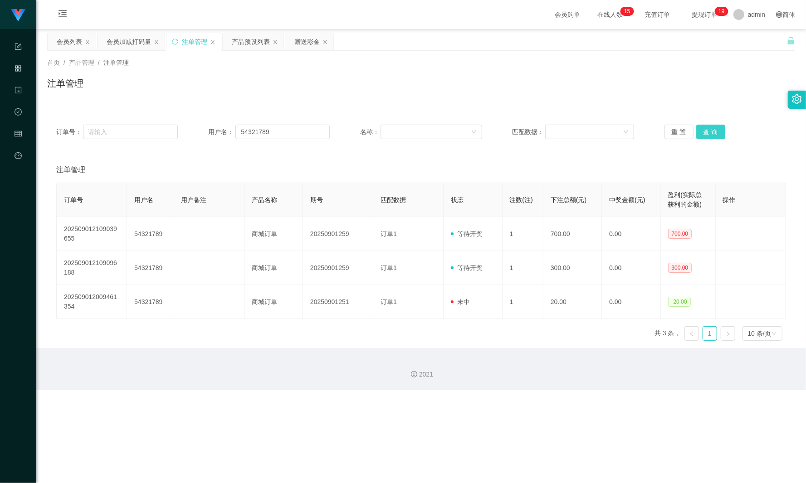
click at [706, 135] on button "查 询" at bounding box center [710, 132] width 29 height 15
click at [706, 135] on button "查 询" at bounding box center [715, 132] width 39 height 15
click at [706, 135] on button "查 询" at bounding box center [710, 132] width 29 height 15
drag, startPoint x: 64, startPoint y: 43, endPoint x: 65, endPoint y: 48, distance: 5.5
click at [64, 43] on div "会员列表" at bounding box center [69, 41] width 25 height 17
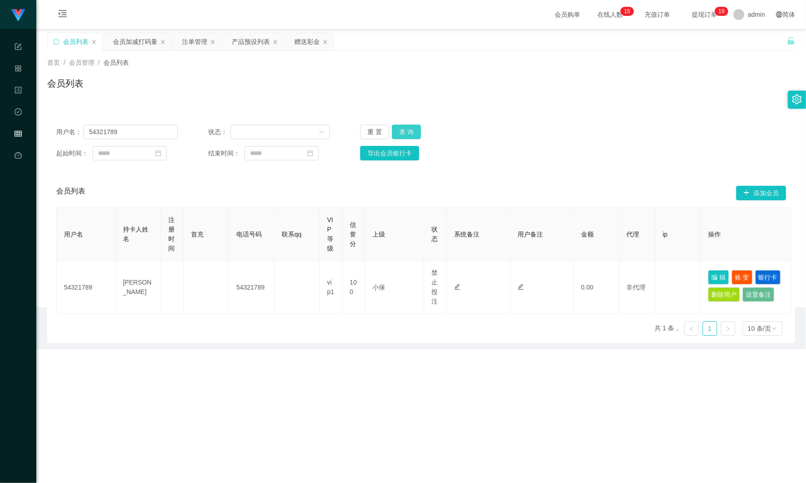
click at [404, 131] on button "查 询" at bounding box center [406, 132] width 29 height 15
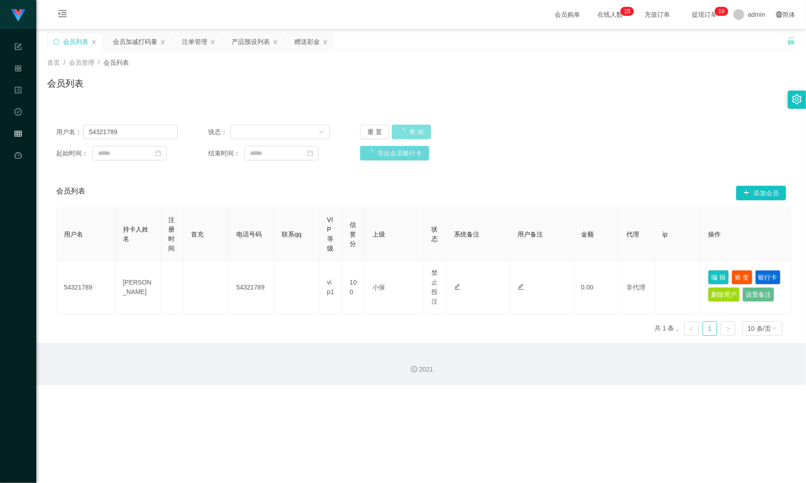
click at [404, 131] on button "查 询" at bounding box center [411, 132] width 39 height 15
click at [412, 131] on button "查 询" at bounding box center [406, 132] width 29 height 15
click at [412, 131] on div "重 置 查 询" at bounding box center [421, 132] width 122 height 15
click at [418, 133] on button "查 询" at bounding box center [406, 132] width 29 height 15
click at [407, 131] on button "查 询" at bounding box center [406, 132] width 29 height 15
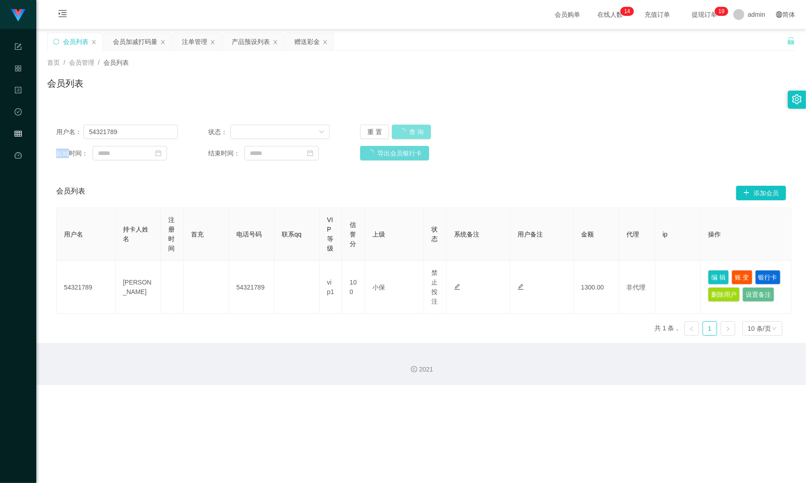
click at [407, 131] on div "重 置 查 询" at bounding box center [421, 132] width 122 height 15
click at [297, 40] on div "赠送彩金" at bounding box center [306, 41] width 25 height 17
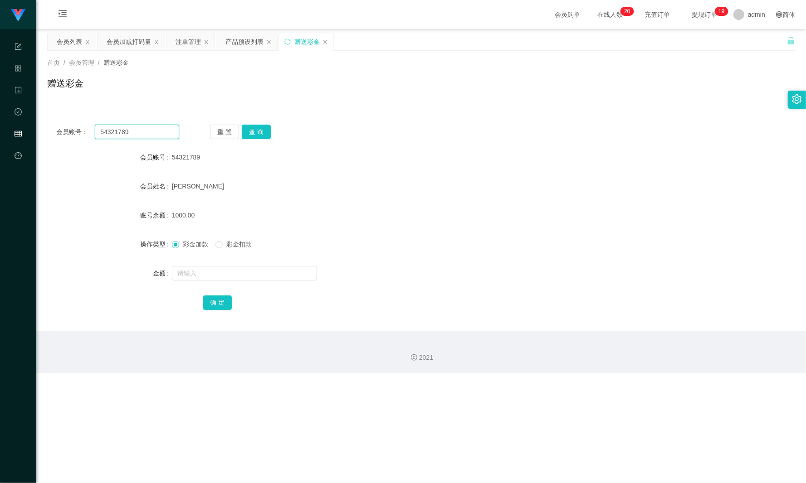
drag, startPoint x: 143, startPoint y: 131, endPoint x: 113, endPoint y: 129, distance: 30.0
click at [37, 131] on main "关闭左侧 关闭右侧 关闭其它 刷新页面 会员列表 会员加减打码量 注单管理 产品预设列表 赠送彩金 首页 / 会员管理 / 赠送彩金 / 赠送彩金 会员账号：…" at bounding box center [420, 180] width 769 height 302
click at [248, 128] on button "查 询" at bounding box center [256, 132] width 29 height 15
click at [192, 269] on input "text" at bounding box center [244, 273] width 145 height 15
type input "200"
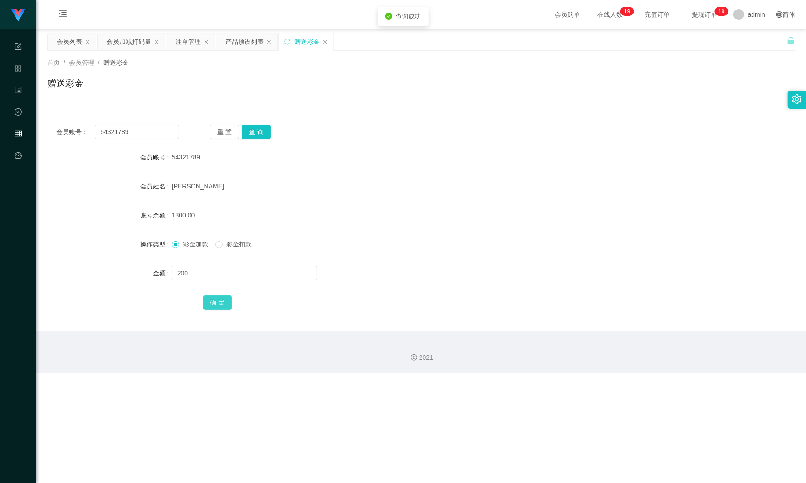
click at [215, 307] on button "确 定" at bounding box center [217, 303] width 29 height 15
click at [69, 46] on div "会员列表" at bounding box center [69, 41] width 25 height 17
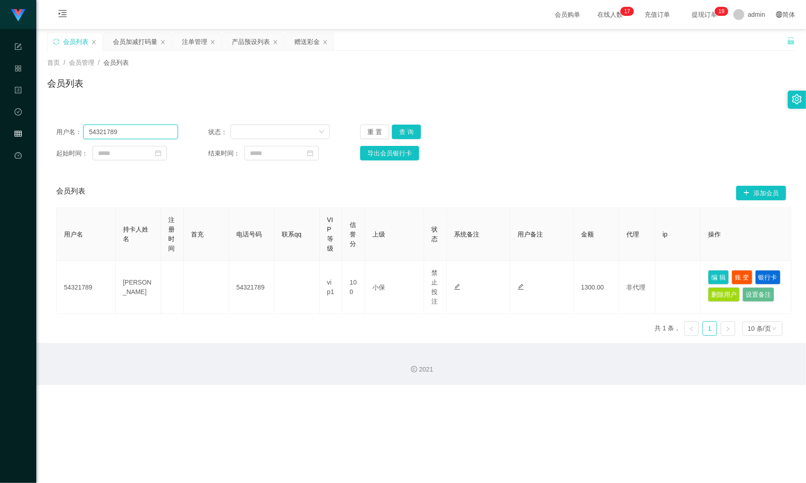
drag, startPoint x: 82, startPoint y: 130, endPoint x: 205, endPoint y: 133, distance: 123.8
click at [71, 129] on div "用户名： 54321789" at bounding box center [117, 132] width 122 height 15
paste input "13586921335"
type input "13586921335"
drag, startPoint x: 401, startPoint y: 128, endPoint x: 413, endPoint y: 135, distance: 14.0
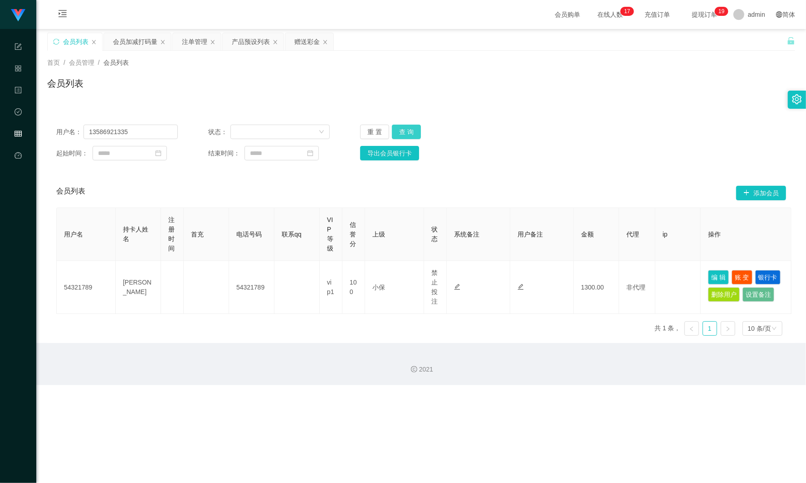
click at [401, 128] on button "查 询" at bounding box center [406, 132] width 29 height 15
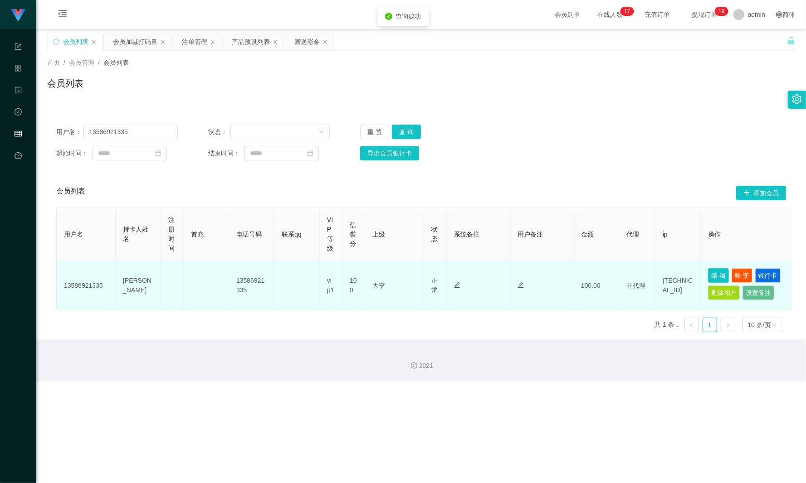
click at [711, 271] on button "编 辑" at bounding box center [718, 275] width 21 height 15
type input "13586921335"
type input "[PERSON_NAME]"
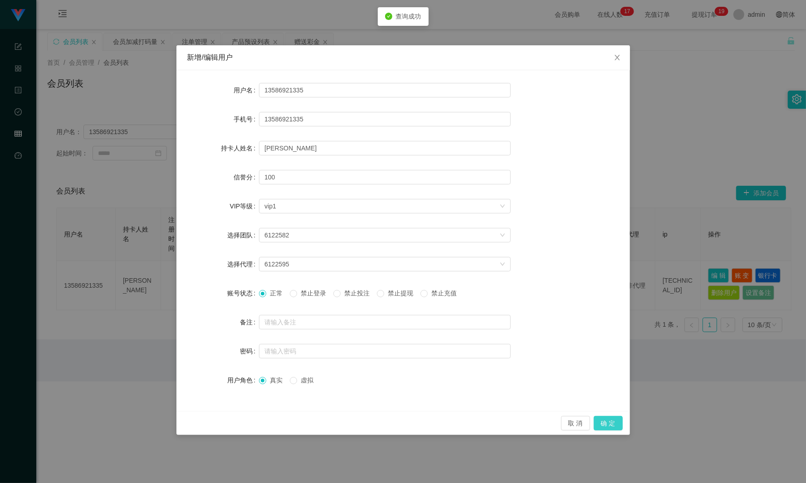
click at [601, 416] on div "取 消 确 定" at bounding box center [402, 423] width 453 height 24
click at [613, 417] on button "确 定" at bounding box center [607, 423] width 29 height 15
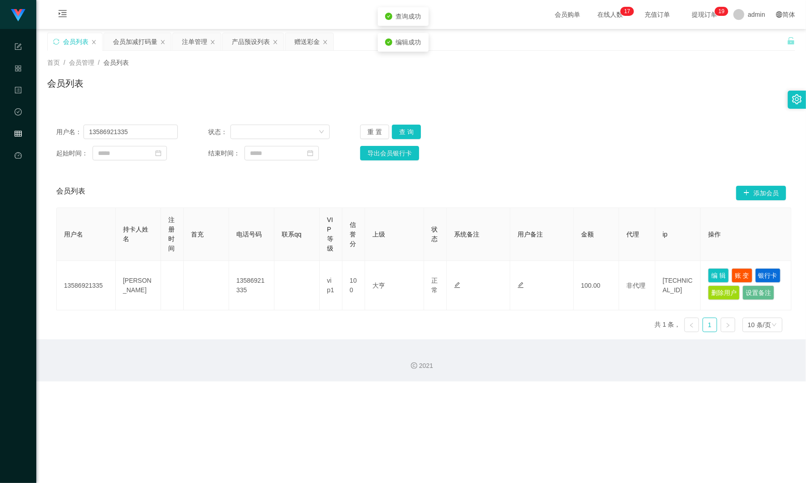
click at [607, 425] on div "新增/编辑用户 用户名 13586921335 手机号 13586921335 持卡人姓名 [PERSON_NAME]分 100 VIP等级 选择VIP等级 …" at bounding box center [403, 241] width 806 height 483
drag, startPoint x: 136, startPoint y: 133, endPoint x: 48, endPoint y: 131, distance: 88.4
click at [48, 131] on div "用户名： 13586921335 状态： 重 置 查 询 起始时间： 结束时间： 导出会员银行卡" at bounding box center [421, 143] width 748 height 54
paste input "54321789"
type input "54321789"
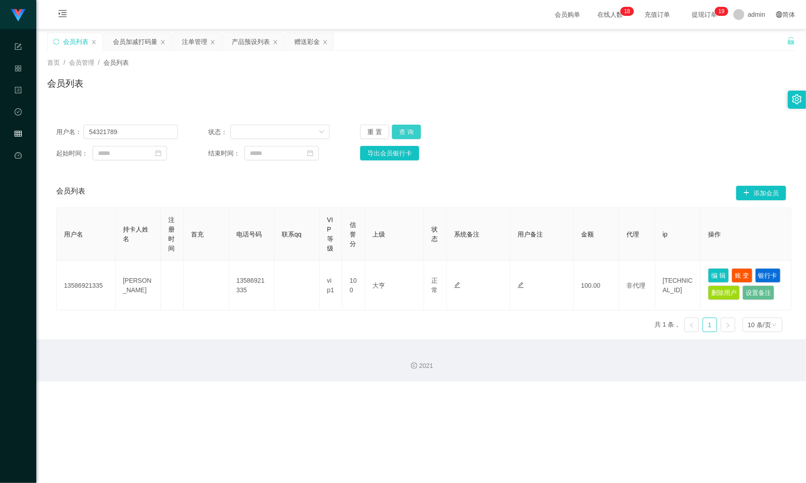
click at [414, 135] on button "查 询" at bounding box center [406, 132] width 29 height 15
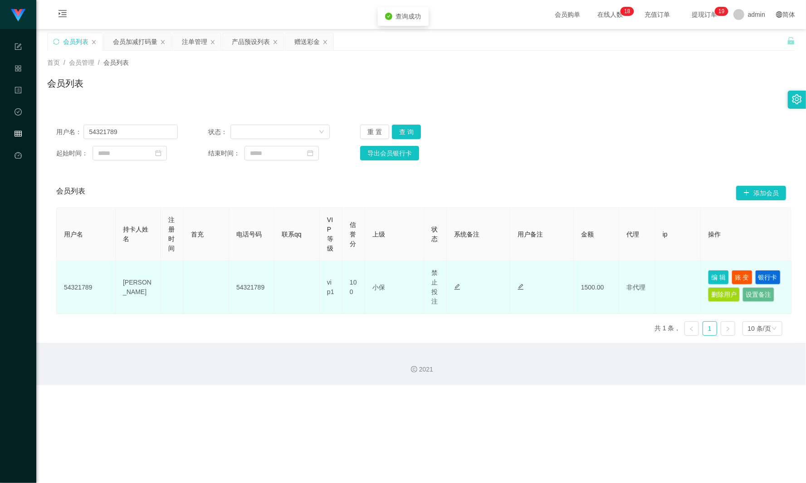
click at [706, 274] on td "编 辑 账 变 银行卡 删除用户 设置备注" at bounding box center [745, 287] width 91 height 53
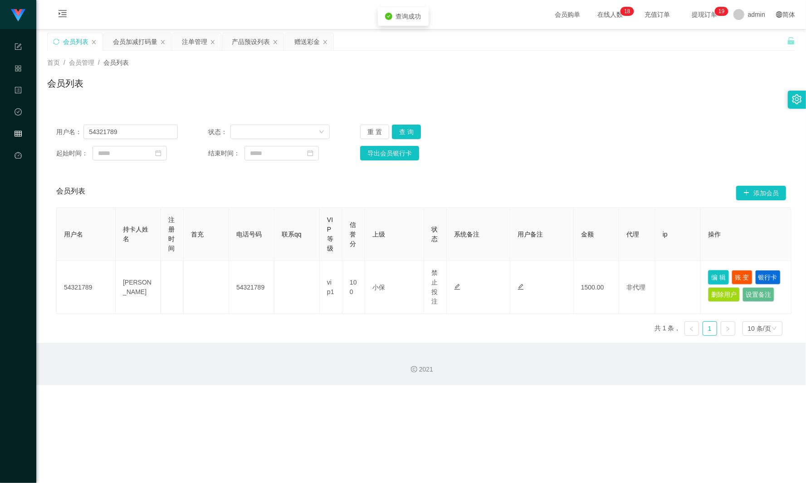
click at [710, 274] on button "编 辑" at bounding box center [718, 277] width 21 height 15
type input "54321789"
type input "[PERSON_NAME]"
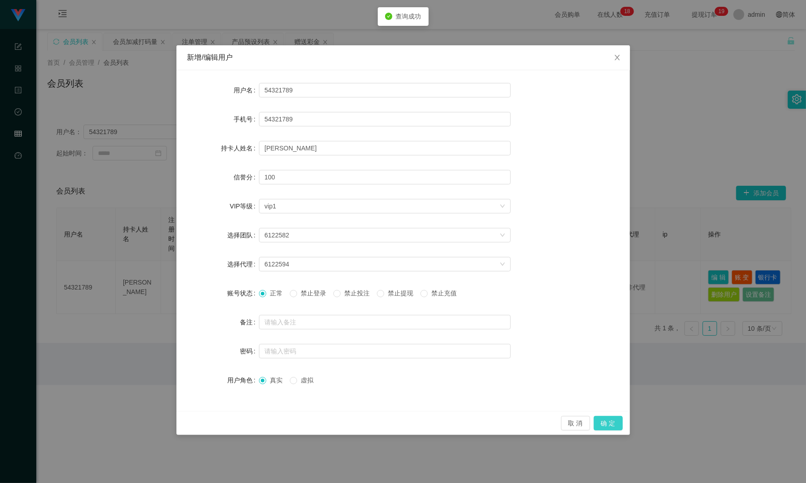
click at [607, 420] on button "确 定" at bounding box center [607, 423] width 29 height 15
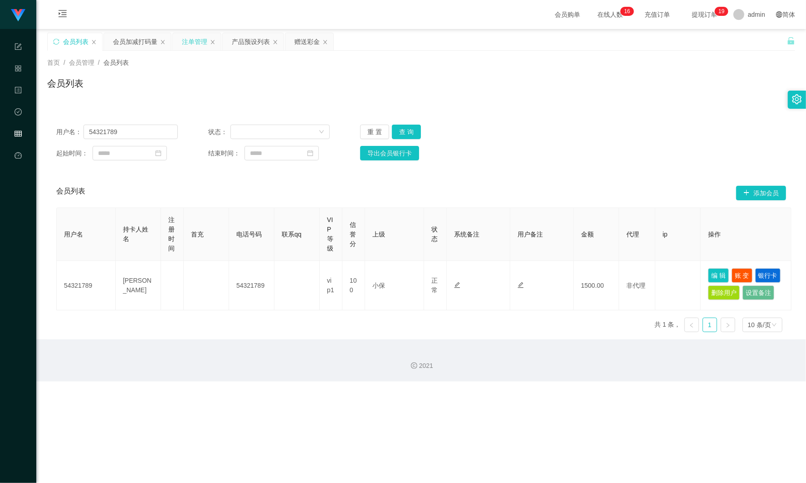
click at [180, 39] on div "注单管理" at bounding box center [197, 41] width 48 height 17
click at [184, 39] on div "注单管理" at bounding box center [194, 41] width 25 height 17
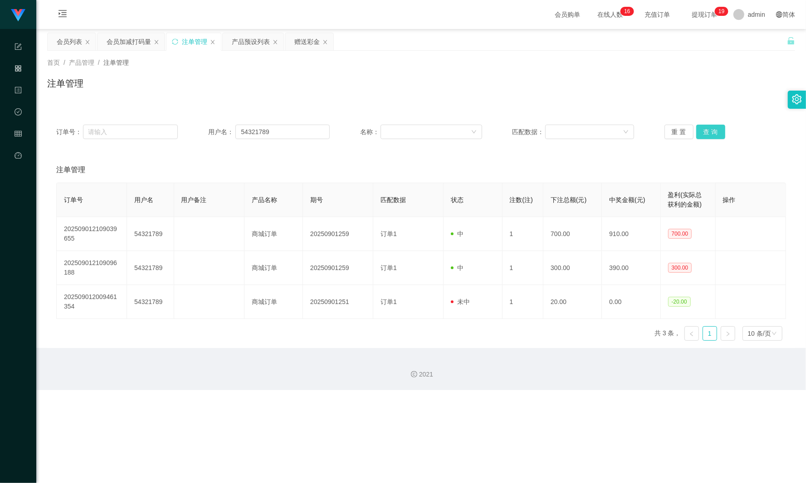
click at [709, 130] on button "查 询" at bounding box center [710, 132] width 29 height 15
click at [709, 130] on div "重 置 查 询" at bounding box center [725, 132] width 122 height 15
click at [709, 130] on button "查 询" at bounding box center [715, 132] width 39 height 15
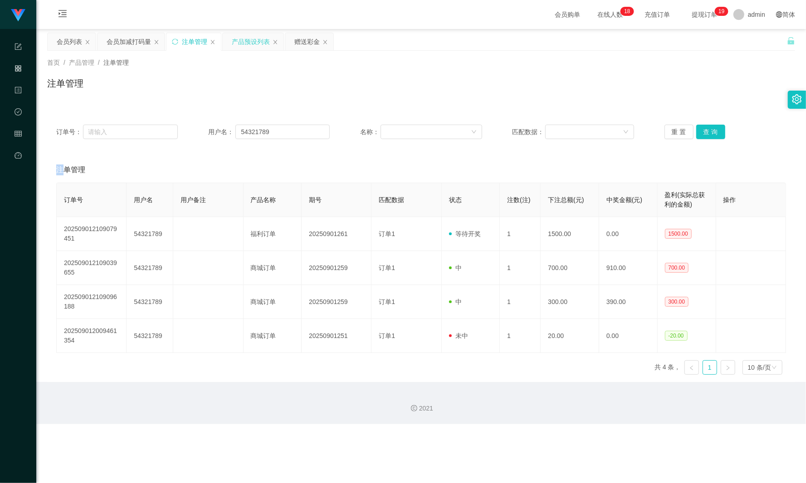
click at [258, 41] on div "产品预设列表" at bounding box center [251, 41] width 38 height 17
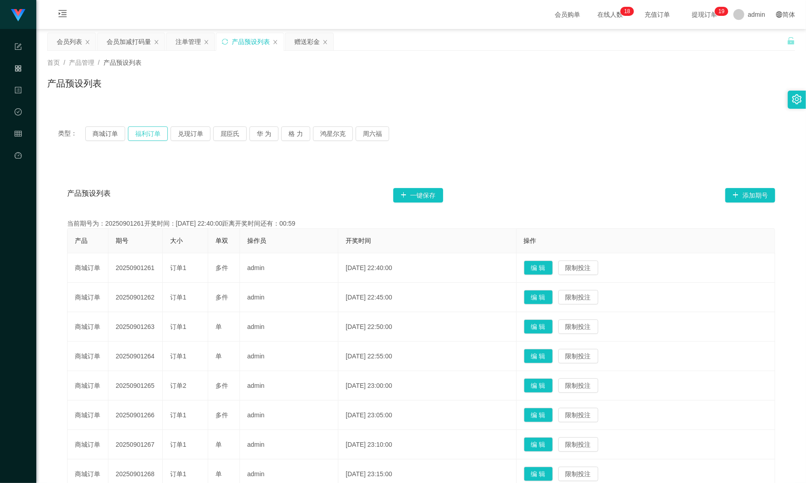
click at [149, 133] on button "福利订单" at bounding box center [148, 133] width 40 height 15
click at [182, 40] on div "注单管理" at bounding box center [187, 41] width 25 height 17
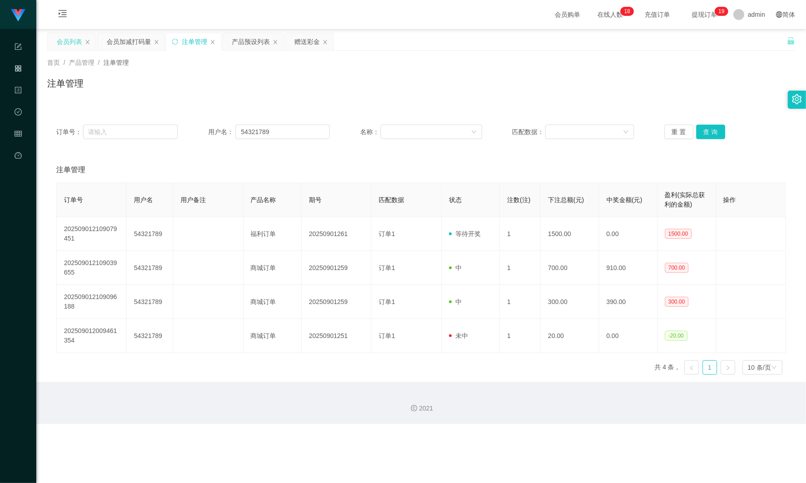
click at [79, 40] on div "会员列表" at bounding box center [69, 41] width 25 height 17
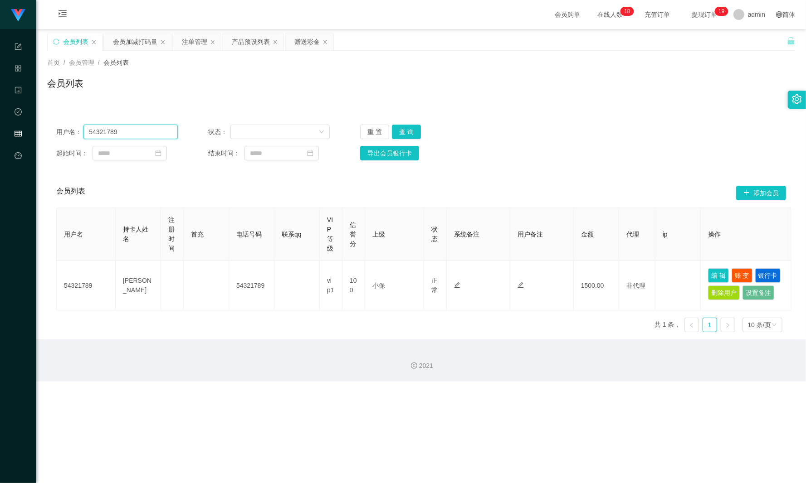
drag, startPoint x: 150, startPoint y: 135, endPoint x: 39, endPoint y: 129, distance: 111.3
click at [41, 130] on main "关闭左侧 关闭右侧 关闭其它 刷新页面 会员列表 会员加减打码量 注单管理 产品预设列表 赠送彩金 首页 / 会员管理 / 会员列表 / 会员列表 用户名： …" at bounding box center [420, 184] width 769 height 311
click at [407, 130] on button "查 询" at bounding box center [406, 132] width 29 height 15
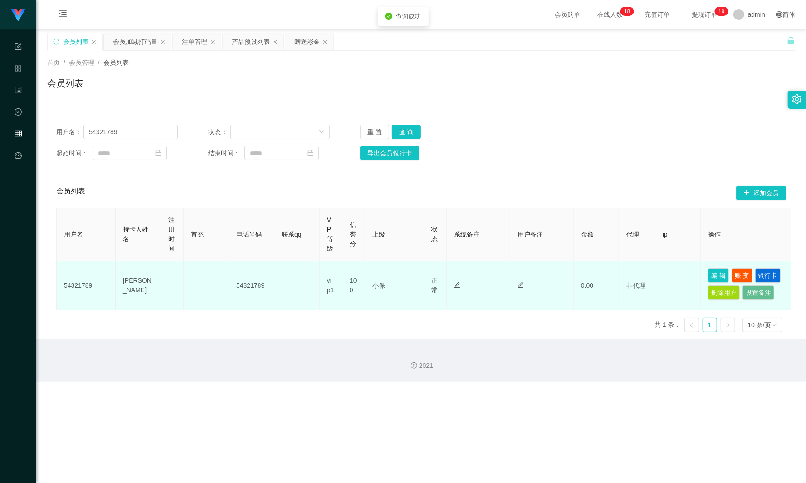
click at [714, 265] on td "编 辑 账 变 银行卡 删除用户 设置备注" at bounding box center [745, 285] width 91 height 49
click at [715, 267] on td "编 辑 账 变 银行卡 删除用户 设置备注" at bounding box center [745, 285] width 91 height 49
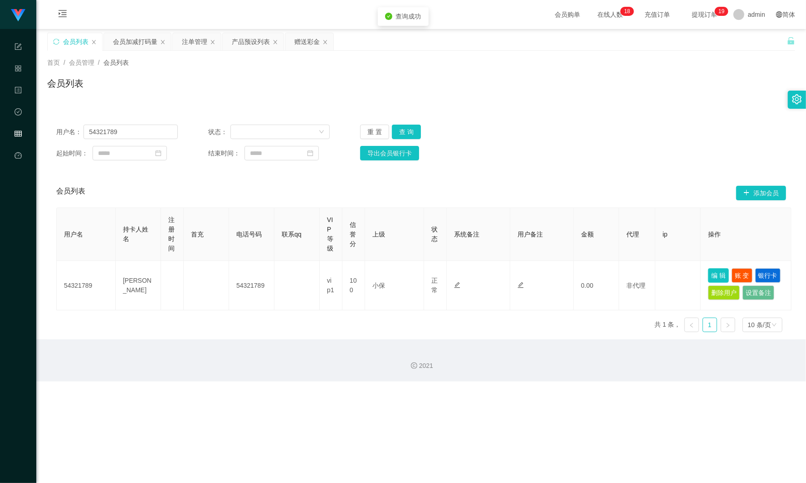
click at [711, 271] on button "编 辑" at bounding box center [718, 275] width 21 height 15
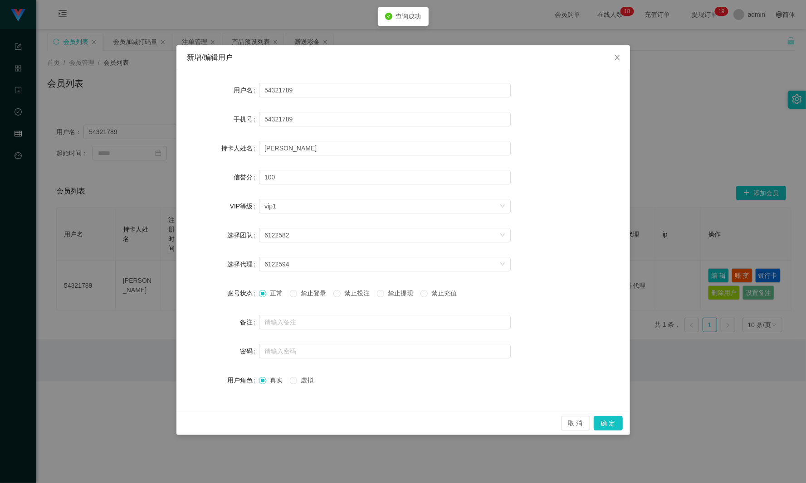
click at [368, 290] on span "禁止投注" at bounding box center [356, 293] width 33 height 7
click at [613, 418] on button "确 定" at bounding box center [607, 423] width 29 height 15
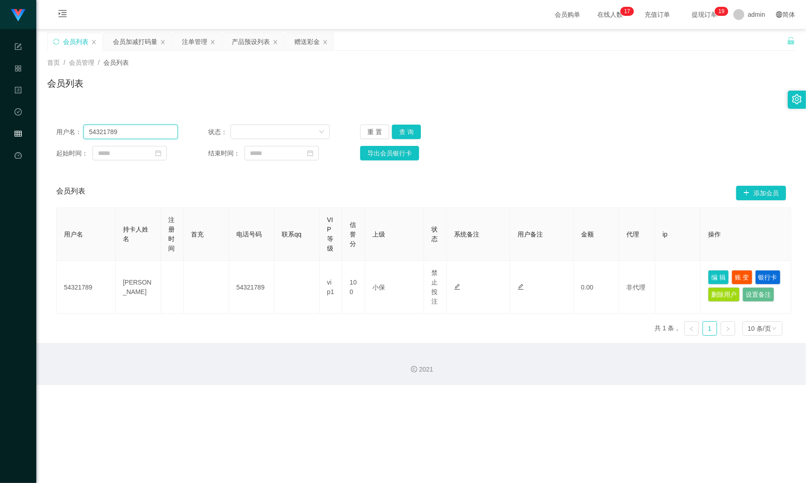
drag, startPoint x: 142, startPoint y: 134, endPoint x: 3, endPoint y: 126, distance: 139.4
click at [3, 126] on section "任务台 系统配置 产品管理 内容中心 数据中心 会员管理 平台首页 保存配置 重置配置 整体风格设置 主题色 导航设置 内容区域宽度 定宽 固定Header …" at bounding box center [403, 192] width 806 height 385
paste input "13586921335"
type input "13586921335"
click at [419, 120] on div "用户名： 13586921335 状态： 重 置 查 询 起始时间： 结束时间： 导出会员银行卡" at bounding box center [421, 143] width 748 height 54
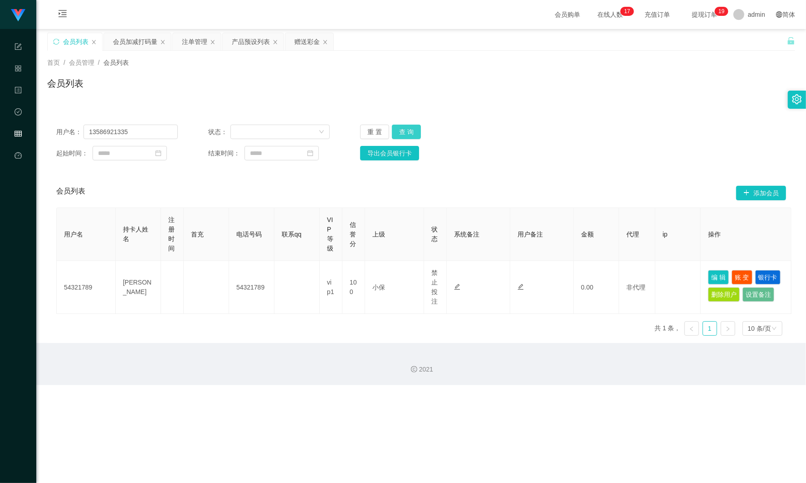
click at [411, 126] on button "查 询" at bounding box center [406, 132] width 29 height 15
click at [411, 127] on button "查 询" at bounding box center [406, 132] width 29 height 15
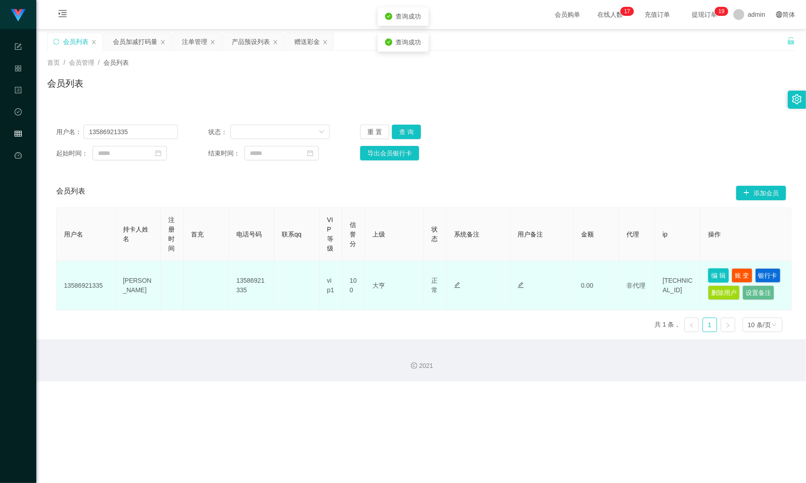
click at [718, 277] on button "编 辑" at bounding box center [718, 275] width 21 height 15
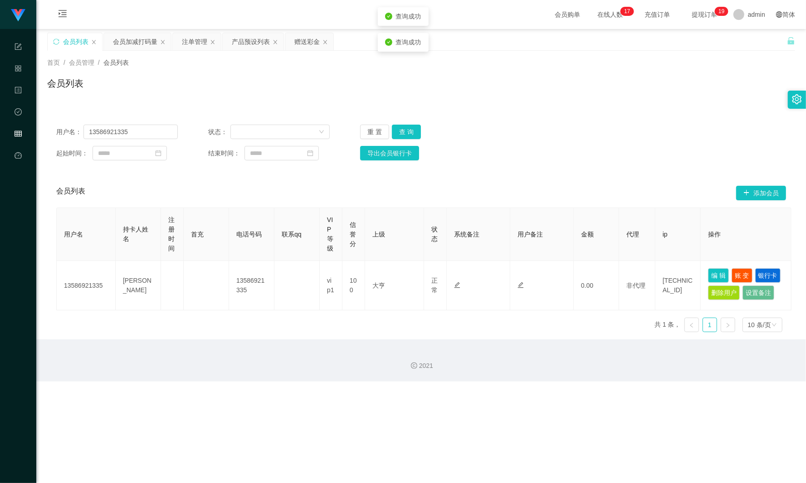
type input "13586921335"
type input "[PERSON_NAME]"
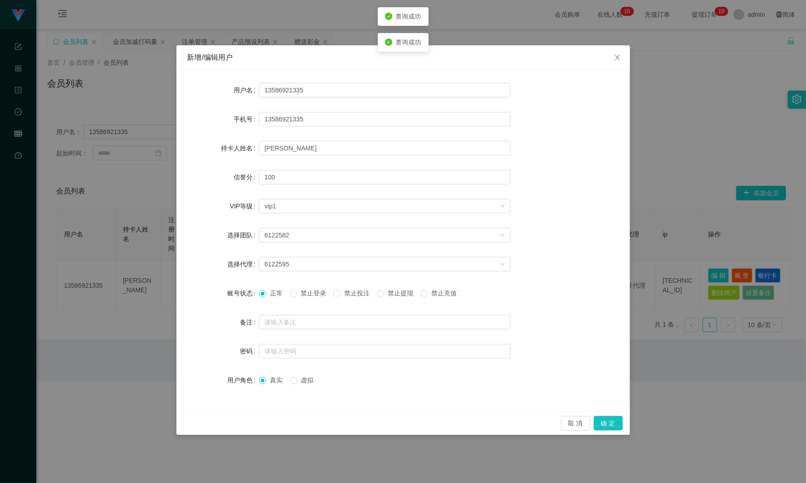
click at [319, 290] on span "禁止登录" at bounding box center [313, 293] width 33 height 7
click at [604, 427] on button "确 定" at bounding box center [607, 423] width 29 height 15
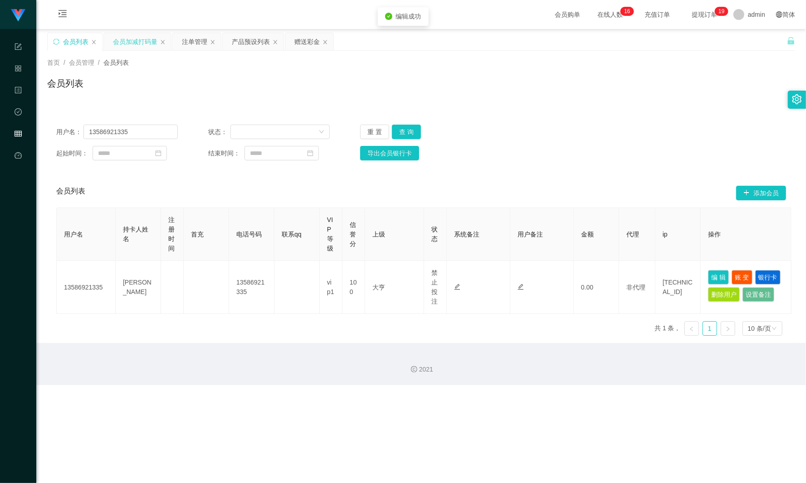
click at [131, 41] on div "会员加减打码量" at bounding box center [135, 41] width 44 height 17
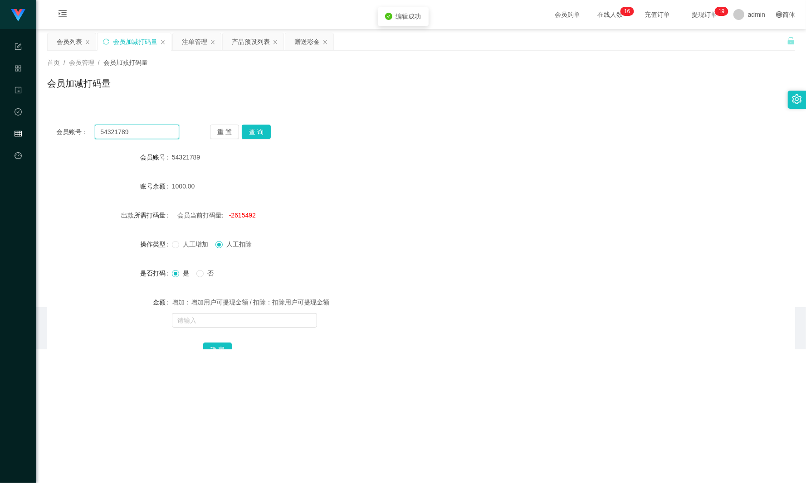
click at [34, 133] on section "任务台 系统配置 产品管理 内容中心 数据中心 会员管理 平台首页 保存配置 重置配置 整体风格设置 主题色 导航设置 内容区域宽度 定宽 固定Header …" at bounding box center [403, 175] width 806 height 350
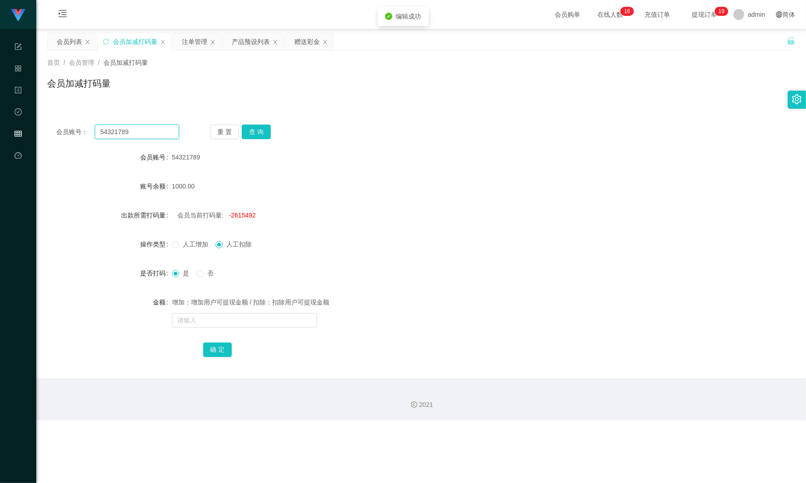
paste input "13586921335"
type input "13586921335"
click at [275, 135] on div "重 置 查 询" at bounding box center [271, 132] width 123 height 15
click at [258, 134] on button "查 询" at bounding box center [256, 132] width 29 height 15
click at [258, 134] on button "查 询" at bounding box center [261, 132] width 39 height 15
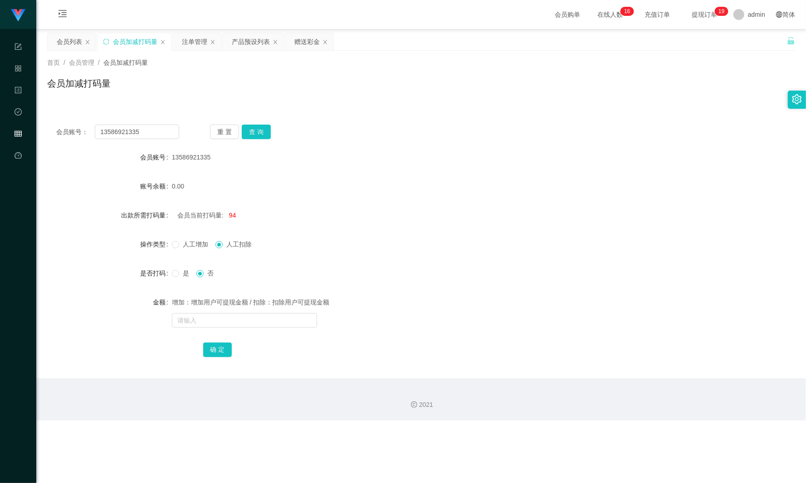
click at [188, 273] on span "是" at bounding box center [186, 273] width 14 height 7
click at [222, 316] on input "text" at bounding box center [244, 320] width 145 height 15
type input "62551"
drag, startPoint x: 220, startPoint y: 350, endPoint x: 220, endPoint y: 329, distance: 20.9
click at [220, 350] on button "确 定" at bounding box center [217, 350] width 29 height 15
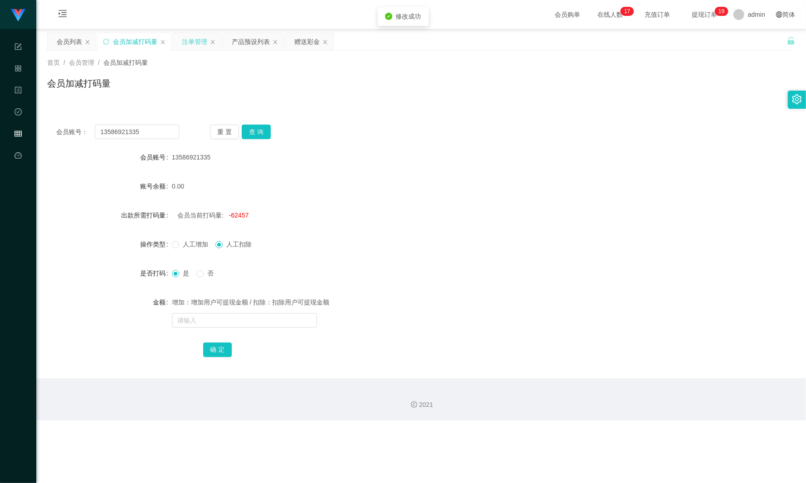
click at [195, 45] on div "注单管理" at bounding box center [194, 41] width 25 height 17
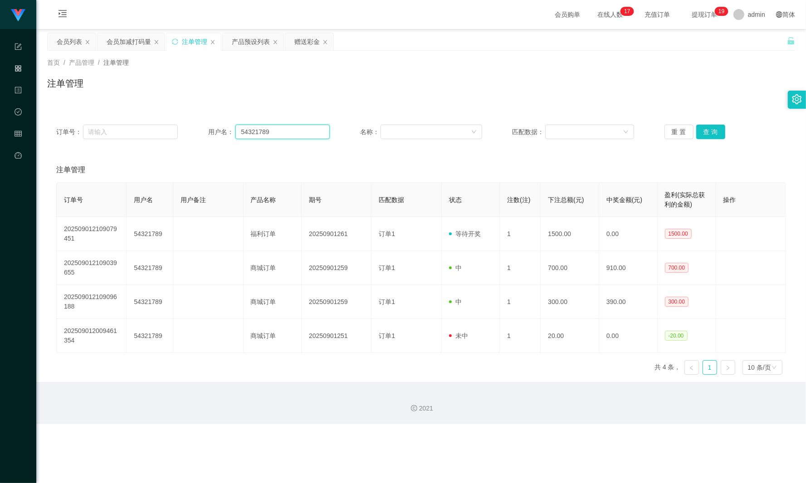
drag, startPoint x: 220, startPoint y: 129, endPoint x: 216, endPoint y: 131, distance: 4.7
click at [200, 129] on div "订单号： 用户名： 54321789 名称： 匹配数据： 重 置 查 询" at bounding box center [420, 132] width 729 height 15
paste input "13586921335"
type input "13586921335"
click at [699, 133] on button "查 询" at bounding box center [710, 132] width 29 height 15
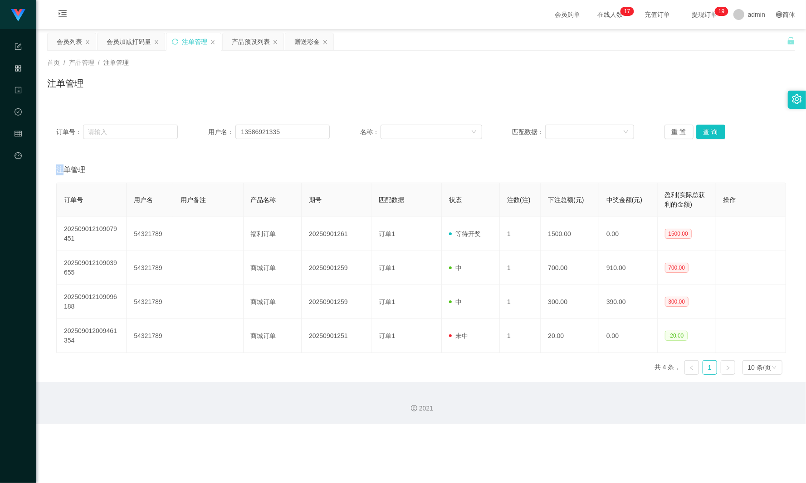
click at [698, 133] on div "重 置 查 询" at bounding box center [725, 132] width 122 height 15
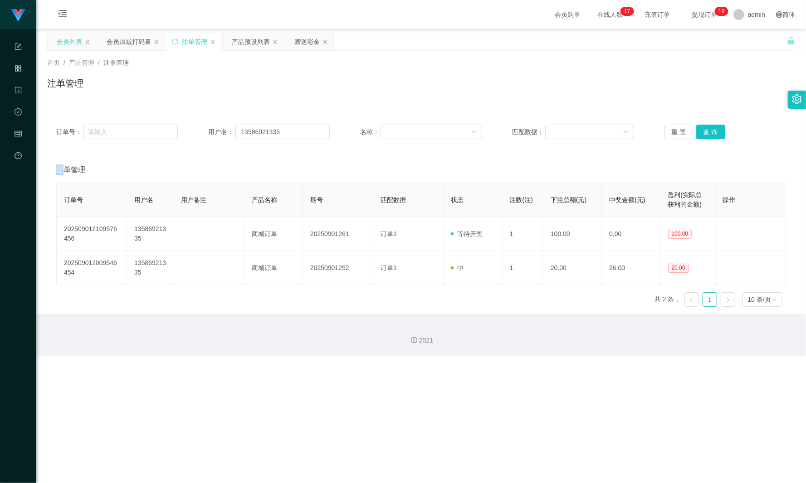
click at [53, 44] on div "会员列表" at bounding box center [72, 41] width 48 height 17
click at [62, 44] on div "会员列表" at bounding box center [69, 41] width 25 height 17
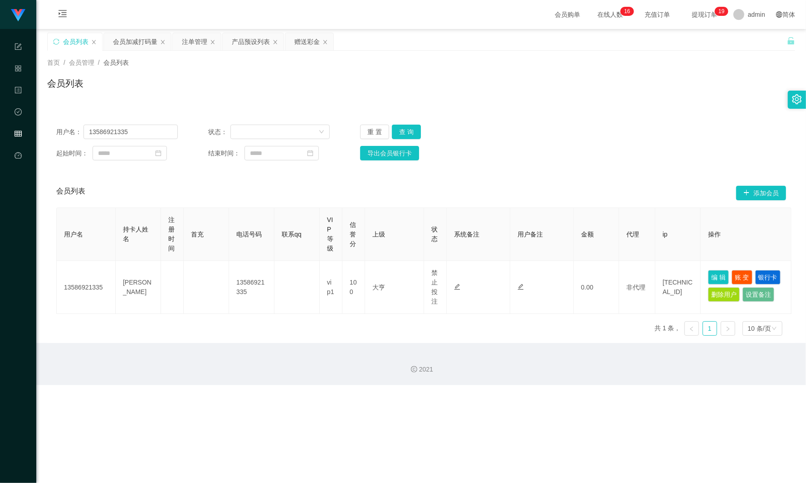
drag, startPoint x: 193, startPoint y: 42, endPoint x: 197, endPoint y: 58, distance: 16.3
click at [193, 42] on div "注单管理" at bounding box center [194, 41] width 25 height 17
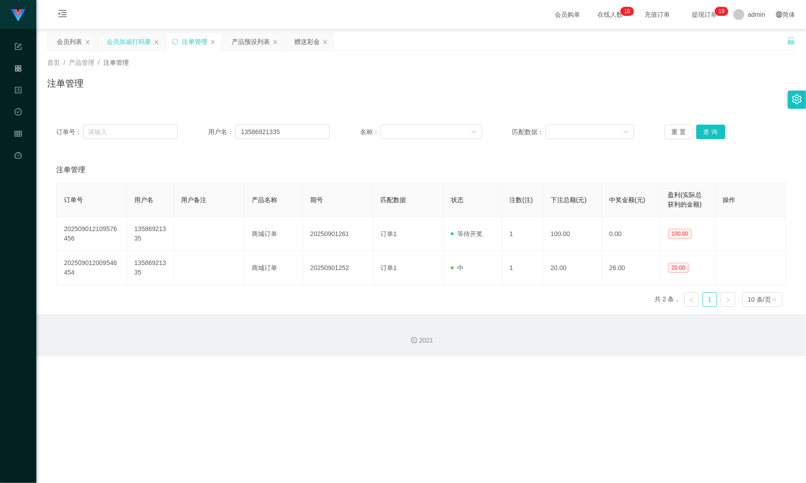
click at [138, 40] on div "会员加减打码量" at bounding box center [129, 41] width 44 height 17
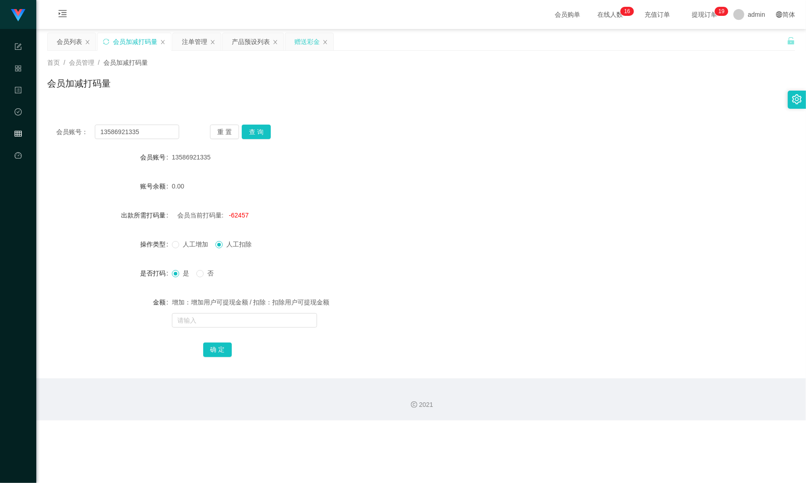
click at [315, 39] on div "赠送彩金" at bounding box center [306, 41] width 25 height 17
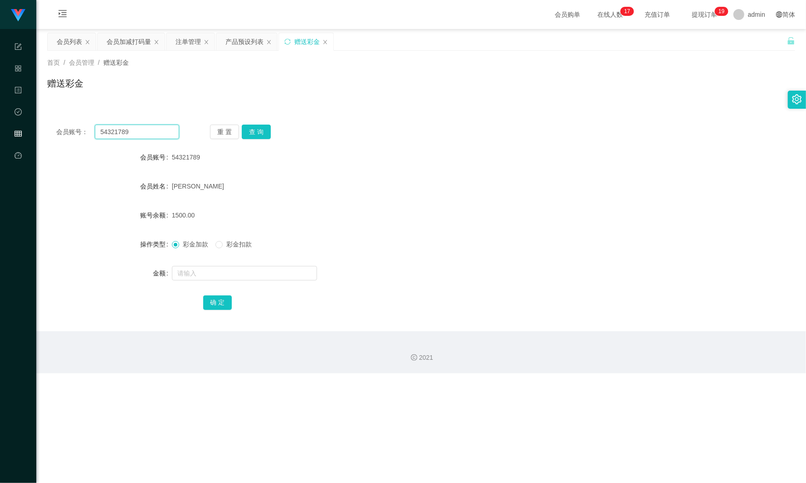
click at [84, 131] on div "会员账号： 54321789" at bounding box center [117, 132] width 123 height 15
click at [180, 44] on div "注单管理" at bounding box center [187, 41] width 25 height 17
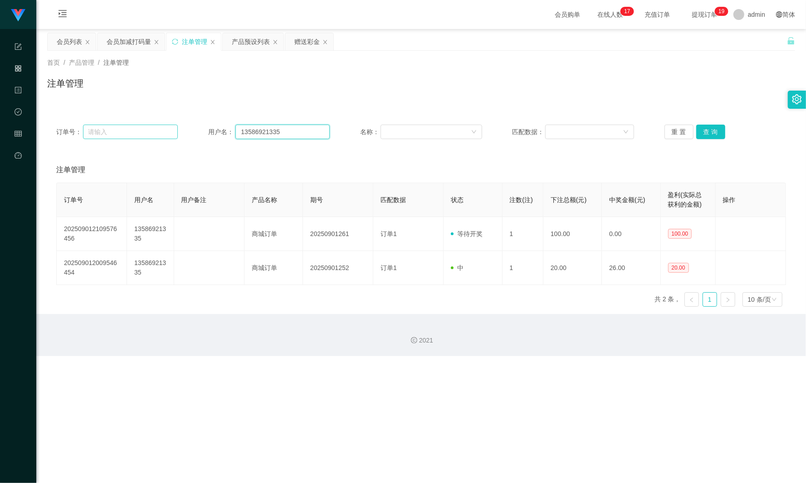
drag, startPoint x: 301, startPoint y: 131, endPoint x: 170, endPoint y: 127, distance: 130.6
click at [147, 127] on div "订单号： 用户名： 13586921335 名称： 匹配数据： 重 置 查 询" at bounding box center [420, 132] width 729 height 15
paste input "54321789"
type input "54321789"
click at [711, 134] on button "查 询" at bounding box center [710, 132] width 29 height 15
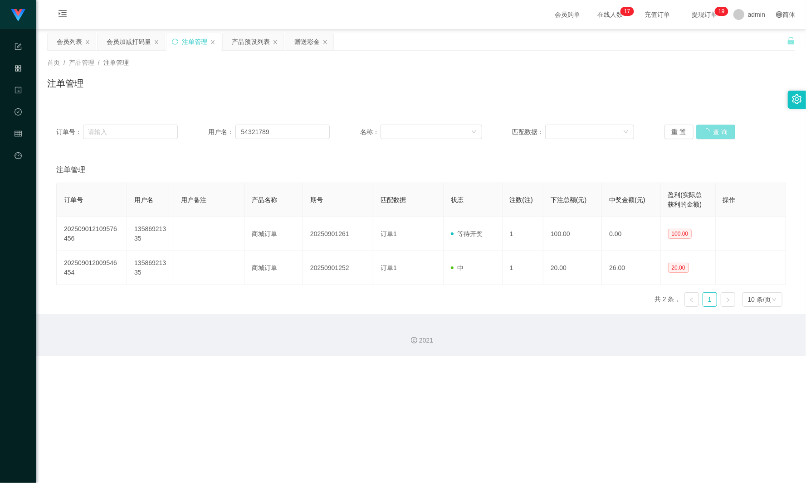
click at [711, 134] on button "查 询" at bounding box center [715, 132] width 39 height 15
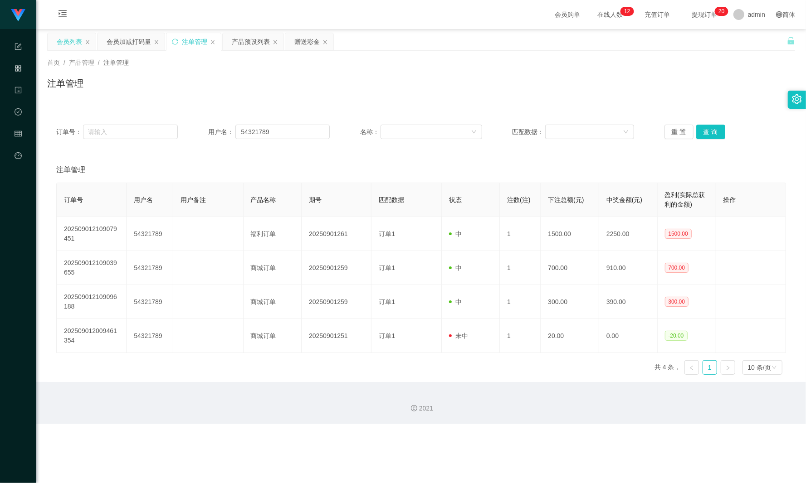
click at [65, 48] on div "会员列表" at bounding box center [69, 41] width 25 height 17
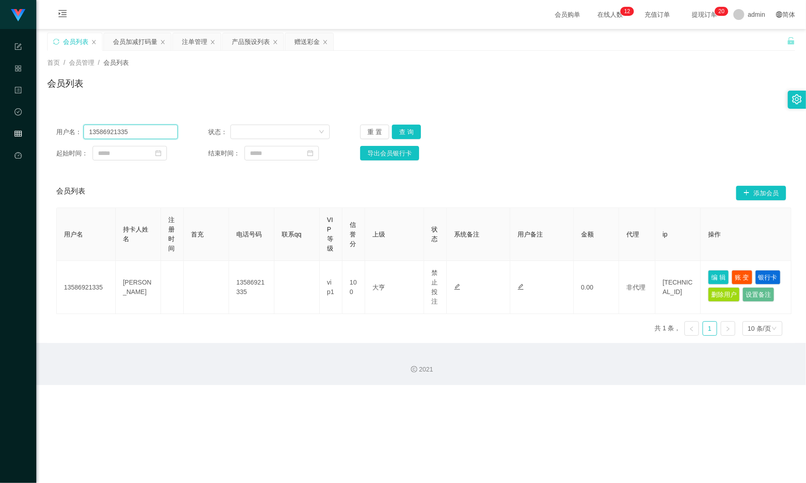
drag, startPoint x: 136, startPoint y: 129, endPoint x: 66, endPoint y: 126, distance: 70.3
click at [67, 126] on div "用户名： 13586921335" at bounding box center [117, 132] width 122 height 15
paste input "54321789"
type input "54321789"
click at [407, 132] on button "查 询" at bounding box center [406, 132] width 29 height 15
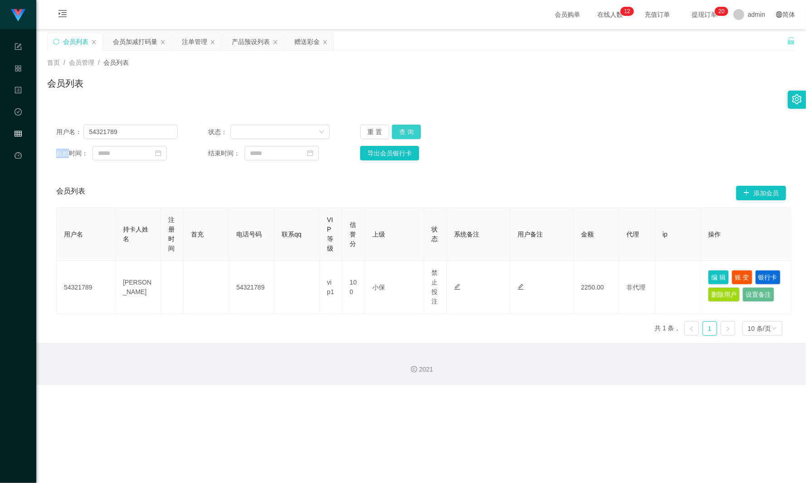
click at [407, 132] on div "重 置 查 询" at bounding box center [421, 132] width 122 height 15
click at [129, 44] on div "会员加减打码量" at bounding box center [135, 41] width 44 height 17
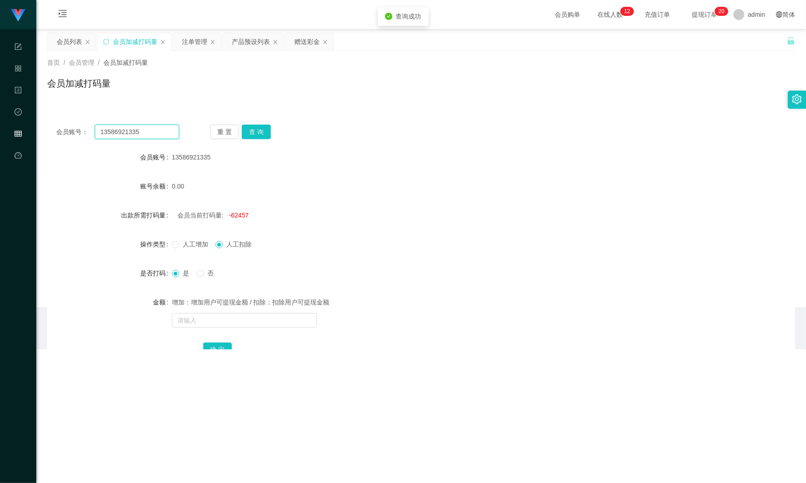
click at [4, 123] on section "任务台 系统配置 产品管理 内容中心 数据中心 会员管理 平台首页 保存配置 重置配置 整体风格设置 主题色 导航设置 内容区域宽度 定宽 固定Header …" at bounding box center [403, 175] width 806 height 350
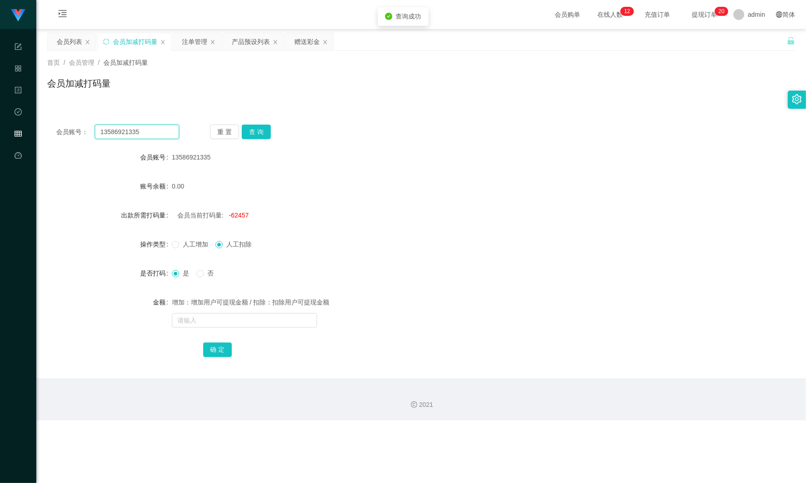
paste input "54321789"
type input "54321789"
click at [248, 132] on button "查 询" at bounding box center [256, 132] width 29 height 15
click at [248, 132] on div "重 置 查 询" at bounding box center [271, 132] width 123 height 15
click at [236, 217] on span "-2612992" at bounding box center [242, 215] width 27 height 7
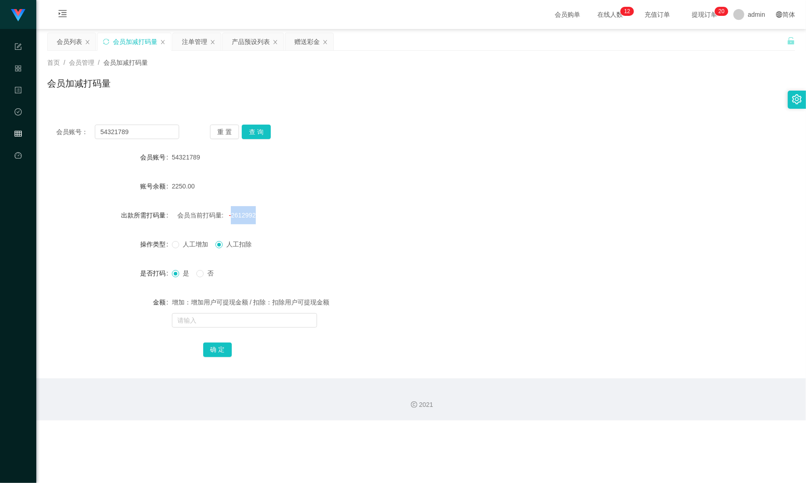
click at [236, 217] on span "-2612992" at bounding box center [242, 215] width 27 height 7
copy span "2612992"
drag, startPoint x: 194, startPoint y: 321, endPoint x: 193, endPoint y: 306, distance: 15.9
click at [194, 321] on input "text" at bounding box center [244, 320] width 145 height 15
click at [190, 323] on input "text" at bounding box center [244, 320] width 145 height 15
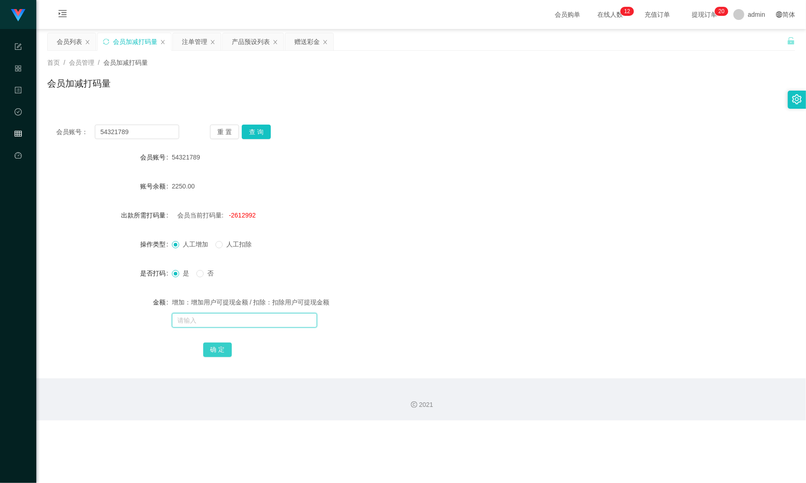
paste input "2612992"
type input "2612992"
drag, startPoint x: 222, startPoint y: 349, endPoint x: 206, endPoint y: 330, distance: 25.1
click at [222, 349] on button "确 定" at bounding box center [217, 350] width 29 height 15
click at [202, 321] on input "text" at bounding box center [244, 320] width 145 height 15
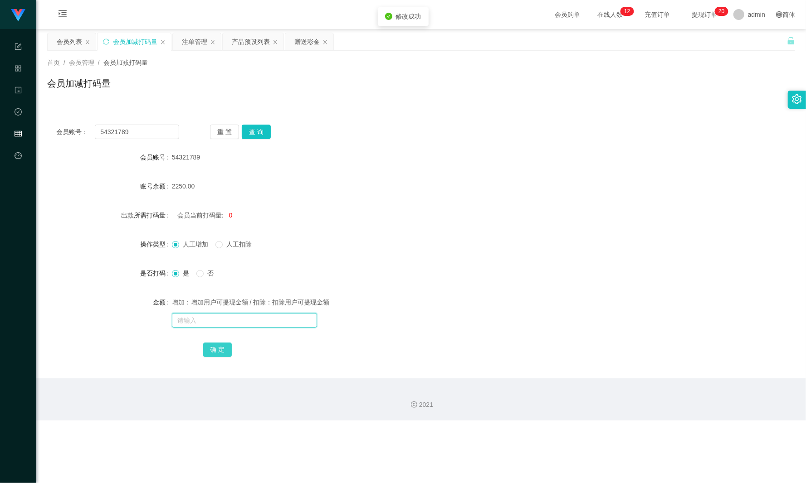
paste input "2612992"
type input "2612992"
click at [213, 347] on button "确 定" at bounding box center [217, 350] width 29 height 15
click at [62, 49] on div "会员列表" at bounding box center [69, 41] width 25 height 17
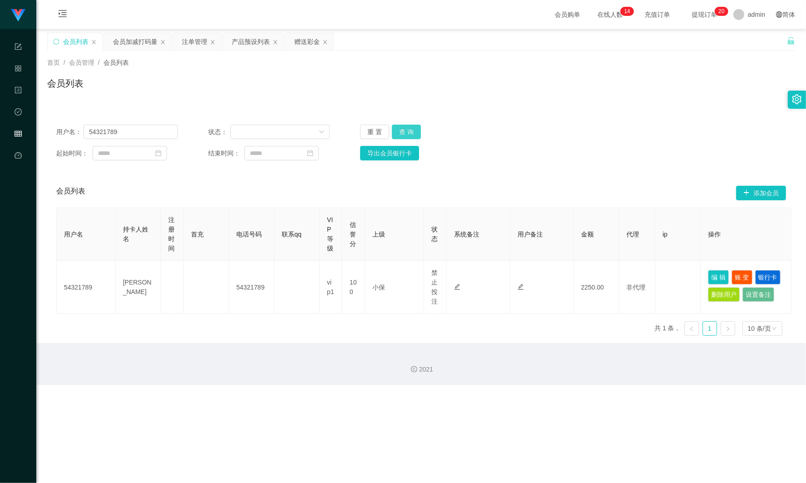
click at [416, 128] on button "查 询" at bounding box center [406, 132] width 29 height 15
click at [416, 128] on button "查 询" at bounding box center [411, 132] width 39 height 15
drag, startPoint x: 138, startPoint y: 131, endPoint x: 10, endPoint y: 115, distance: 128.8
click at [10, 115] on section "任务台 系统配置 产品管理 内容中心 数据中心 会员管理 平台首页 保存配置 重置配置 整体风格设置 主题色 导航设置 内容区域宽度 定宽 固定Header …" at bounding box center [403, 192] width 806 height 385
paste input "13586921335"
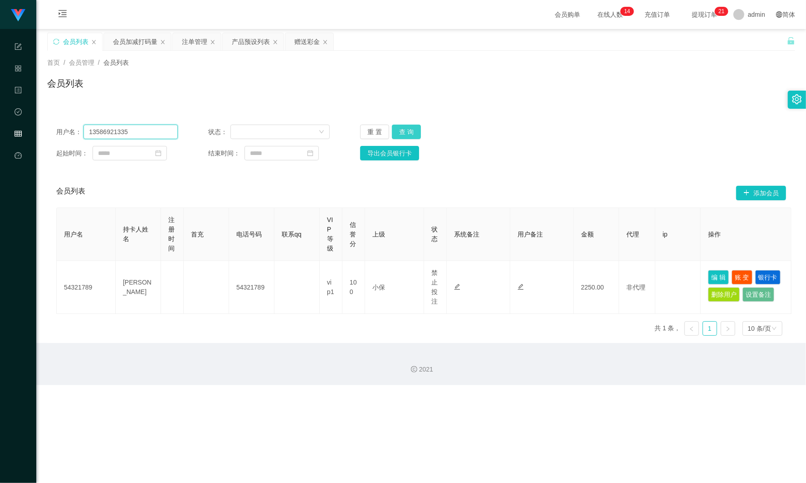
type input "13586921335"
click at [404, 129] on button "查 询" at bounding box center [406, 132] width 29 height 15
click at [402, 131] on button "查 询" at bounding box center [411, 132] width 39 height 15
click at [131, 46] on div "会员加减打码量" at bounding box center [135, 41] width 44 height 17
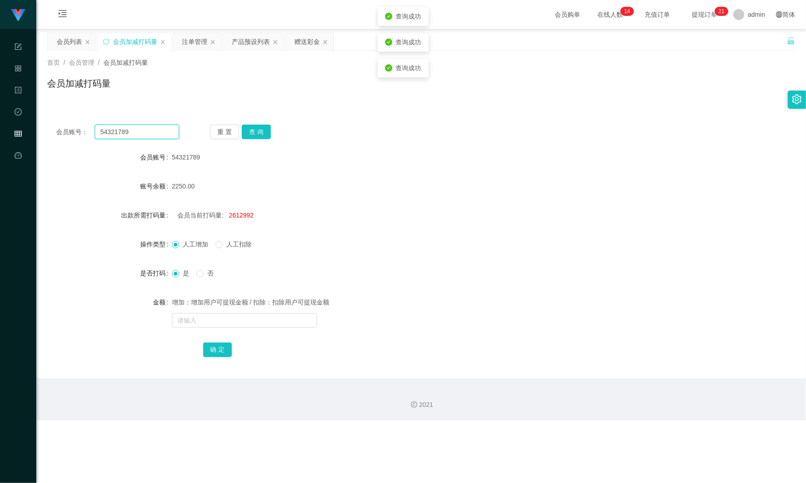
click at [53, 129] on div "会员账号： 54321789 重 置 查 询" at bounding box center [421, 132] width 748 height 15
paste input "13586921335"
type input "13586921335"
click at [272, 129] on div "重 置 查 询" at bounding box center [271, 132] width 123 height 15
click at [267, 129] on button "查 询" at bounding box center [256, 132] width 29 height 15
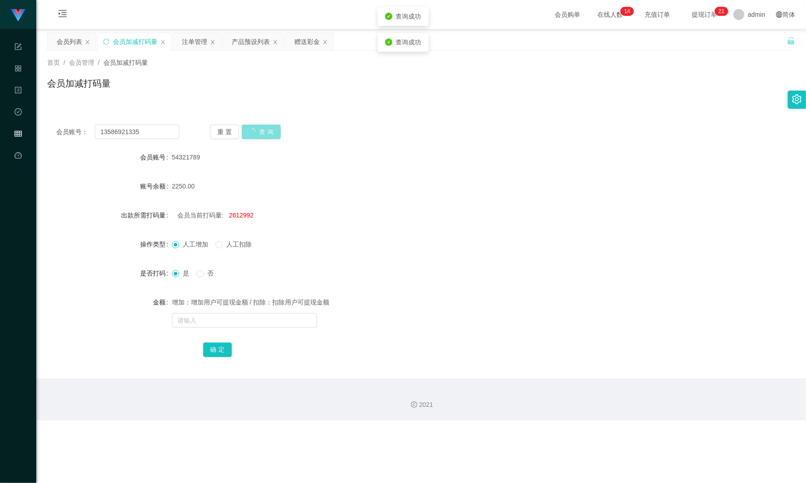
click at [267, 129] on button "查 询" at bounding box center [261, 132] width 39 height 15
click at [267, 129] on button "查 询" at bounding box center [256, 132] width 29 height 15
click at [185, 48] on div "注单管理" at bounding box center [194, 41] width 25 height 17
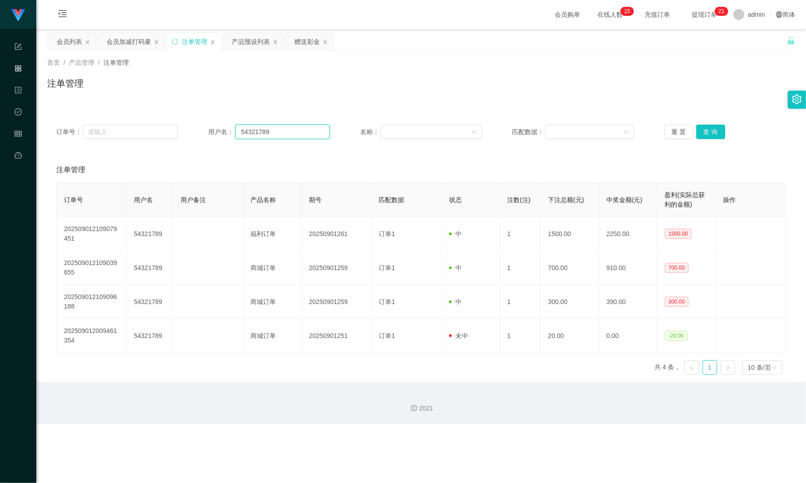
drag, startPoint x: 258, startPoint y: 133, endPoint x: 238, endPoint y: 141, distance: 22.1
click at [118, 133] on div "订单号： 用户名： 54321789 名称： 匹配数据： 重 置 查 询" at bounding box center [420, 132] width 729 height 15
paste input "13586921335"
type input "13586921335"
click at [702, 126] on button "查 询" at bounding box center [710, 132] width 29 height 15
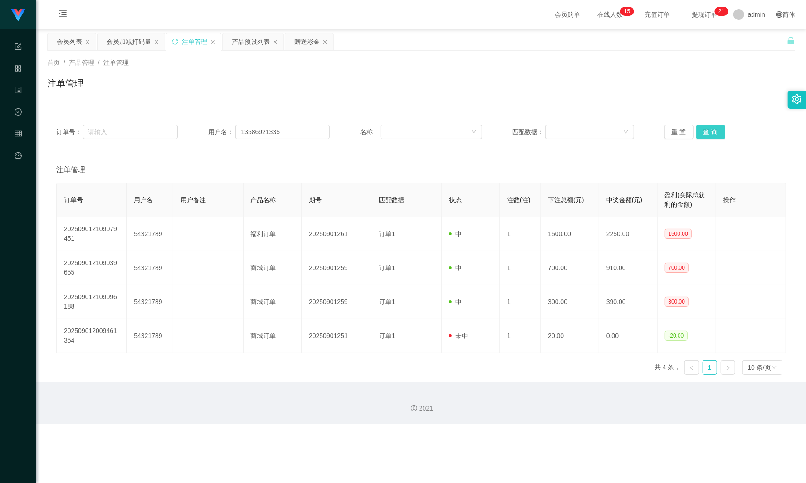
click at [703, 128] on button "查 询" at bounding box center [710, 132] width 29 height 15
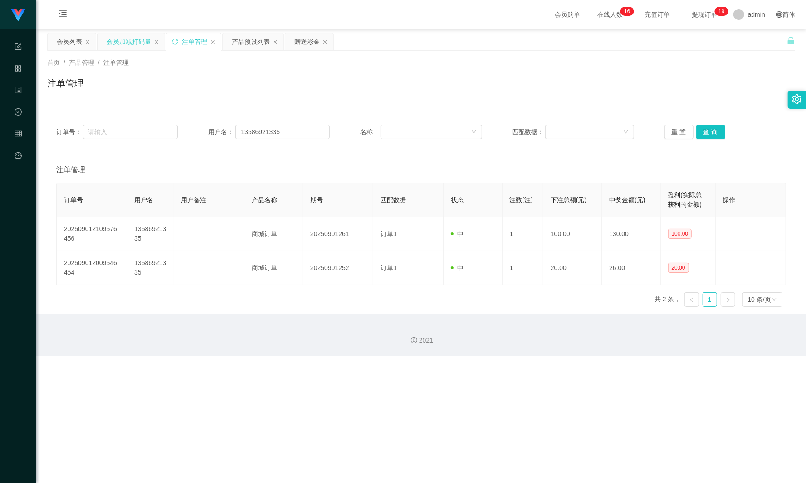
click at [131, 42] on div "会员加减打码量" at bounding box center [129, 41] width 44 height 17
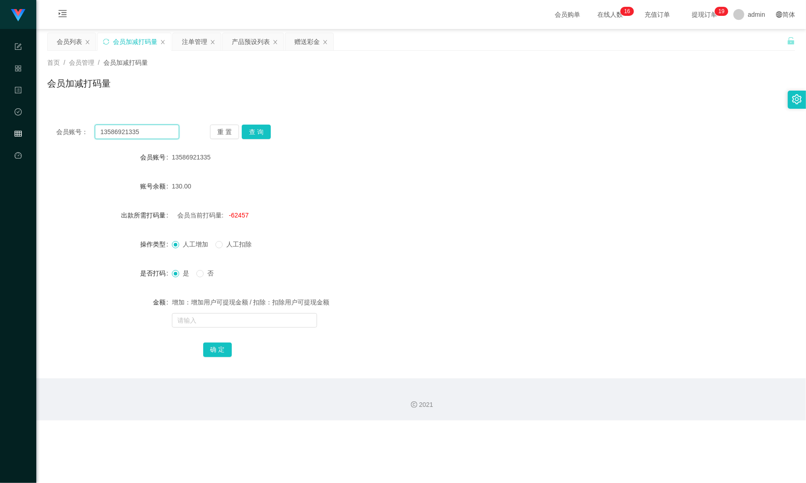
drag, startPoint x: 149, startPoint y: 133, endPoint x: 64, endPoint y: 131, distance: 84.4
click at [63, 132] on div "会员账号： 13586921335" at bounding box center [117, 132] width 123 height 15
click at [252, 131] on button "查 询" at bounding box center [256, 132] width 29 height 15
click at [66, 43] on div "会员列表" at bounding box center [69, 41] width 25 height 17
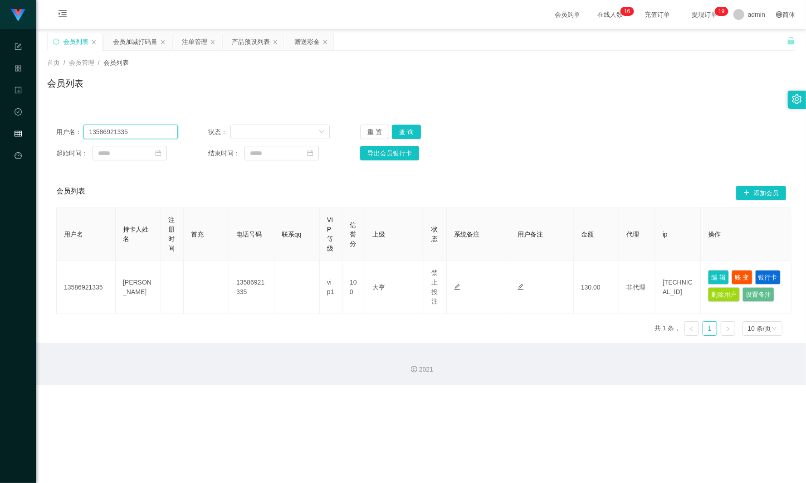
drag, startPoint x: 134, startPoint y: 131, endPoint x: -9, endPoint y: 135, distance: 143.3
click at [0, 135] on html "任务台 系统配置 产品管理 内容中心 数据中心 会员管理 平台首页 保存配置 重置配置 整体风格设置 主题色 导航设置 内容区域宽度 定宽 固定Header …" at bounding box center [403, 241] width 806 height 483
click at [412, 133] on button "查 询" at bounding box center [406, 132] width 29 height 15
click at [412, 133] on div "重 置 查 询" at bounding box center [421, 132] width 122 height 15
click at [196, 42] on div "注单管理" at bounding box center [194, 41] width 25 height 17
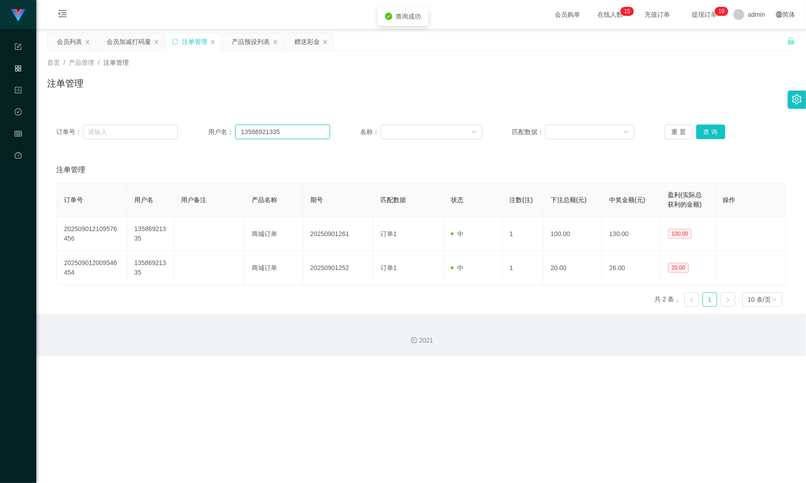
drag, startPoint x: 255, startPoint y: 131, endPoint x: 233, endPoint y: 131, distance: 22.2
click at [120, 129] on div "订单号： 用户名： 13586921335 名称： 匹配数据： 重 置 查 询" at bounding box center [420, 132] width 729 height 15
click at [710, 135] on button "查 询" at bounding box center [710, 132] width 29 height 15
click at [57, 39] on div "会员列表" at bounding box center [72, 41] width 48 height 17
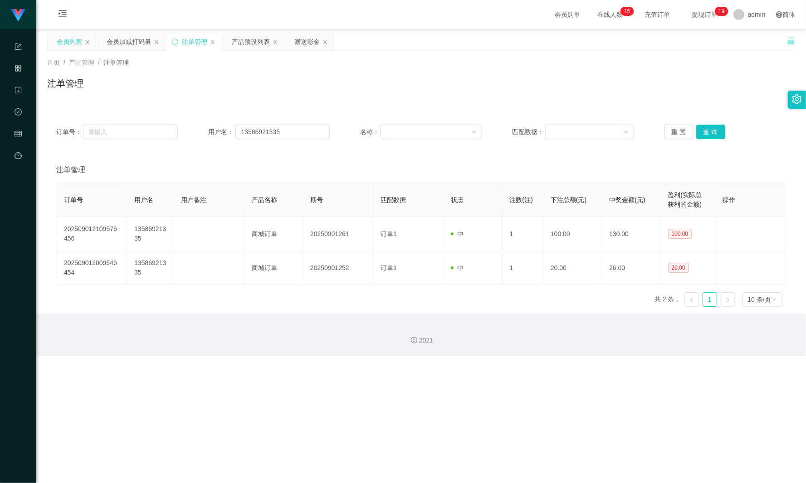
click at [57, 40] on div "会员列表" at bounding box center [69, 41] width 25 height 17
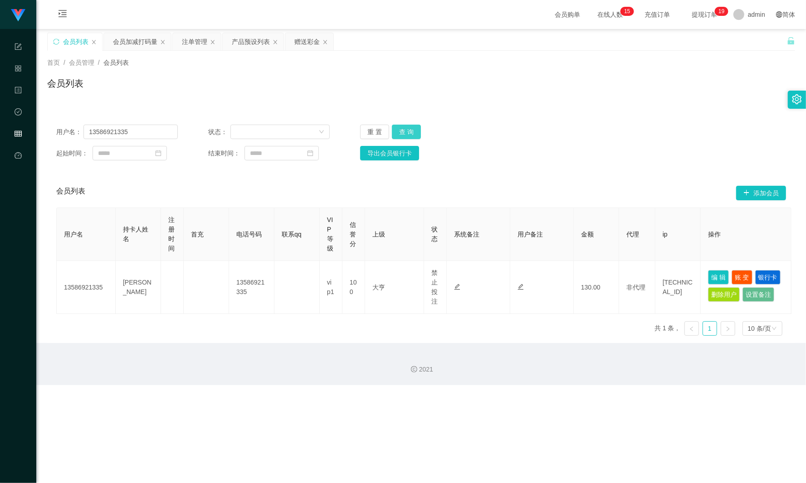
click at [407, 135] on button "查 询" at bounding box center [406, 132] width 29 height 15
click at [405, 135] on button "查 询" at bounding box center [411, 132] width 39 height 15
click at [532, 136] on div "用户名： 13586921335 状态： 重 置 查 询" at bounding box center [420, 132] width 729 height 15
click at [305, 42] on div "赠送彩金" at bounding box center [306, 41] width 25 height 17
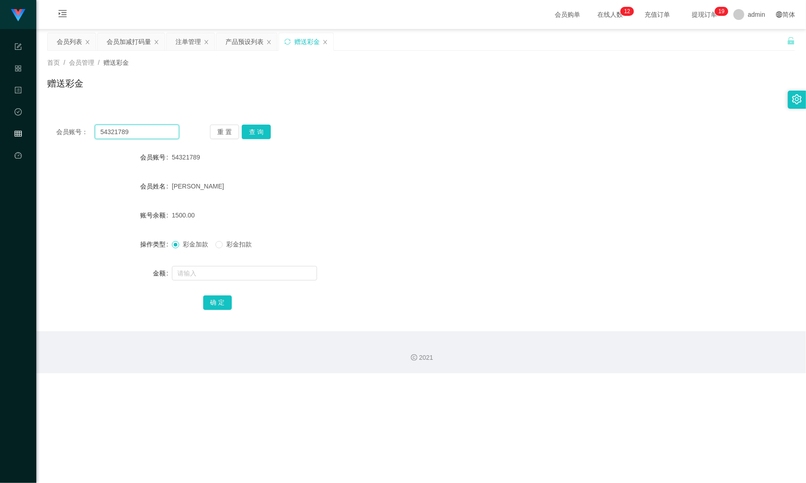
drag, startPoint x: 155, startPoint y: 129, endPoint x: 20, endPoint y: 126, distance: 134.7
click at [0, 128] on html "任务台 系统配置 产品管理 内容中心 数据中心 会员管理 平台首页 保存配置 重置配置 整体风格设置 主题色 导航设置 内容区域宽度 定宽 固定Header …" at bounding box center [403, 241] width 806 height 483
paste input "13586921335"
type input "13586921335"
click at [243, 122] on div "会员账号： 13586921335 重 置 查 询 会员账号 54321789 会员姓名 [PERSON_NAME] 账号余额 1500.00 操作类型 彩金…" at bounding box center [421, 224] width 748 height 216
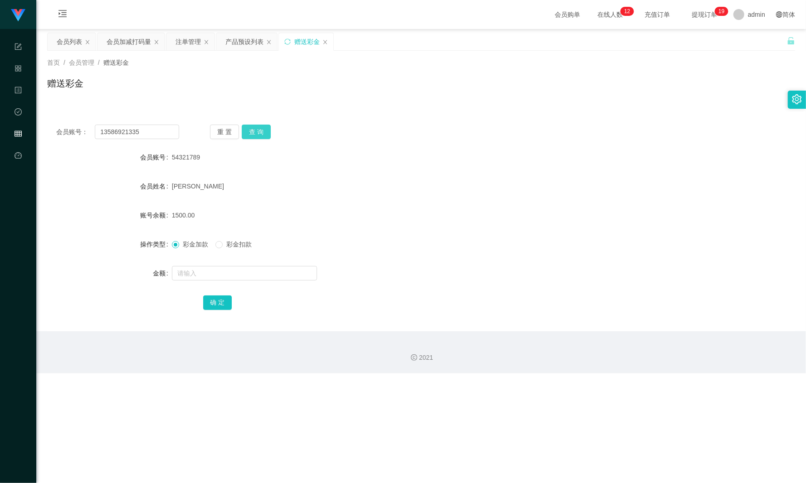
click at [254, 129] on button "查 询" at bounding box center [256, 132] width 29 height 15
click at [256, 129] on button "查 询" at bounding box center [256, 132] width 29 height 15
click at [187, 275] on input "text" at bounding box center [244, 273] width 145 height 15
type input "370"
click at [224, 300] on button "确 定" at bounding box center [217, 303] width 29 height 15
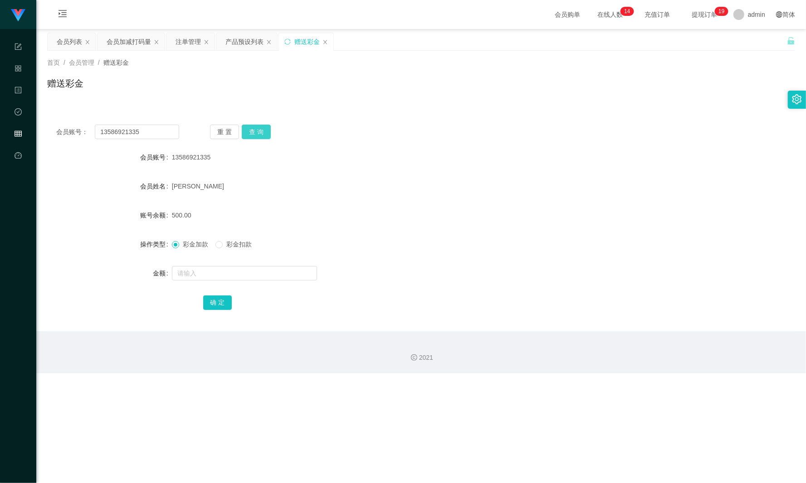
click at [249, 127] on button "查 询" at bounding box center [256, 132] width 29 height 15
click at [129, 47] on div "会员加减打码量" at bounding box center [129, 41] width 44 height 17
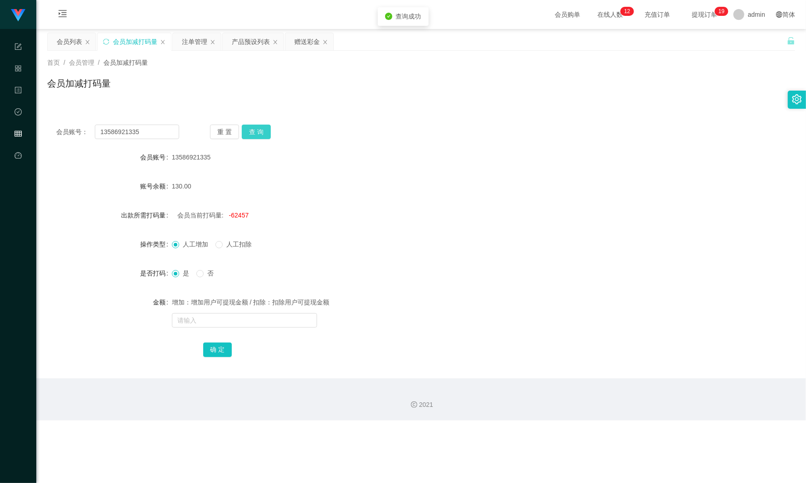
click at [254, 131] on button "查 询" at bounding box center [256, 132] width 29 height 15
click at [257, 131] on button "查 询" at bounding box center [256, 132] width 29 height 15
click at [67, 38] on div "会员列表" at bounding box center [69, 41] width 25 height 17
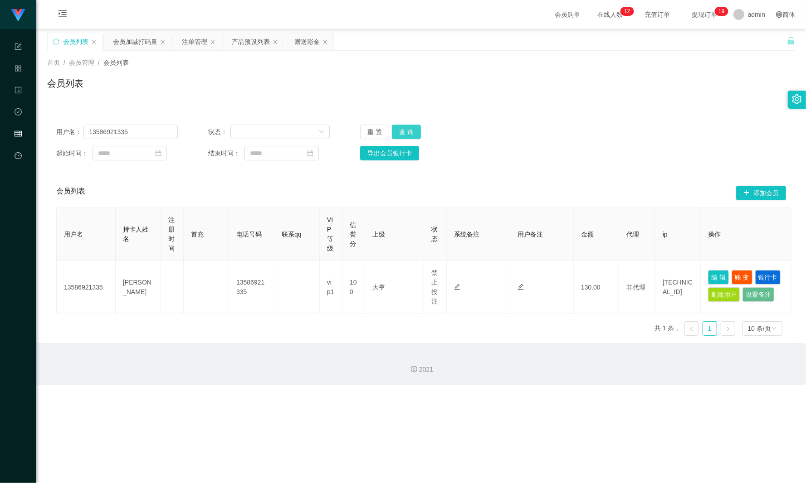
click at [411, 134] on button "查 询" at bounding box center [406, 132] width 29 height 15
click at [411, 134] on div "重 置 查 询" at bounding box center [421, 132] width 122 height 15
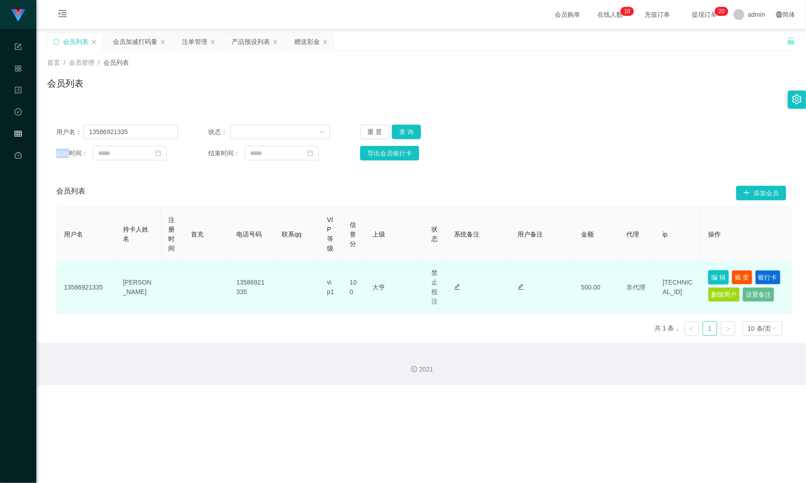
click at [715, 276] on button "编 辑" at bounding box center [718, 277] width 21 height 15
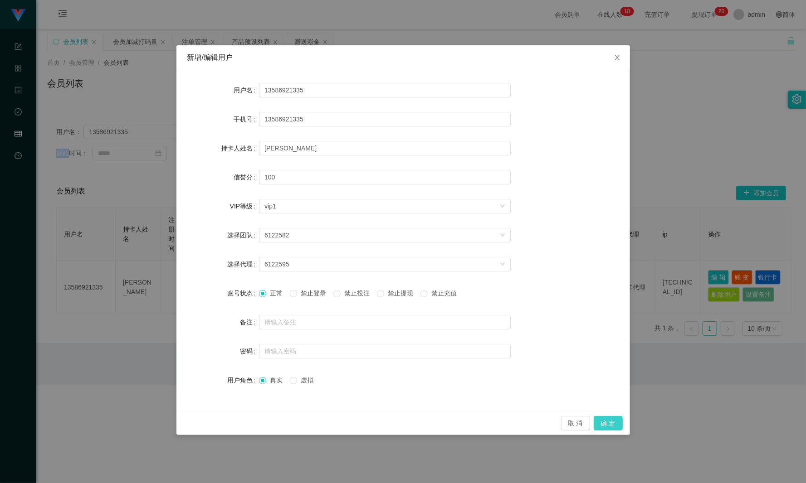
click at [605, 427] on button "确 定" at bounding box center [607, 423] width 29 height 15
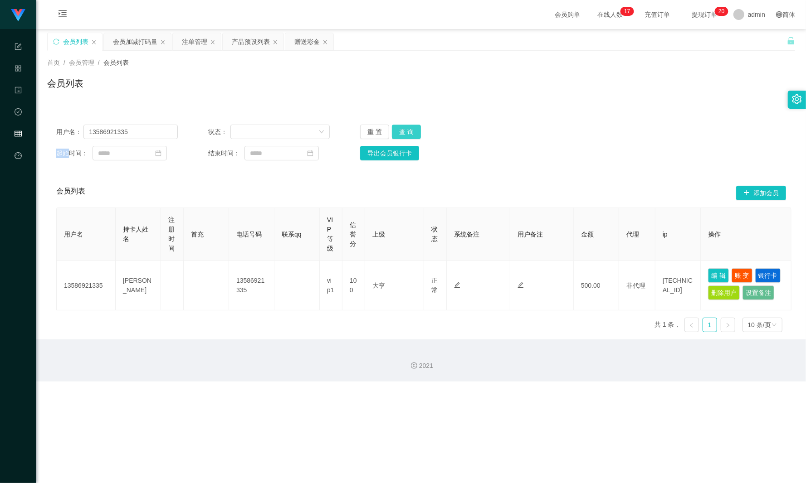
click at [399, 132] on button "查 询" at bounding box center [406, 132] width 29 height 15
drag, startPoint x: 426, startPoint y: 134, endPoint x: 418, endPoint y: 132, distance: 8.4
click at [424, 133] on div "重 置 查 询" at bounding box center [421, 132] width 122 height 15
click at [392, 133] on button "查 询" at bounding box center [406, 132] width 29 height 15
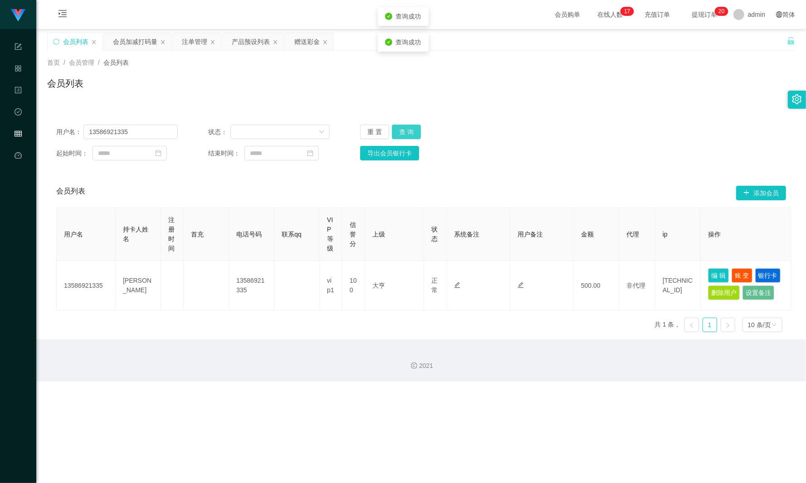
click at [392, 133] on button "查 询" at bounding box center [406, 132] width 29 height 15
click at [392, 133] on button "查 询" at bounding box center [411, 132] width 39 height 15
click at [412, 129] on button "查 询" at bounding box center [406, 132] width 29 height 15
click at [715, 272] on button "编 辑" at bounding box center [718, 275] width 21 height 15
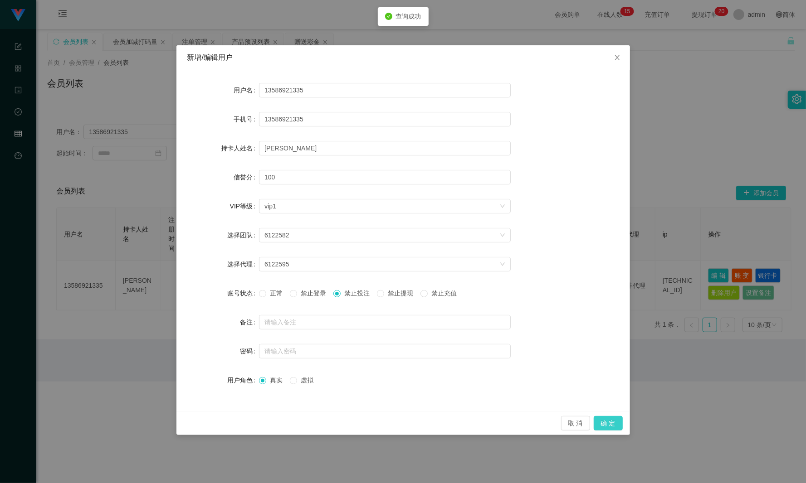
click at [608, 426] on button "确 定" at bounding box center [607, 423] width 29 height 15
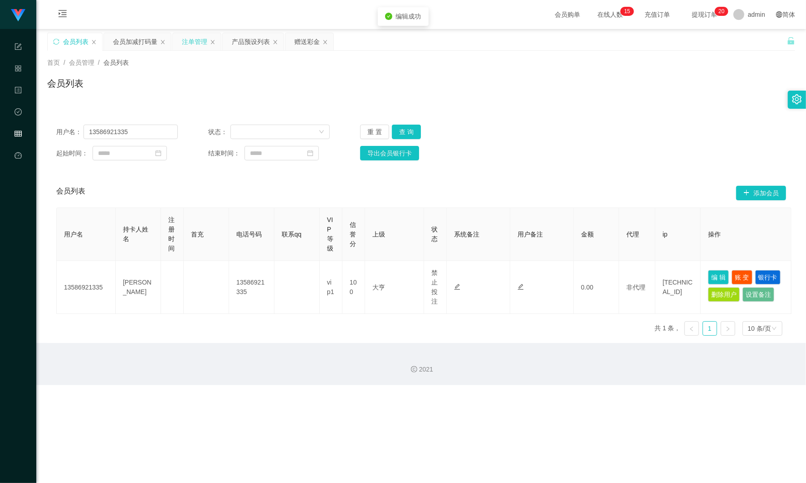
click at [184, 41] on div "注单管理" at bounding box center [194, 41] width 25 height 17
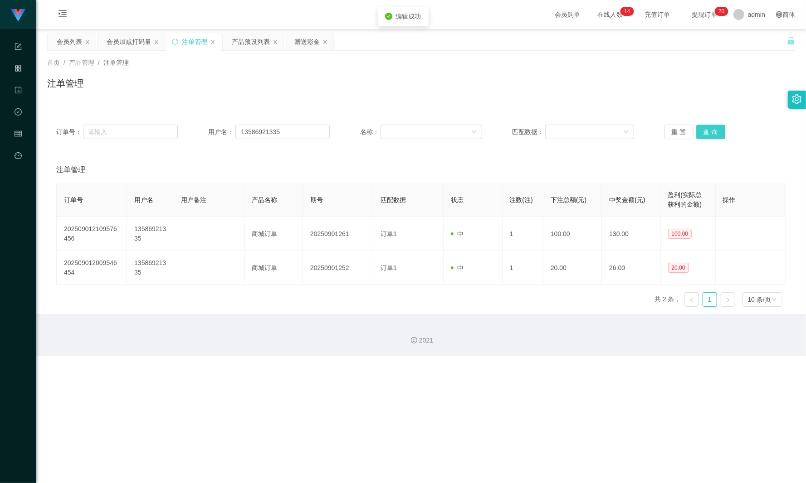
click at [711, 133] on button "查 询" at bounding box center [710, 132] width 29 height 15
click at [710, 133] on button "查 询" at bounding box center [715, 132] width 39 height 15
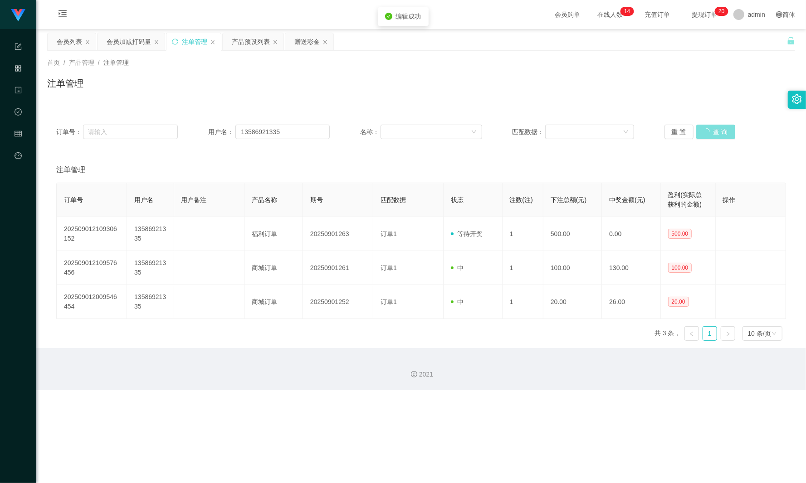
click at [710, 133] on button "查 询" at bounding box center [715, 132] width 39 height 15
click at [71, 42] on div "会员列表" at bounding box center [69, 41] width 25 height 17
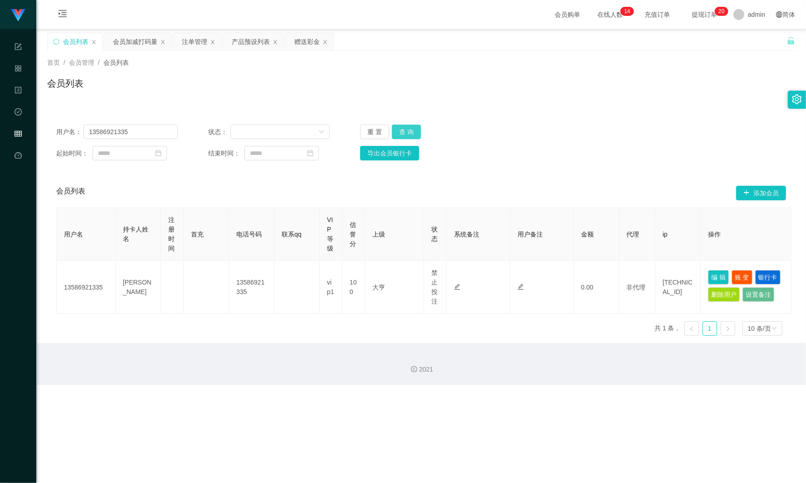
click at [401, 131] on button "查 询" at bounding box center [406, 132] width 29 height 15
click at [407, 135] on button "查 询" at bounding box center [411, 132] width 39 height 15
click at [407, 136] on button "查 询" at bounding box center [406, 132] width 29 height 15
click at [131, 44] on div "会员加减打码量" at bounding box center [135, 41] width 44 height 17
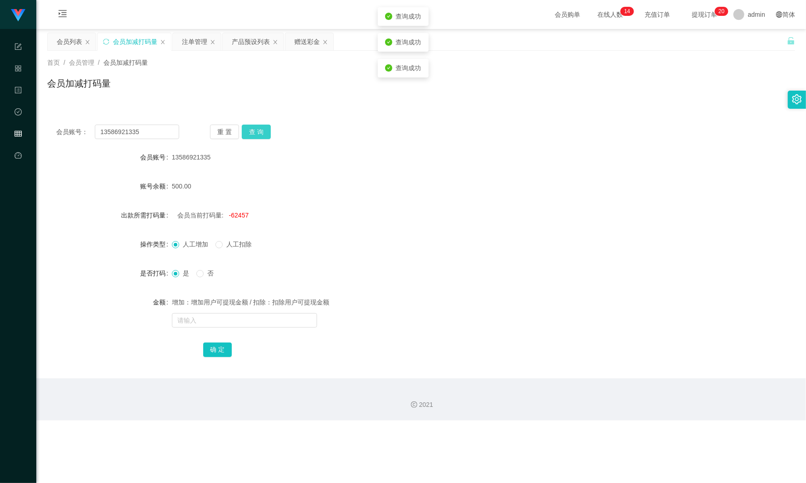
click at [266, 136] on button "查 询" at bounding box center [256, 132] width 29 height 15
click at [265, 136] on button "查 询" at bounding box center [256, 132] width 29 height 15
click at [196, 39] on div "注单管理" at bounding box center [194, 41] width 25 height 17
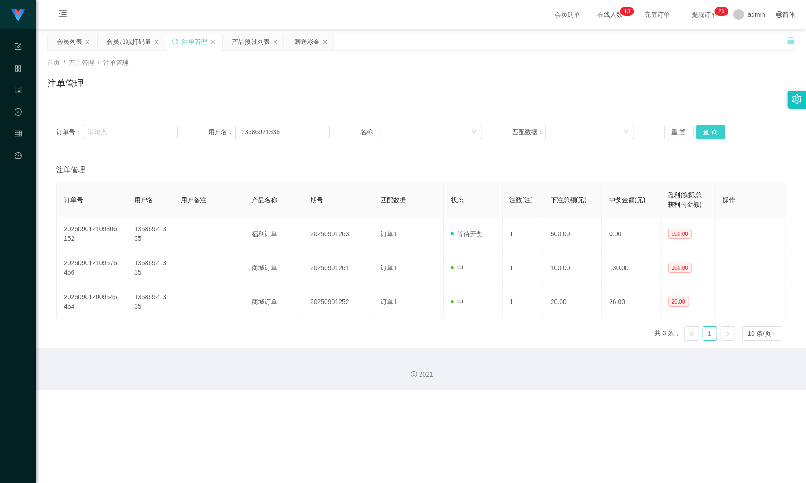
click at [711, 131] on button "查 询" at bounding box center [710, 132] width 29 height 15
click at [712, 131] on button "查 询" at bounding box center [715, 132] width 39 height 15
click at [250, 44] on div "产品预设列表" at bounding box center [251, 41] width 38 height 17
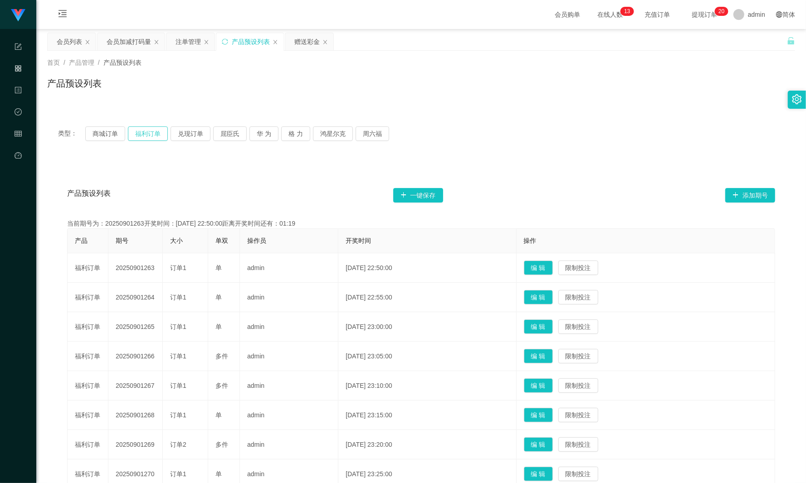
click at [158, 131] on button "福利订单" at bounding box center [148, 133] width 40 height 15
click at [127, 44] on div "会员加减打码量" at bounding box center [129, 41] width 44 height 17
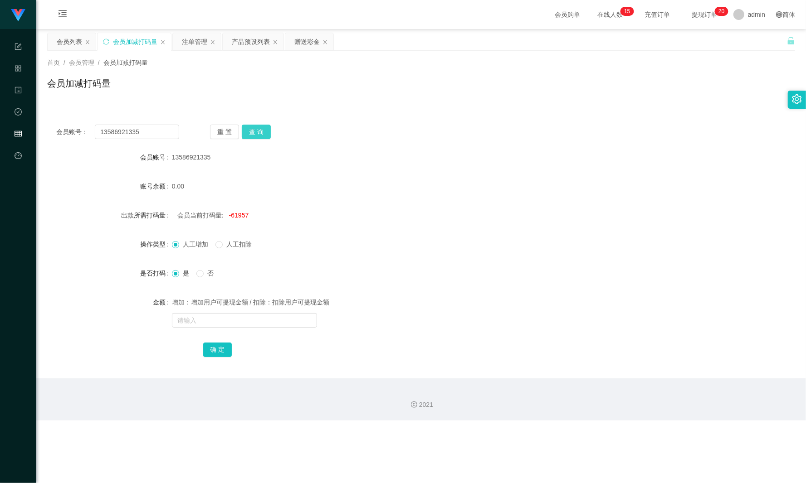
click at [258, 127] on button "查 询" at bounding box center [256, 132] width 29 height 15
click at [258, 131] on button "查 询" at bounding box center [261, 132] width 39 height 15
click at [258, 131] on div "重 置 查 询" at bounding box center [271, 132] width 123 height 15
click at [77, 39] on div "会员列表" at bounding box center [69, 41] width 25 height 17
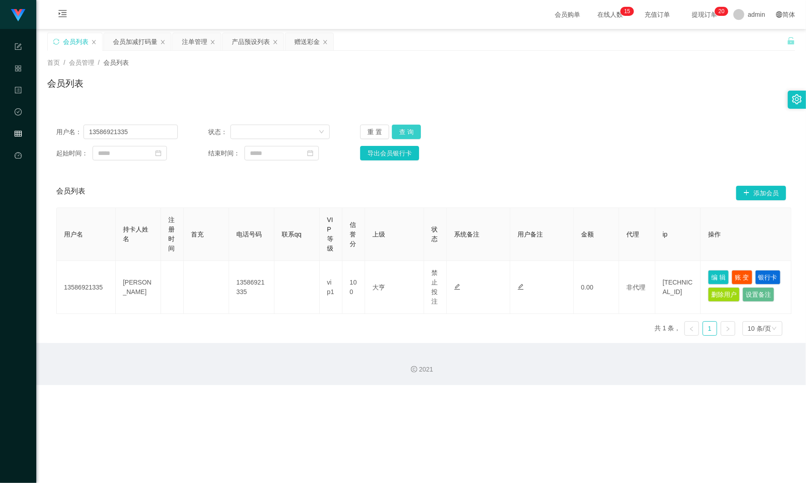
click at [413, 130] on button "查 询" at bounding box center [406, 132] width 29 height 15
click at [413, 130] on div "重 置 查 询" at bounding box center [421, 132] width 122 height 15
click at [412, 130] on button "查 询" at bounding box center [406, 132] width 29 height 15
click at [413, 137] on button "查 询" at bounding box center [406, 132] width 29 height 15
click at [414, 135] on button "查 询" at bounding box center [406, 132] width 29 height 15
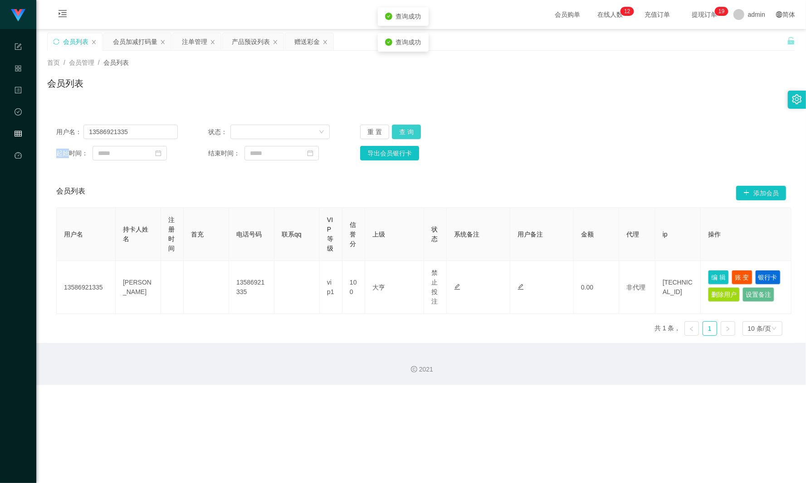
click at [400, 127] on button "查 询" at bounding box center [406, 132] width 29 height 15
click at [400, 127] on button "查 询" at bounding box center [411, 132] width 39 height 15
click at [396, 135] on button "查 询" at bounding box center [406, 132] width 29 height 15
click at [408, 133] on button "查 询" at bounding box center [406, 132] width 29 height 15
click at [407, 129] on button "查 询" at bounding box center [406, 132] width 29 height 15
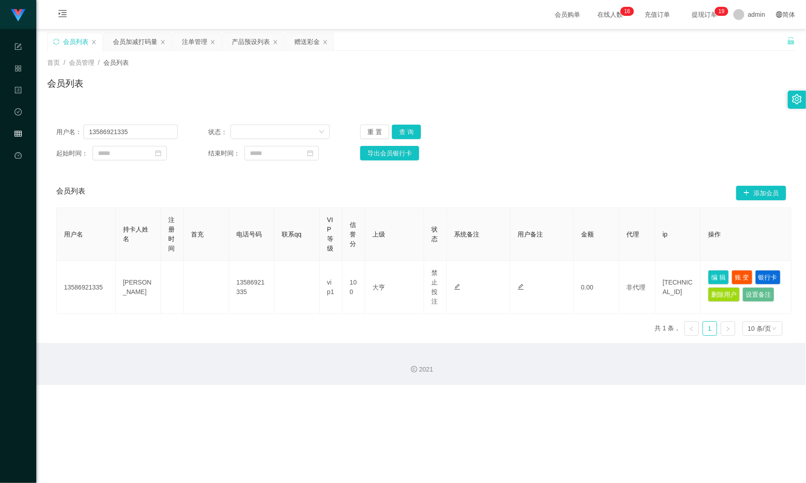
click at [404, 127] on div "重 置 查 询" at bounding box center [421, 132] width 122 height 15
drag, startPoint x: 82, startPoint y: 124, endPoint x: 111, endPoint y: 127, distance: 29.2
click at [3, 122] on section "任务台 系统配置 产品管理 内容中心 数据中心 会员管理 平台首页 保存配置 重置配置 整体风格设置 主题色 导航设置 内容区域宽度 定宽 固定Header …" at bounding box center [403, 192] width 806 height 385
drag, startPoint x: 406, startPoint y: 129, endPoint x: 399, endPoint y: 128, distance: 7.4
click at [406, 129] on button "查 询" at bounding box center [406, 132] width 29 height 15
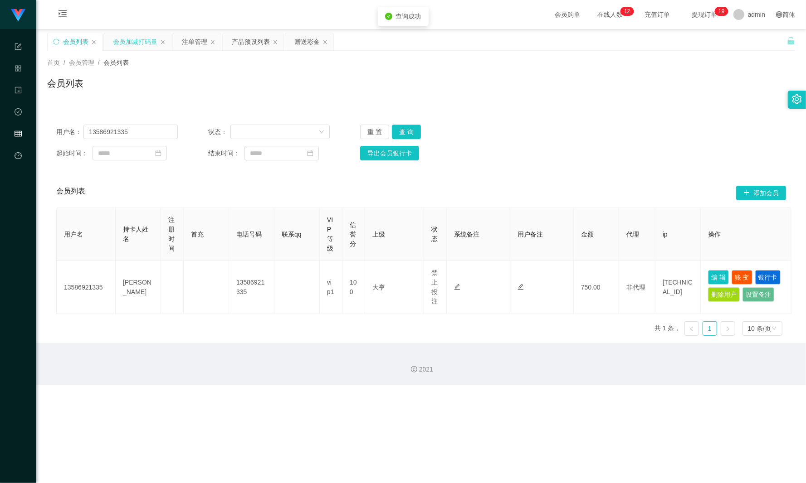
click at [130, 42] on div "会员加减打码量" at bounding box center [135, 41] width 44 height 17
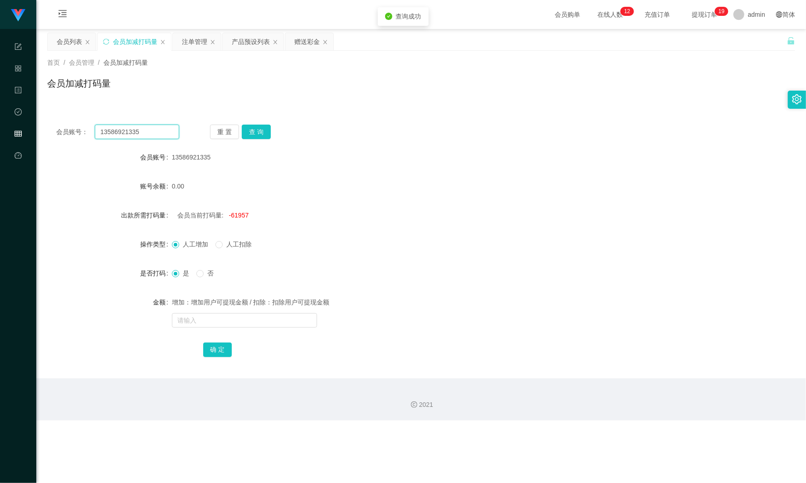
drag, startPoint x: 149, startPoint y: 133, endPoint x: 31, endPoint y: 129, distance: 117.5
click at [31, 129] on section "任务台 系统配置 产品管理 内容中心 数据中心 会员管理 平台首页 保存配置 重置配置 整体风格设置 主题色 导航设置 内容区域宽度 定宽 固定Header …" at bounding box center [403, 210] width 806 height 421
click at [263, 131] on button "查 询" at bounding box center [256, 132] width 29 height 15
click at [263, 131] on div "重 置 查 询" at bounding box center [271, 132] width 123 height 15
click at [229, 244] on span "人工扣除" at bounding box center [239, 244] width 33 height 7
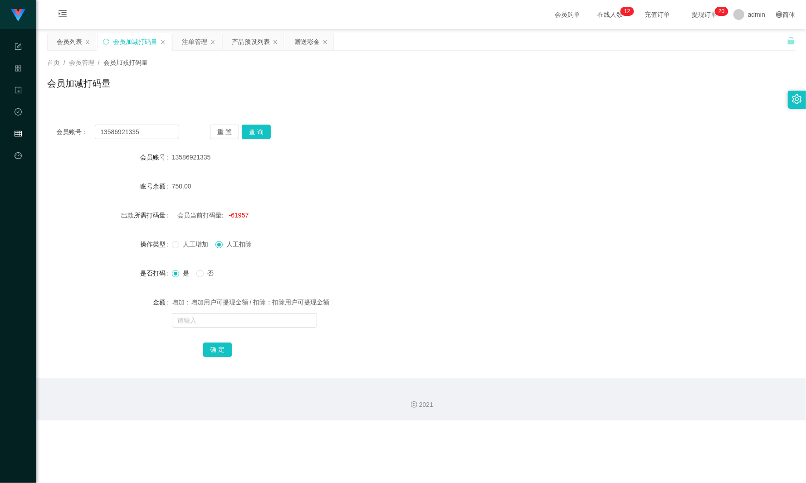
click at [196, 247] on span "人工增加" at bounding box center [195, 244] width 33 height 7
click at [238, 325] on input "text" at bounding box center [244, 320] width 145 height 15
type input "548545115"
click at [215, 350] on button "确 定" at bounding box center [217, 350] width 29 height 15
